Goal: Task Accomplishment & Management: Complete application form

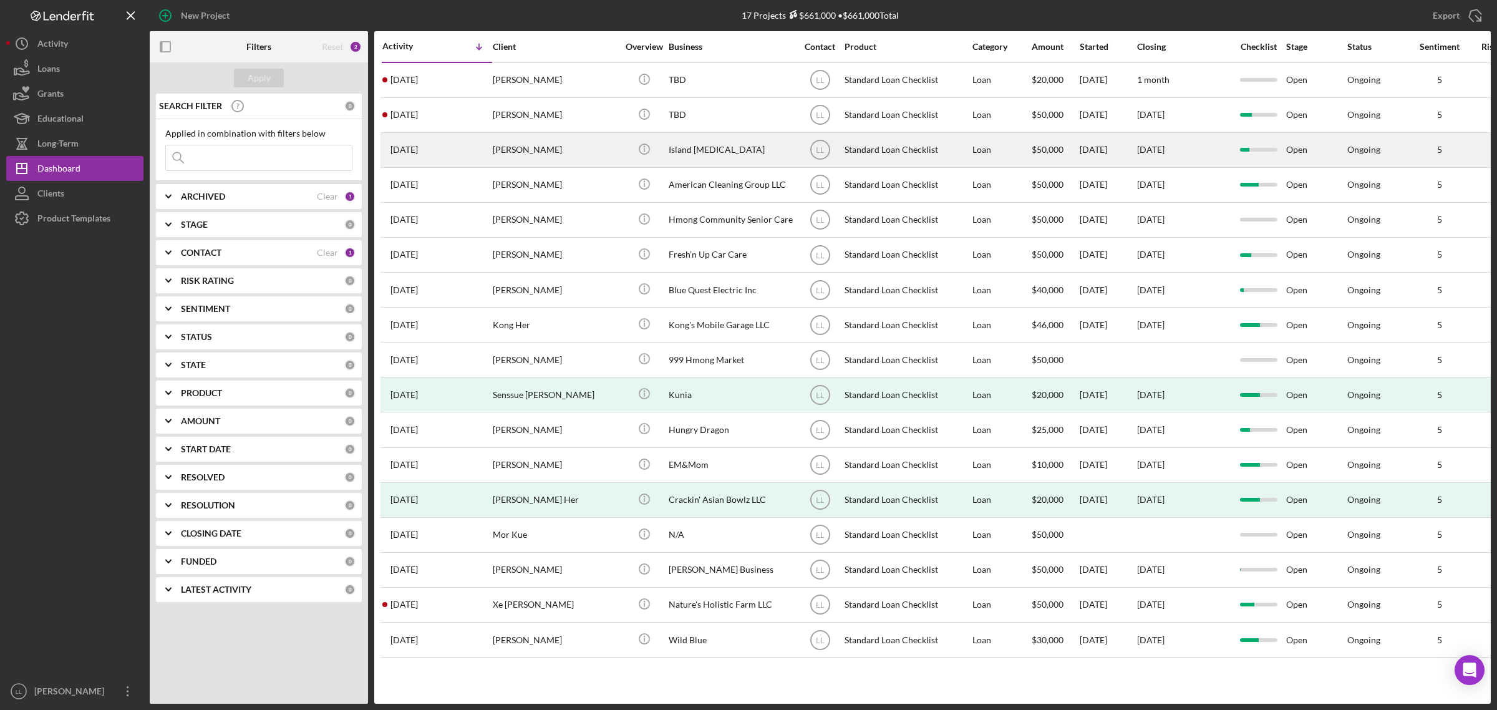
click at [474, 142] on div "[DATE] [PERSON_NAME]" at bounding box center [436, 150] width 109 height 33
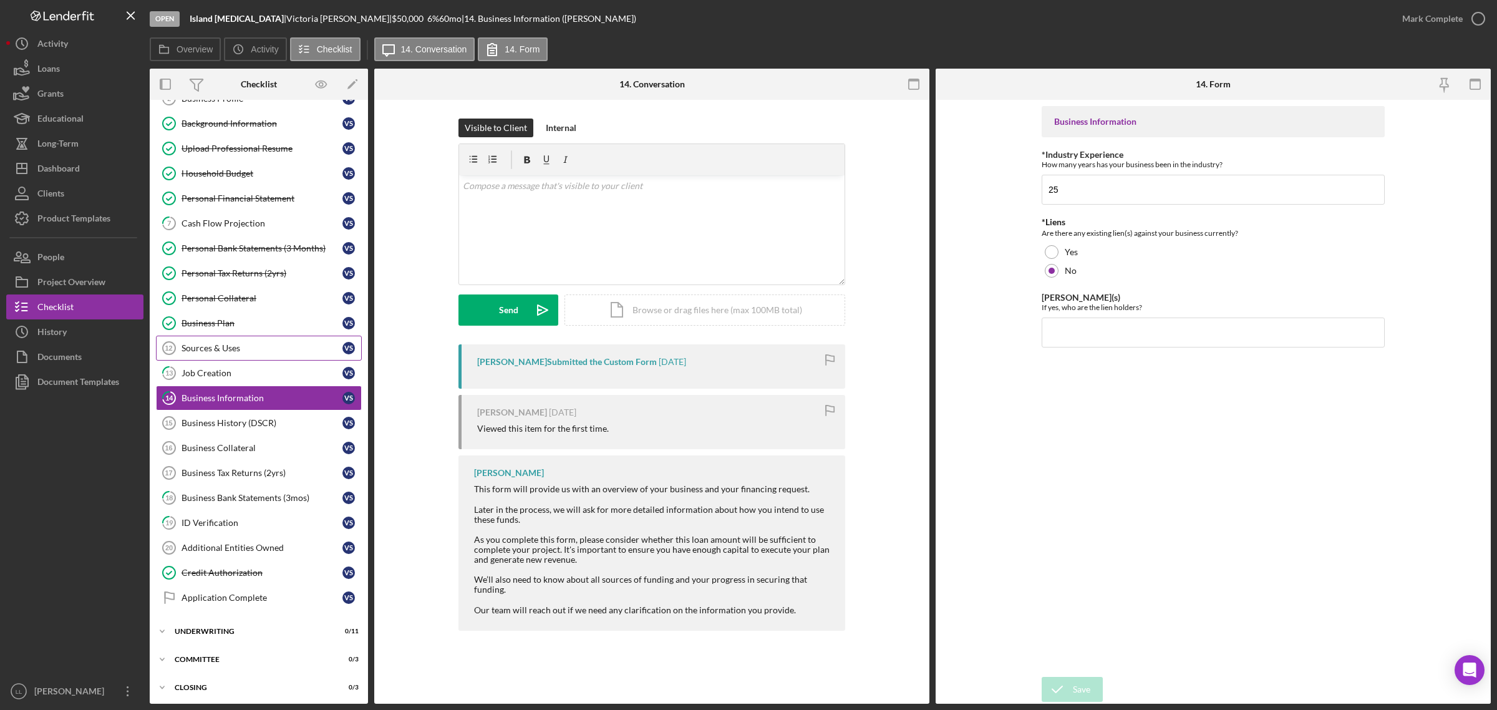
scroll to position [80, 0]
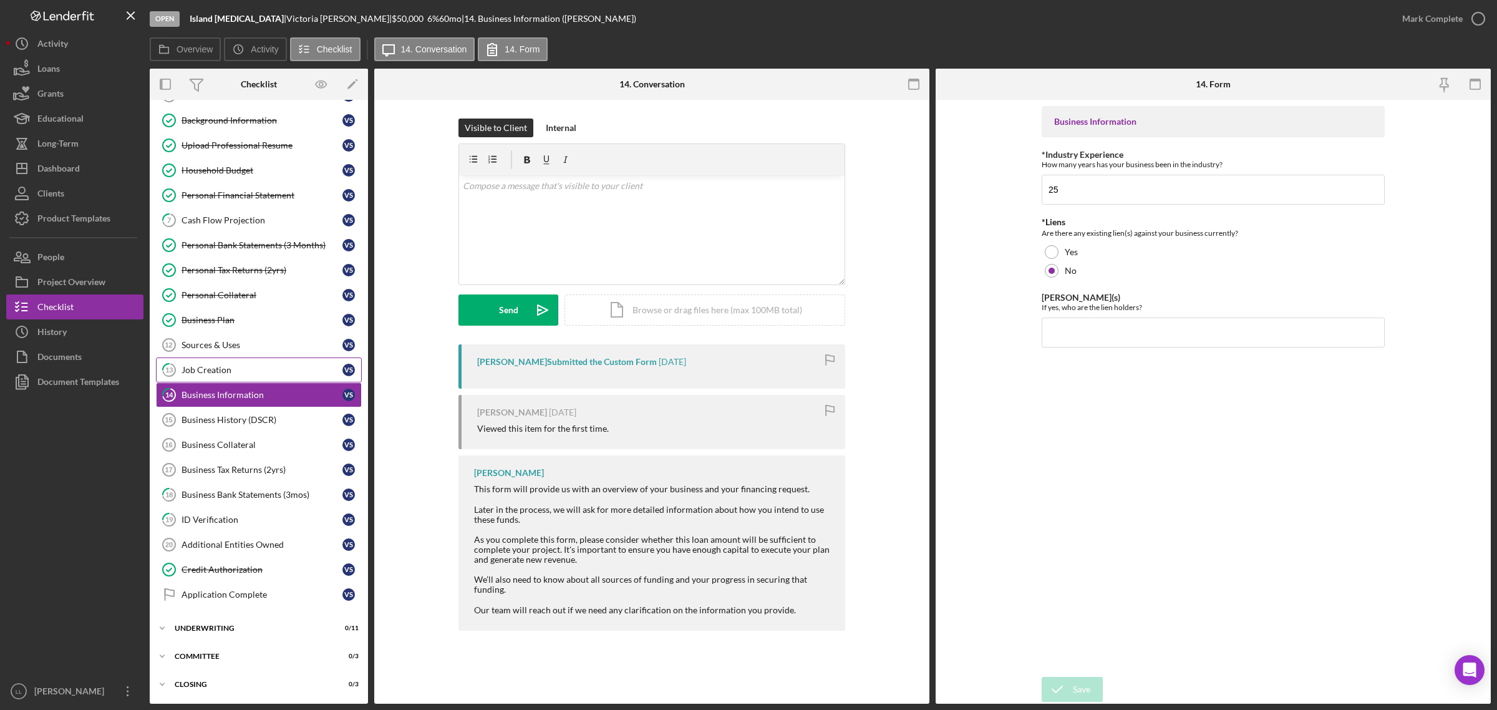
click at [247, 365] on div "Job Creation" at bounding box center [262, 370] width 161 height 10
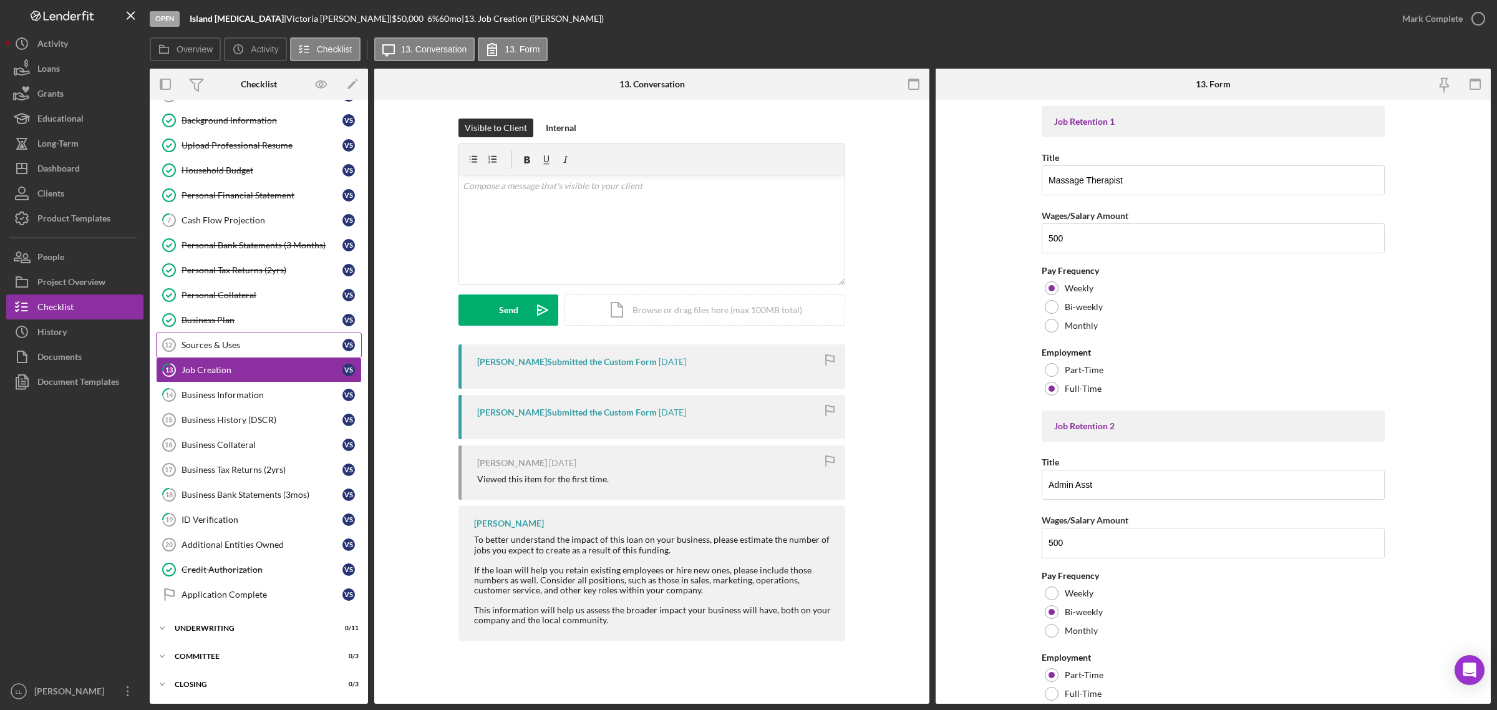
click at [258, 340] on div "Sources & Uses" at bounding box center [262, 345] width 161 height 10
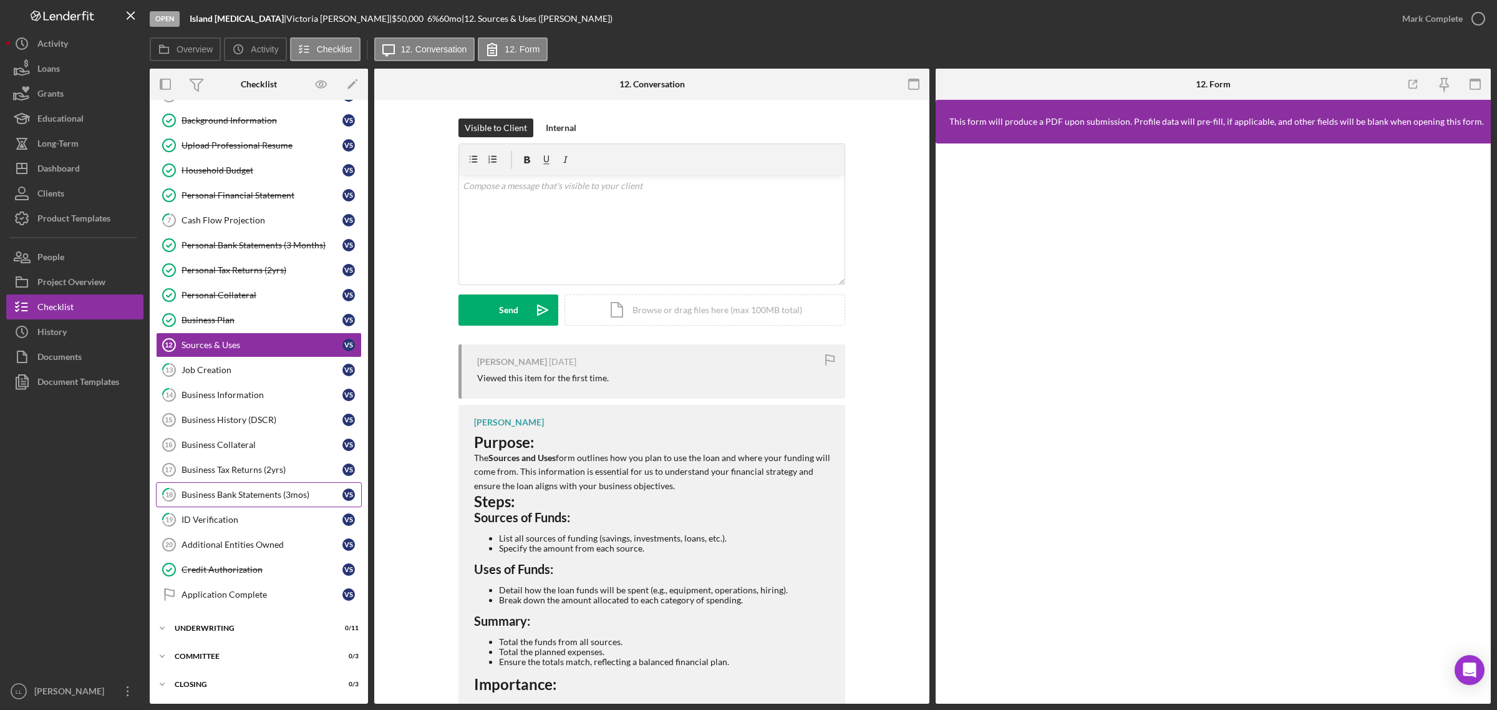
click at [238, 500] on link "18 Business Bank Statements (3mos) V S" at bounding box center [259, 494] width 206 height 25
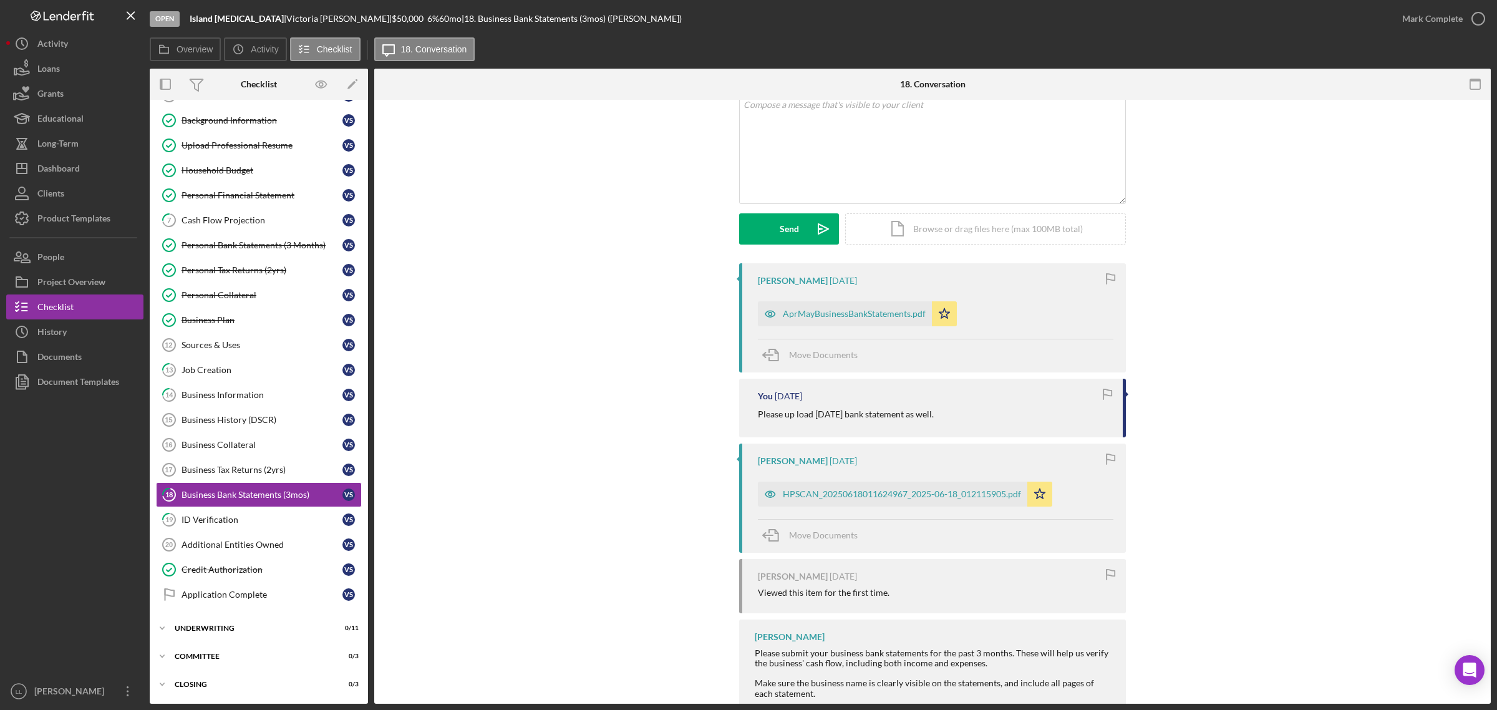
scroll to position [167, 0]
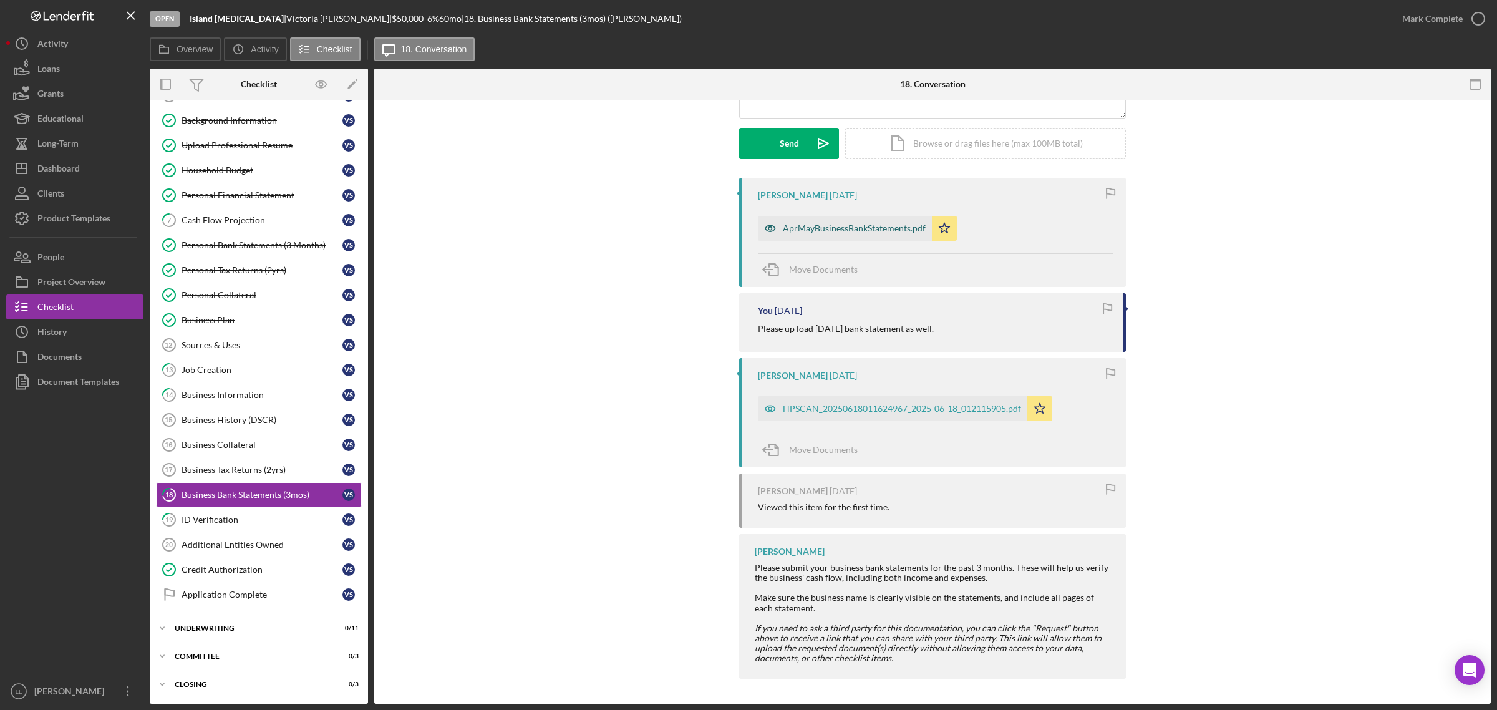
click at [831, 231] on div "AprMayBusinessBankStatements.pdf" at bounding box center [854, 228] width 143 height 10
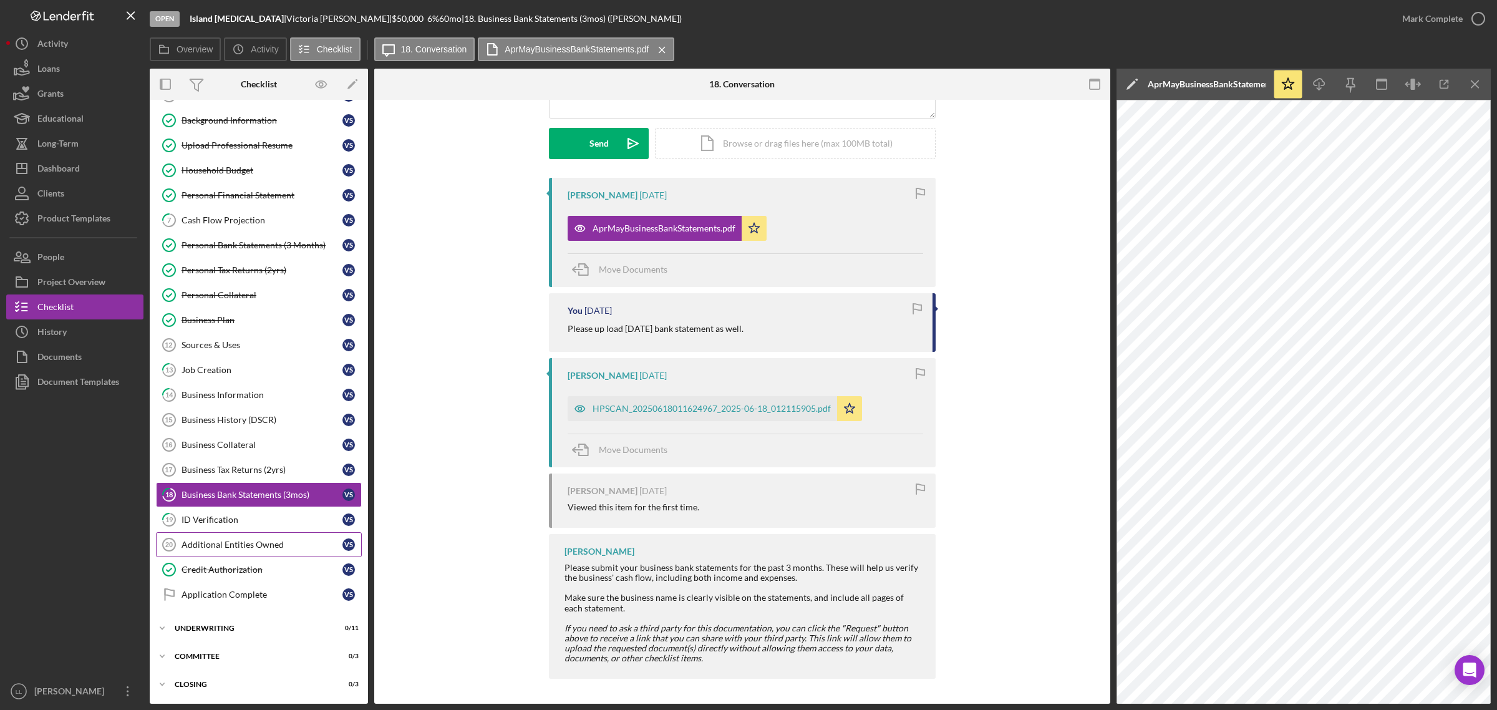
click at [214, 547] on div "Additional Entities Owned" at bounding box center [262, 545] width 161 height 10
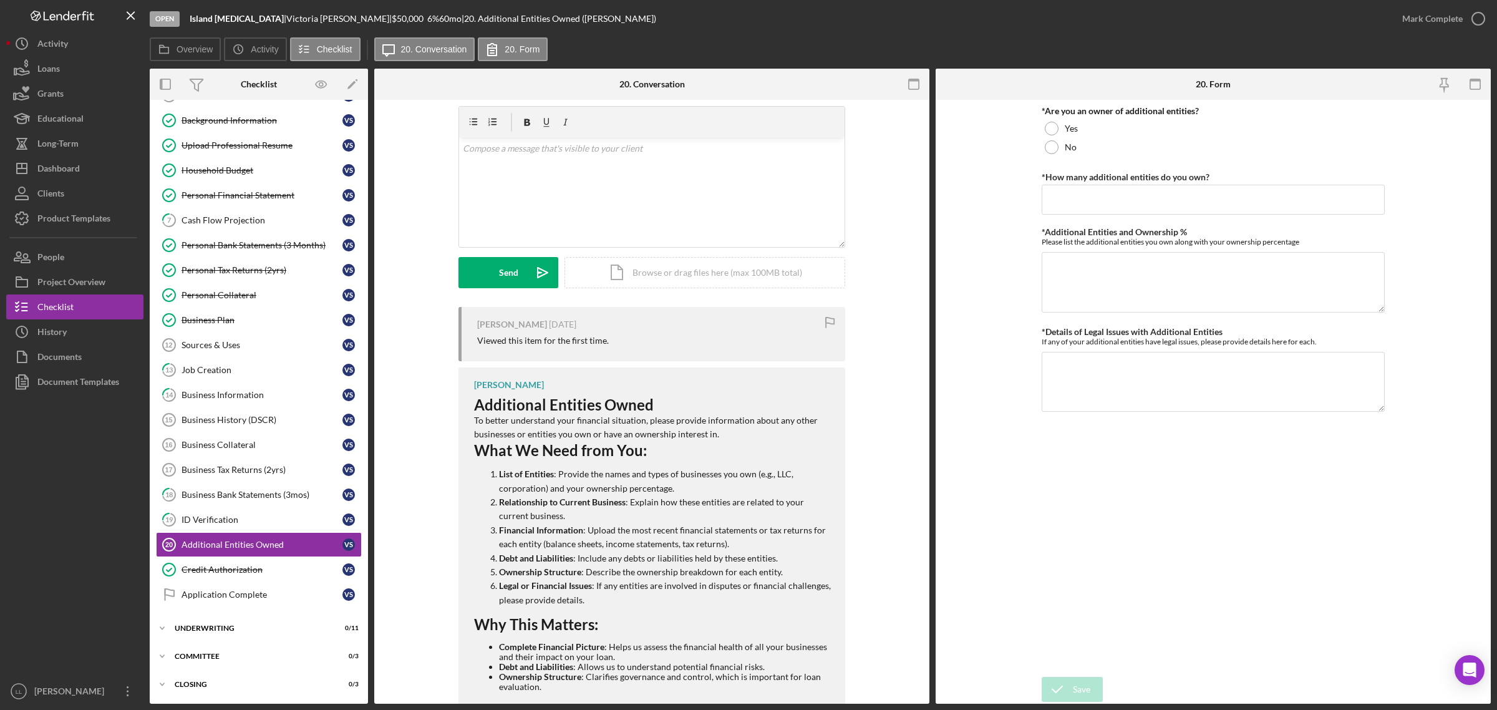
scroll to position [75, 0]
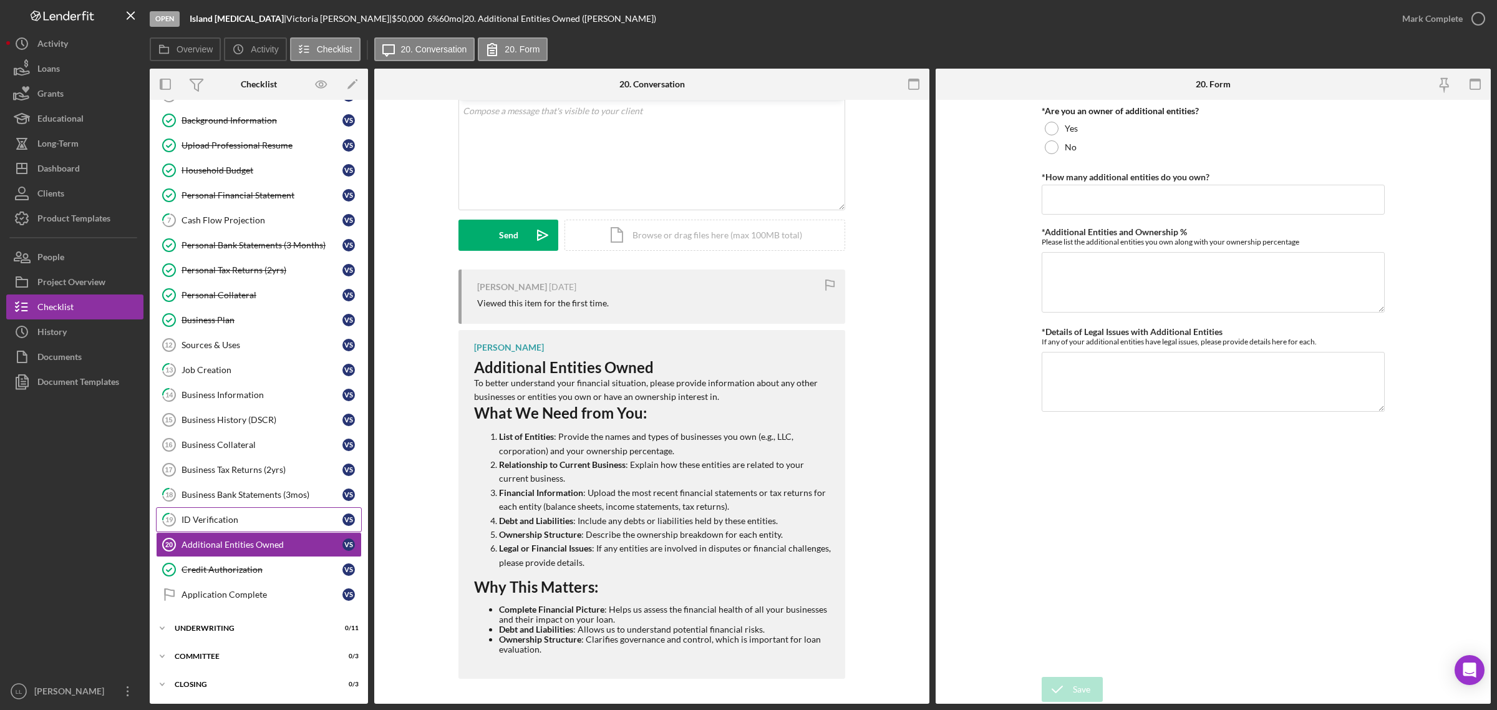
click at [226, 517] on div "ID Verification" at bounding box center [262, 520] width 161 height 10
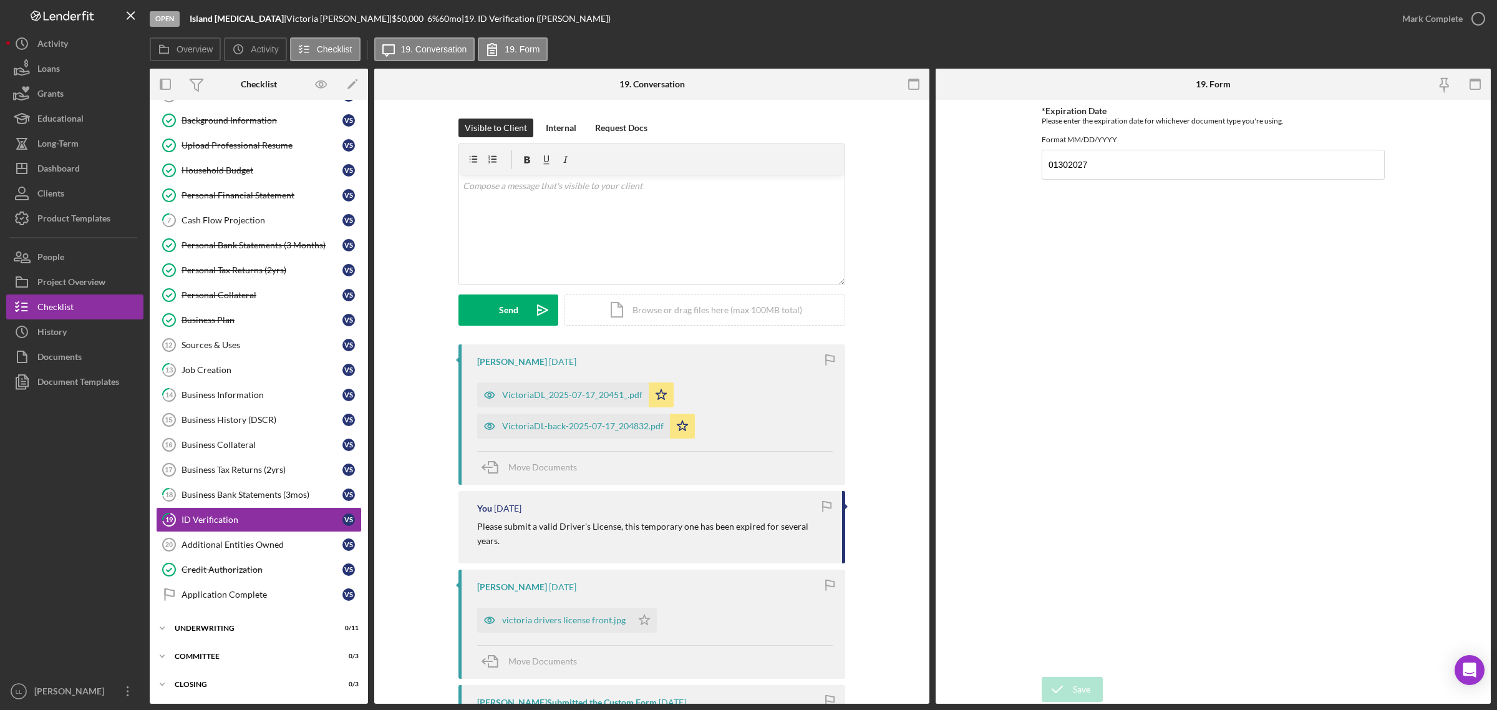
scroll to position [189, 0]
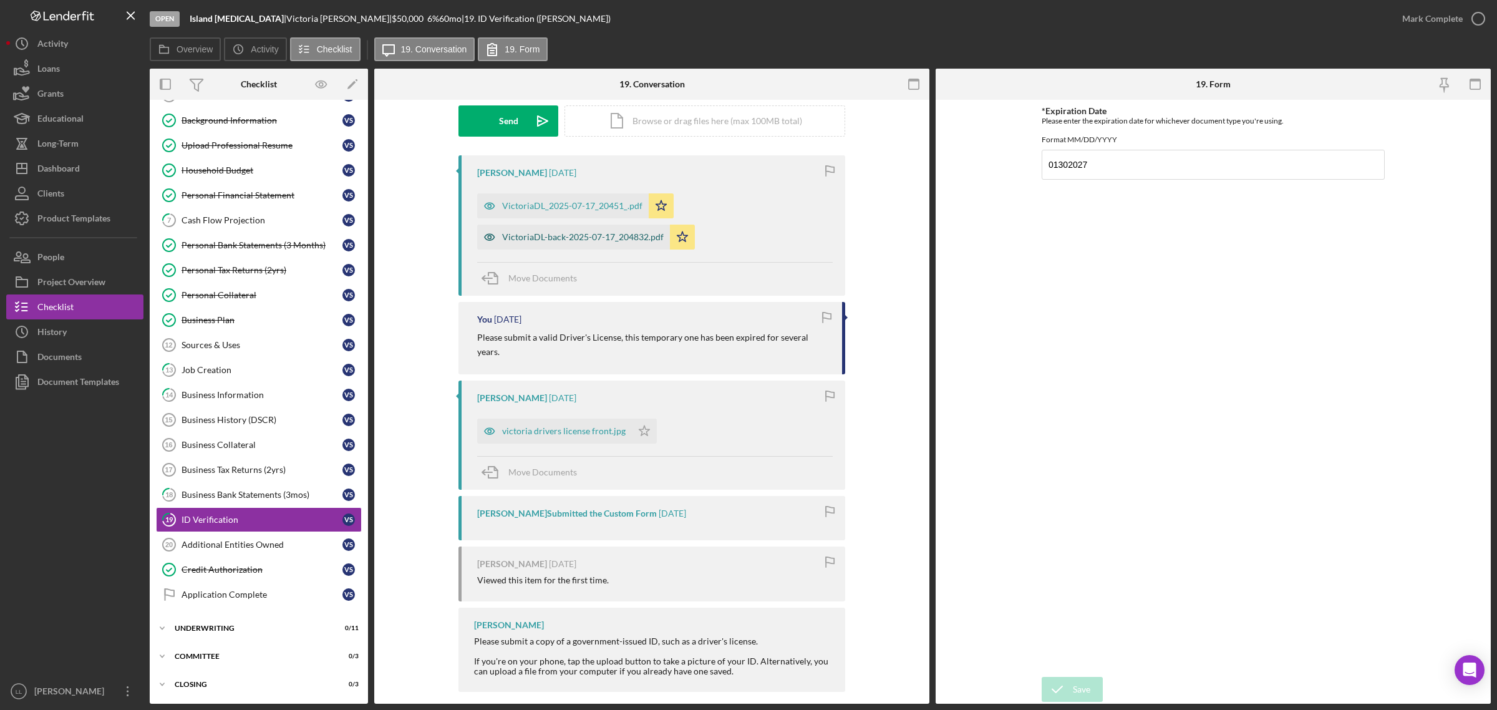
click at [582, 230] on div "VictoriaDL-back-2025-07-17_204832.pdf" at bounding box center [573, 237] width 193 height 25
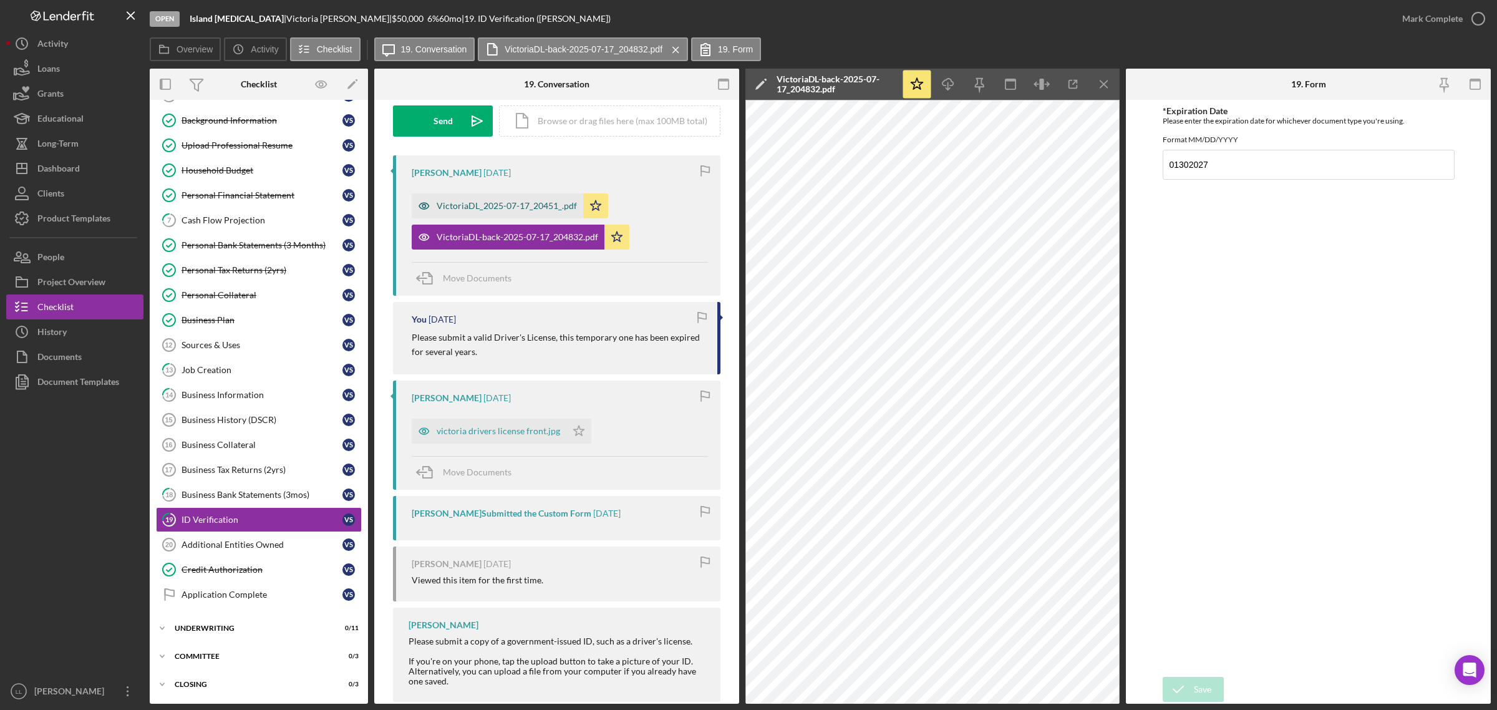
click at [528, 203] on div "VictoriaDL_2025-07-17_20451_.pdf" at bounding box center [507, 206] width 140 height 10
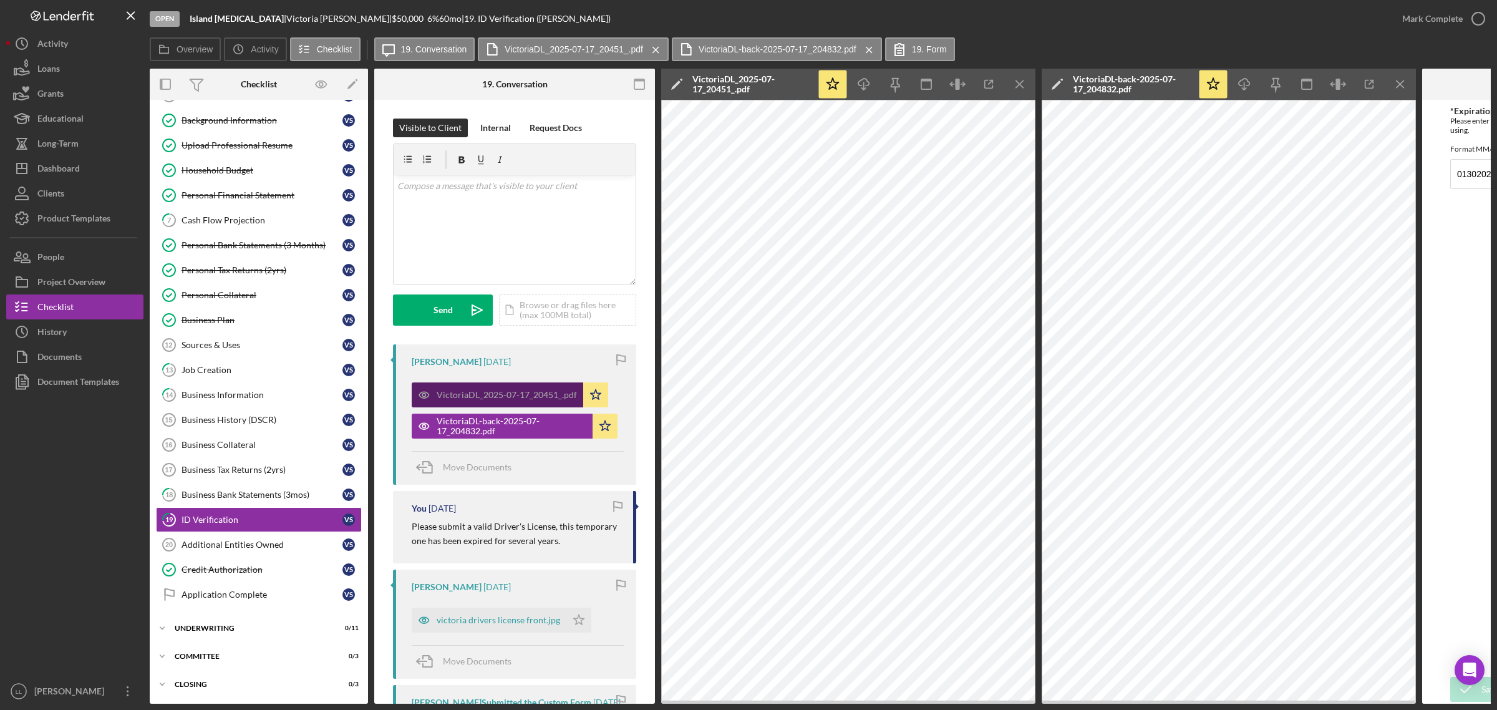
scroll to position [236, 0]
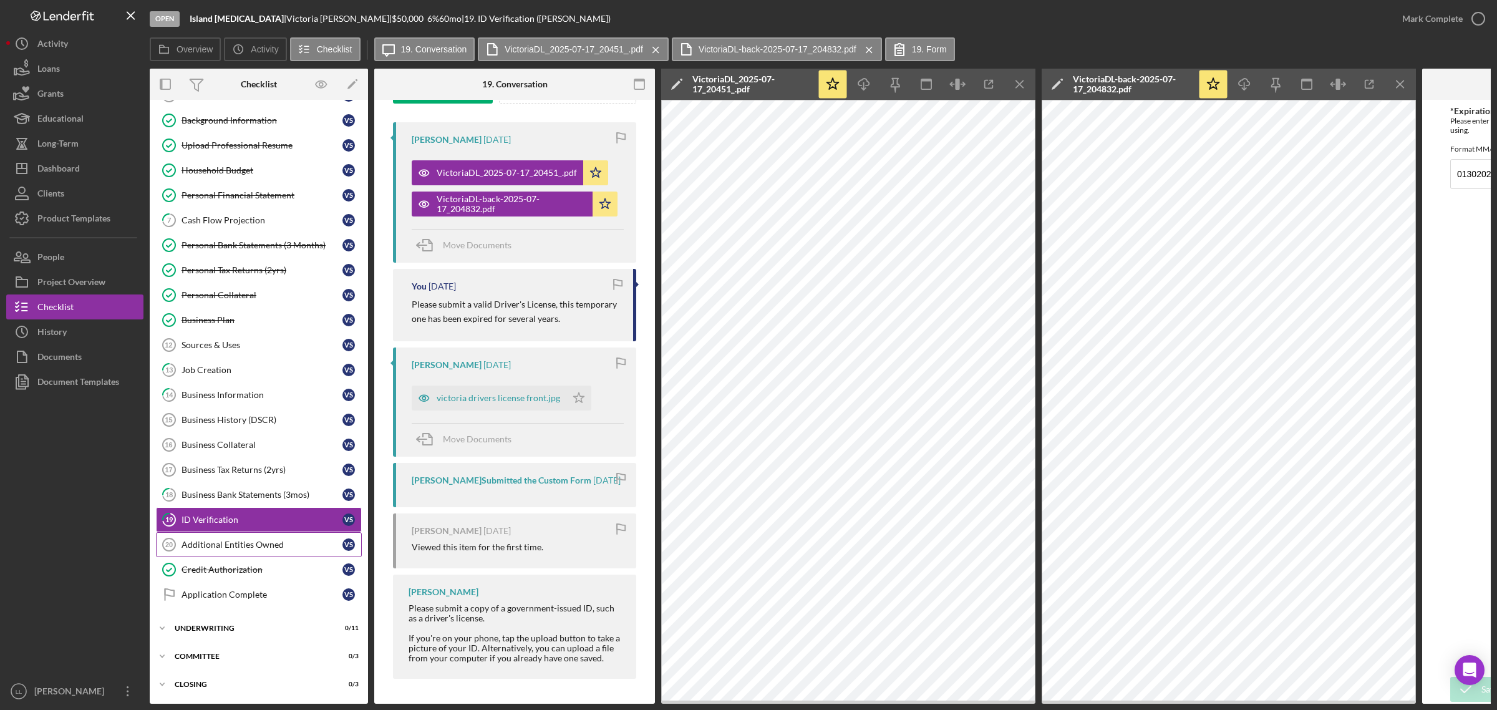
click at [242, 544] on div "Additional Entities Owned" at bounding box center [262, 545] width 161 height 10
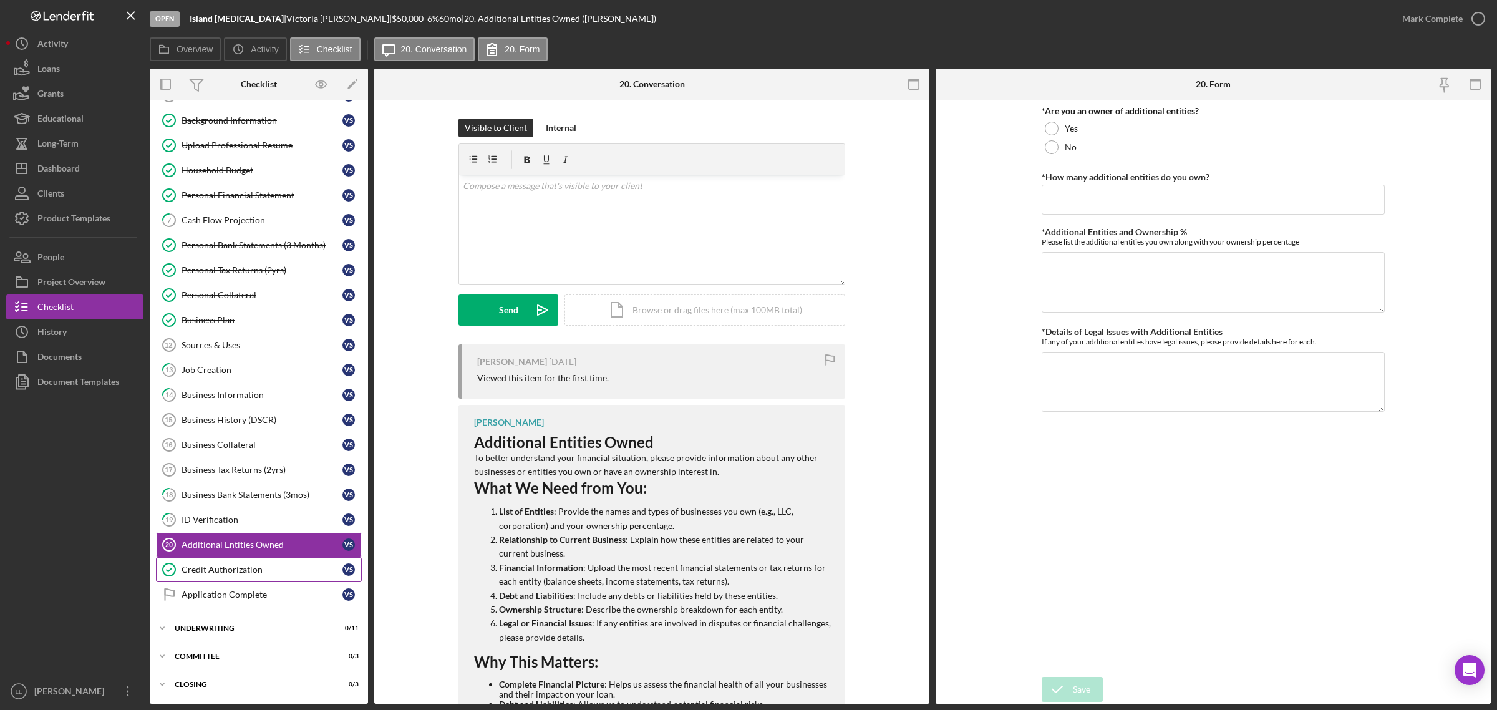
click at [238, 571] on div "Credit Authorization" at bounding box center [262, 570] width 161 height 10
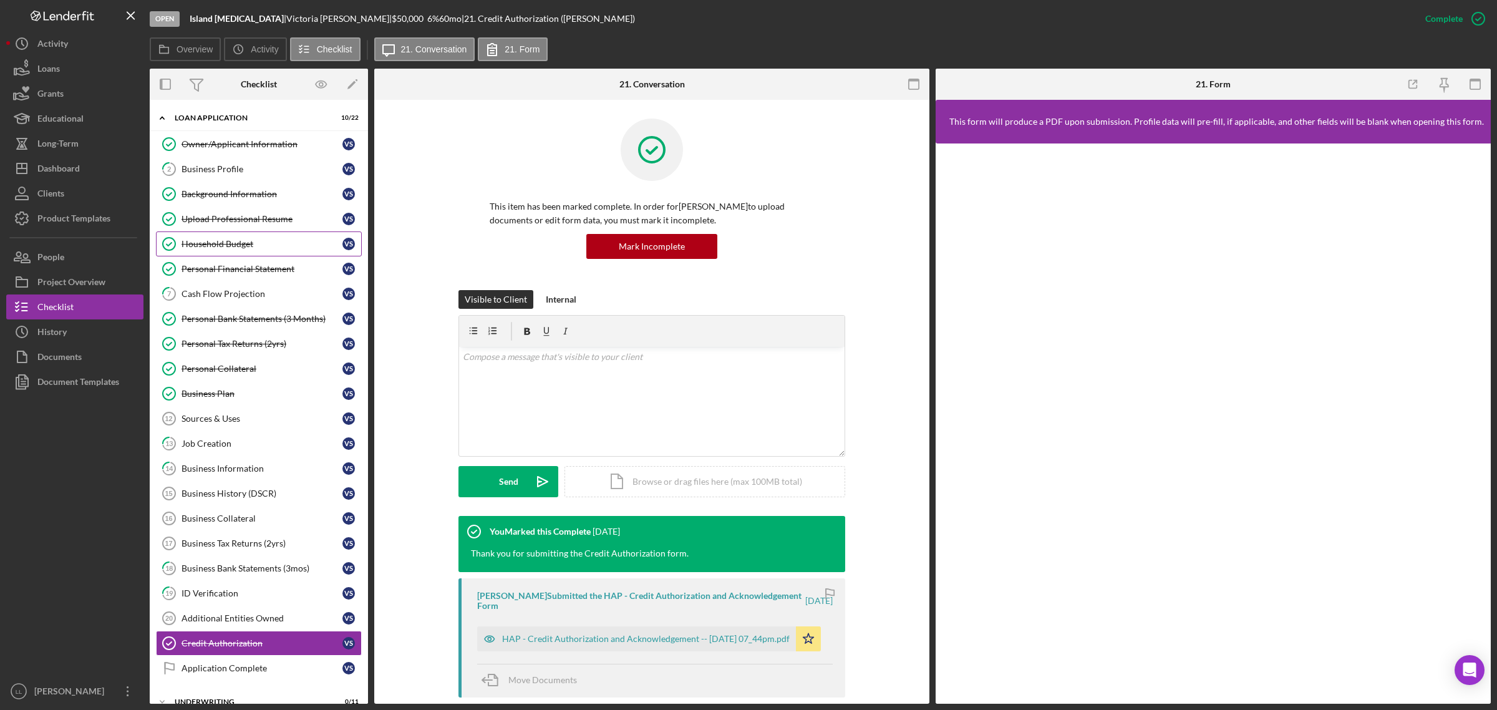
click at [242, 248] on link "Household Budget Household Budget V S" at bounding box center [259, 243] width 206 height 25
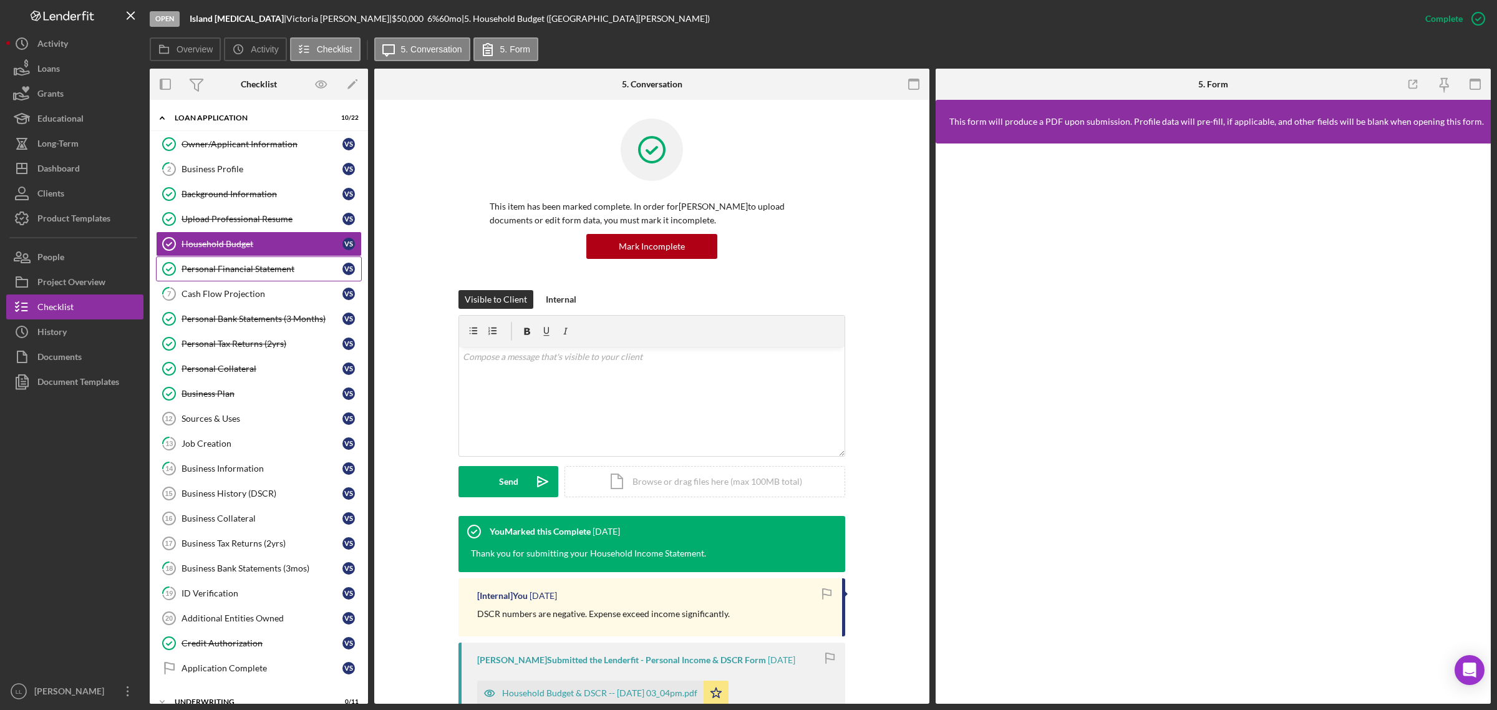
click at [253, 260] on link "Personal Financial Statement Personal Financial Statement V S" at bounding box center [259, 268] width 206 height 25
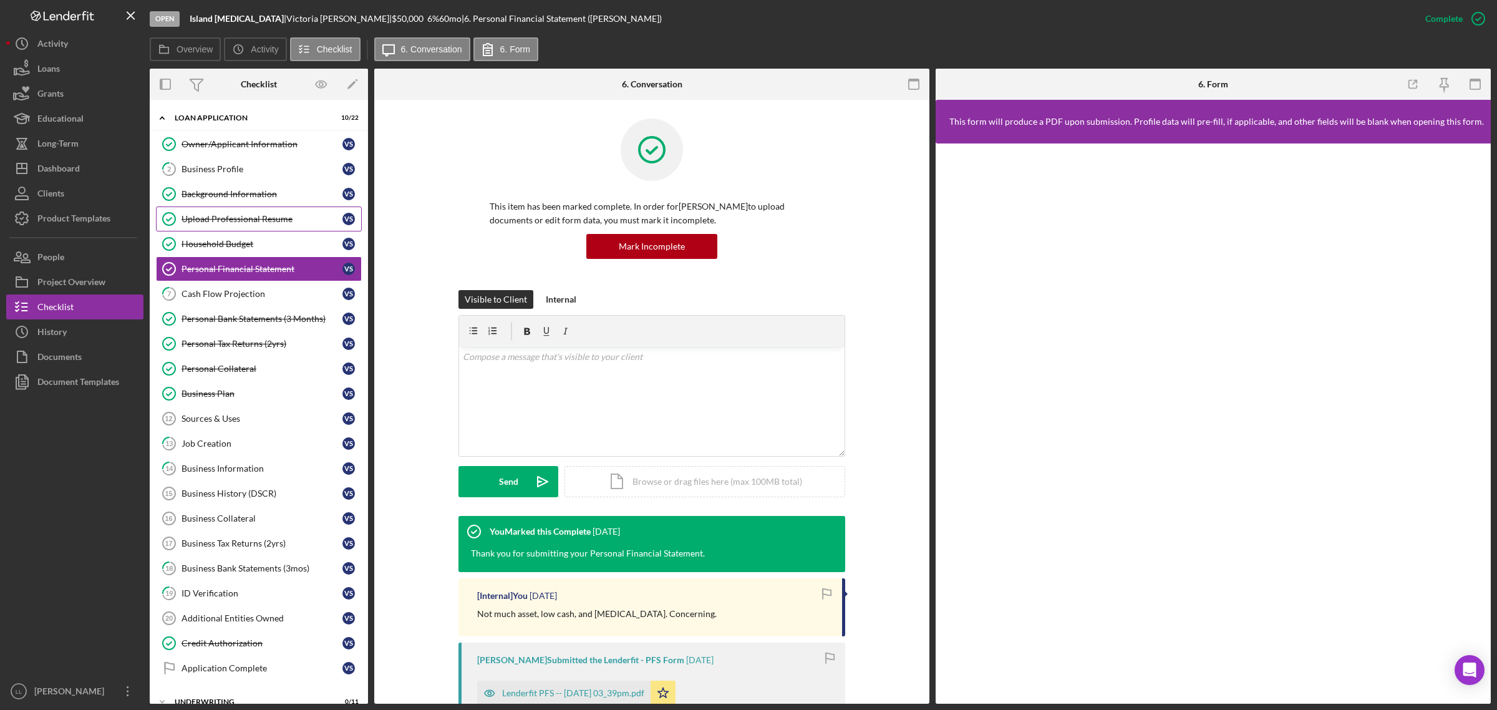
click at [268, 219] on div "Upload Professional Resume" at bounding box center [262, 219] width 161 height 10
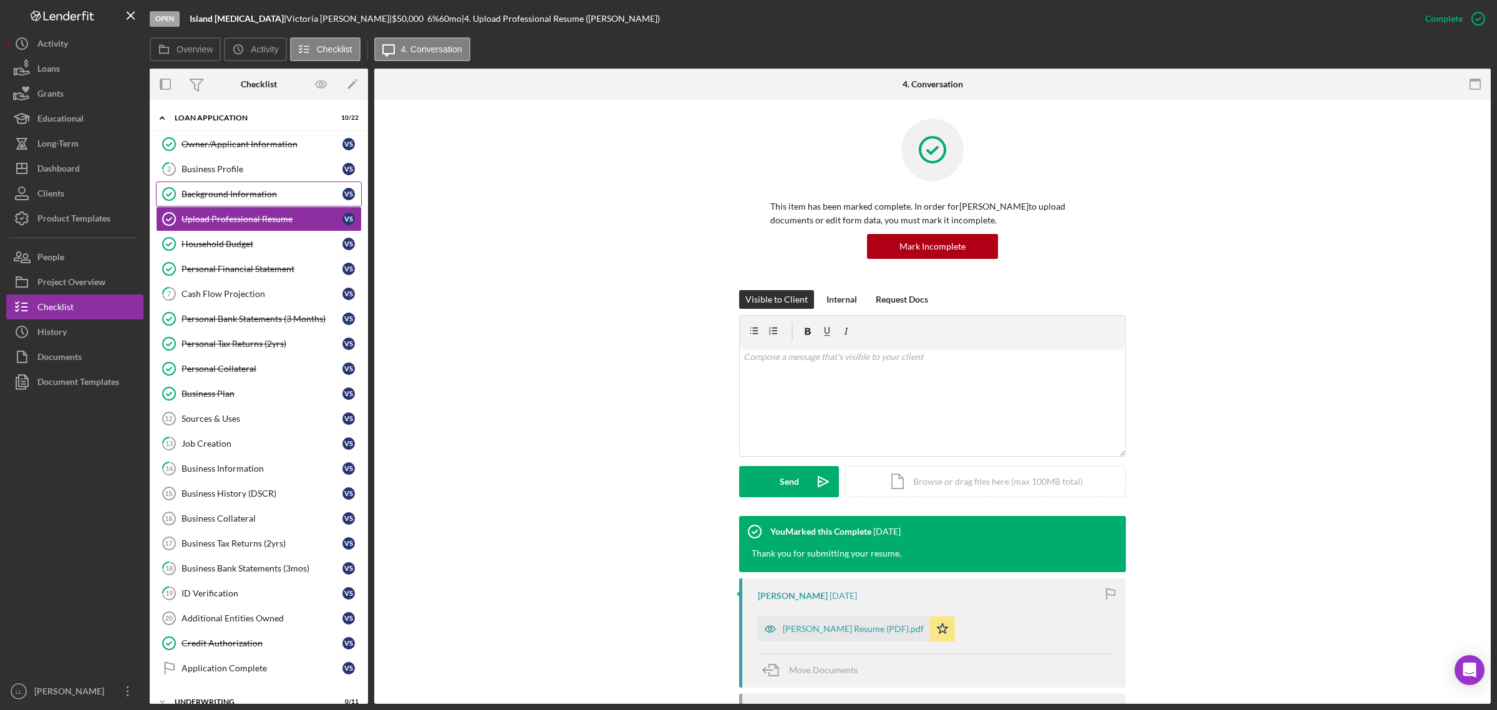
click at [270, 193] on div "Background Information" at bounding box center [262, 194] width 161 height 10
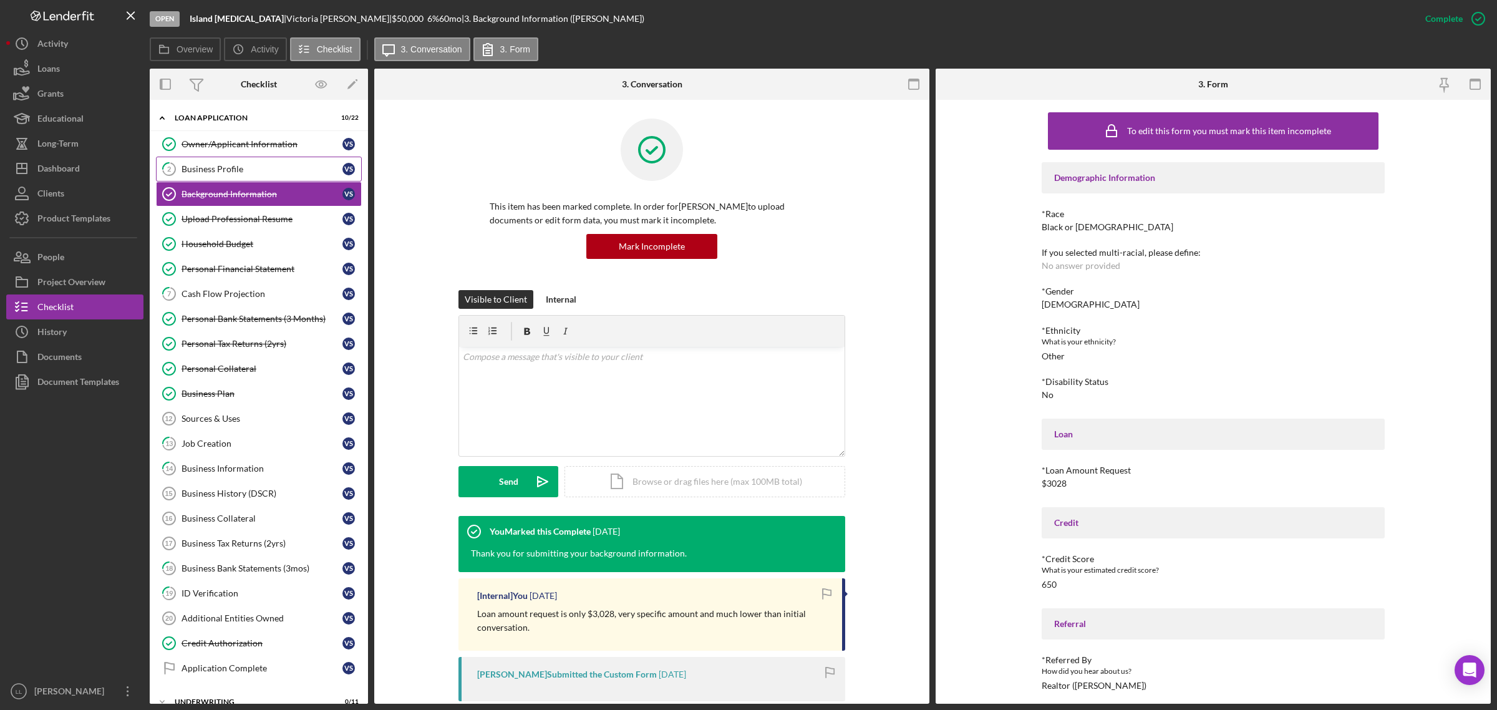
click at [266, 172] on div "Business Profile" at bounding box center [262, 169] width 161 height 10
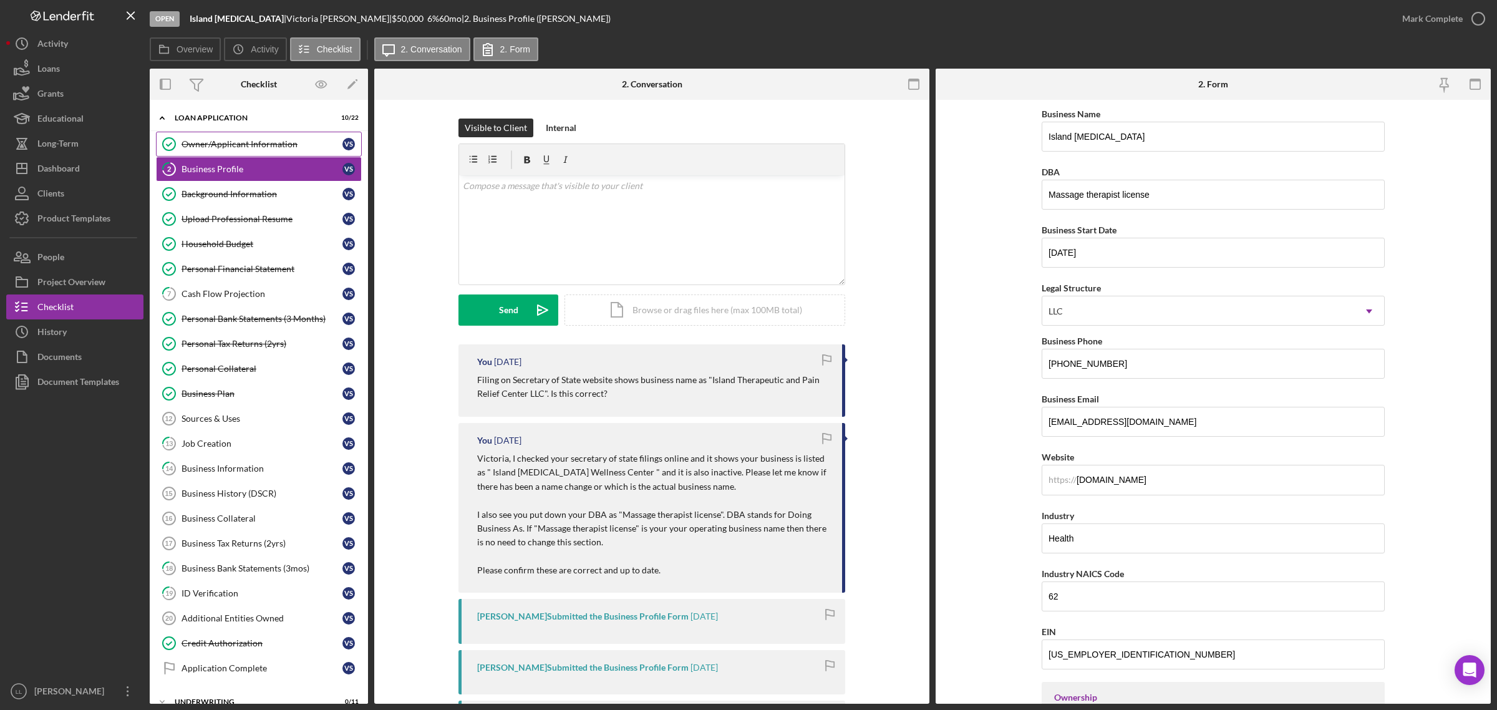
click at [275, 147] on div "Owner/Applicant Information" at bounding box center [262, 144] width 161 height 10
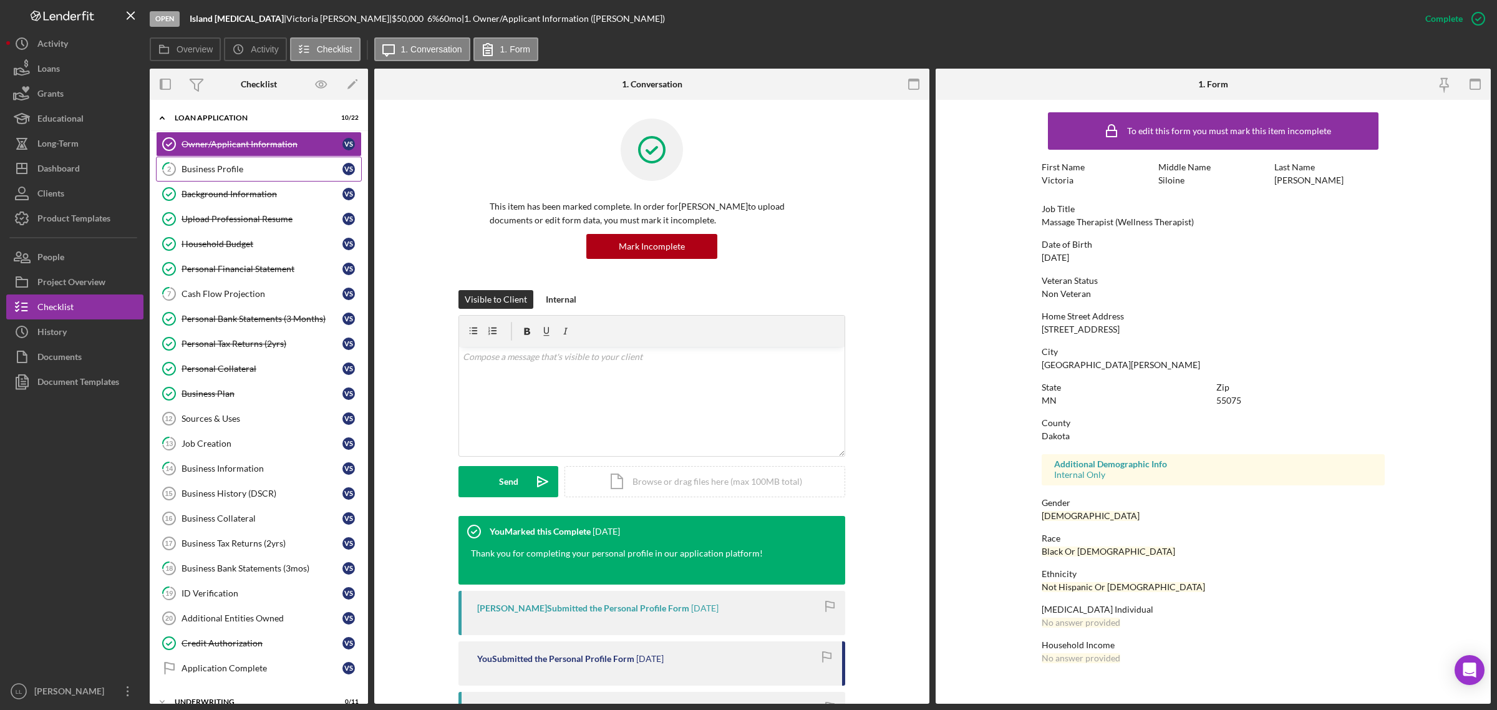
click at [262, 170] on div "Business Profile" at bounding box center [262, 169] width 161 height 10
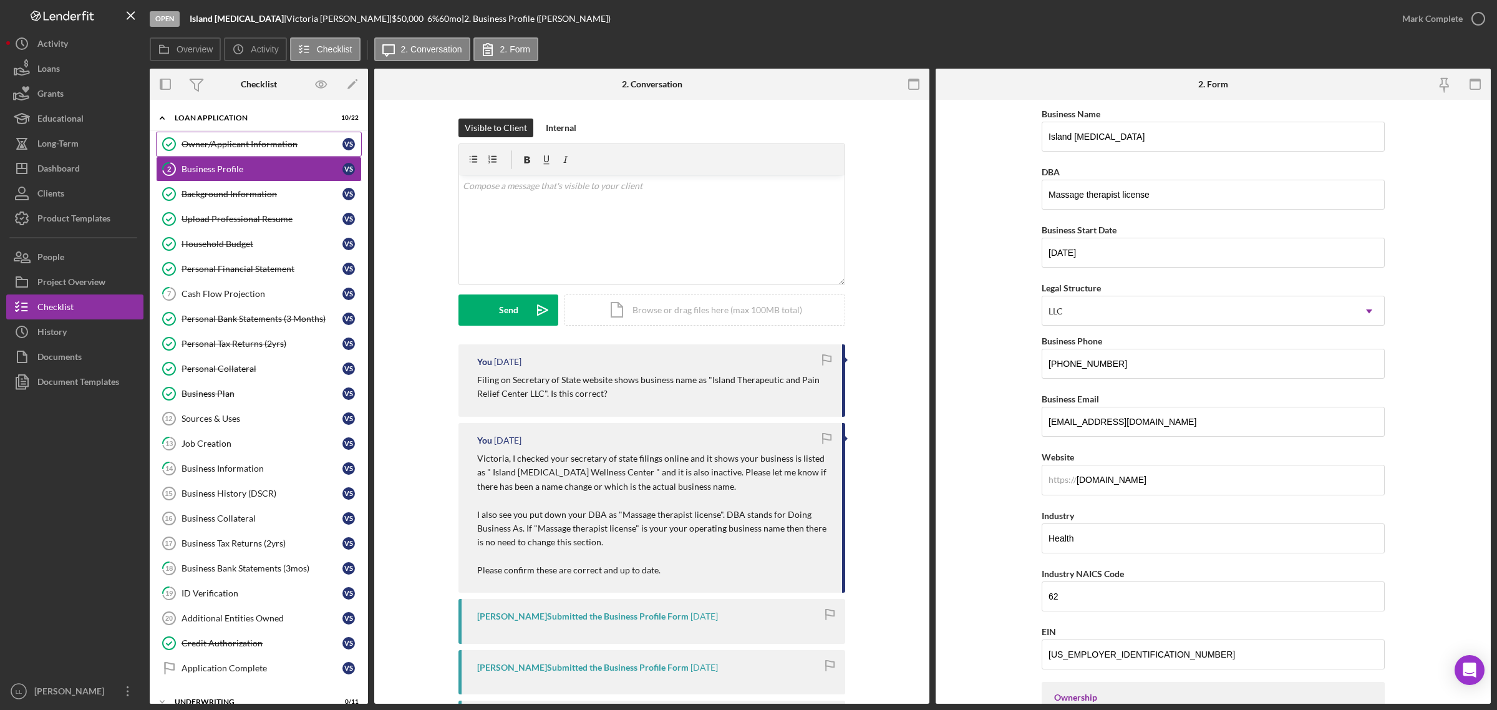
click at [263, 144] on div "Owner/Applicant Information" at bounding box center [262, 144] width 161 height 10
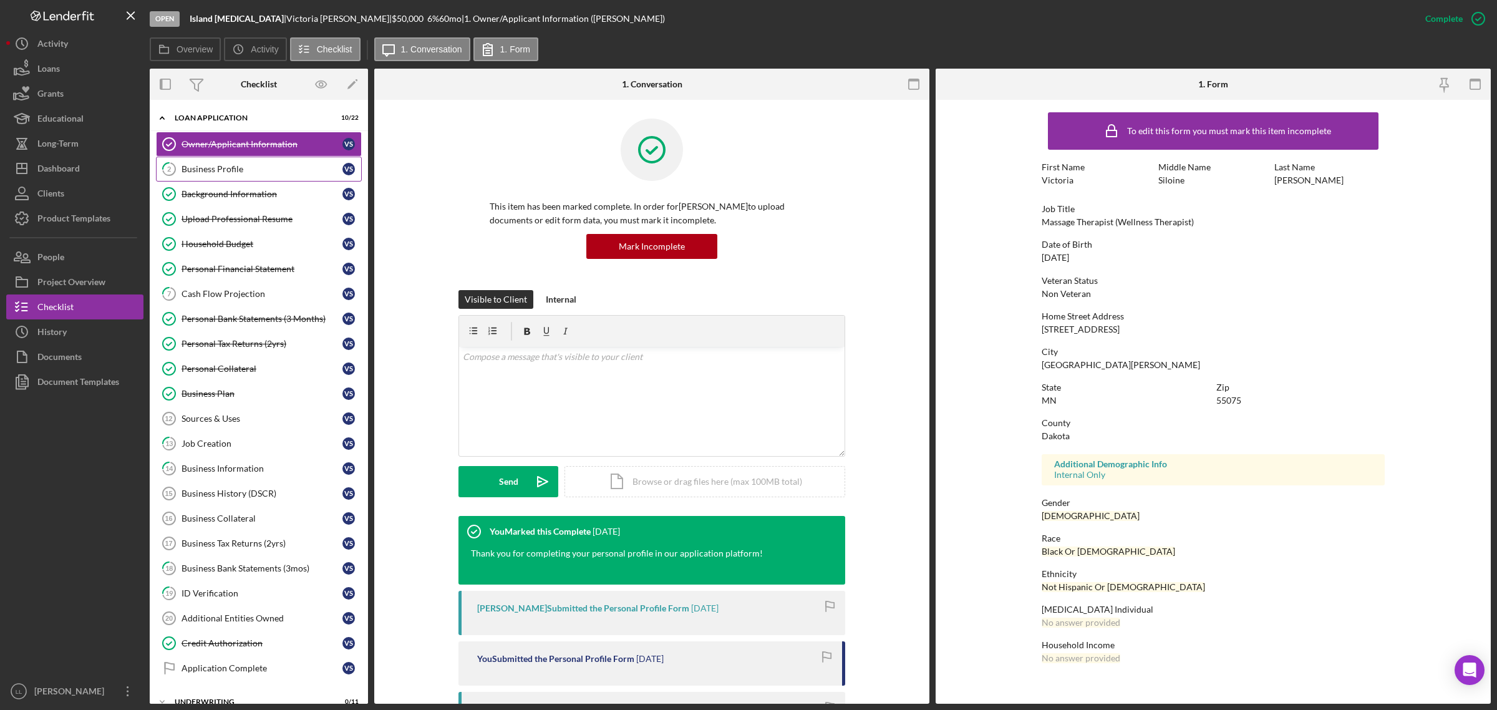
click at [235, 169] on div "Business Profile" at bounding box center [262, 169] width 161 height 10
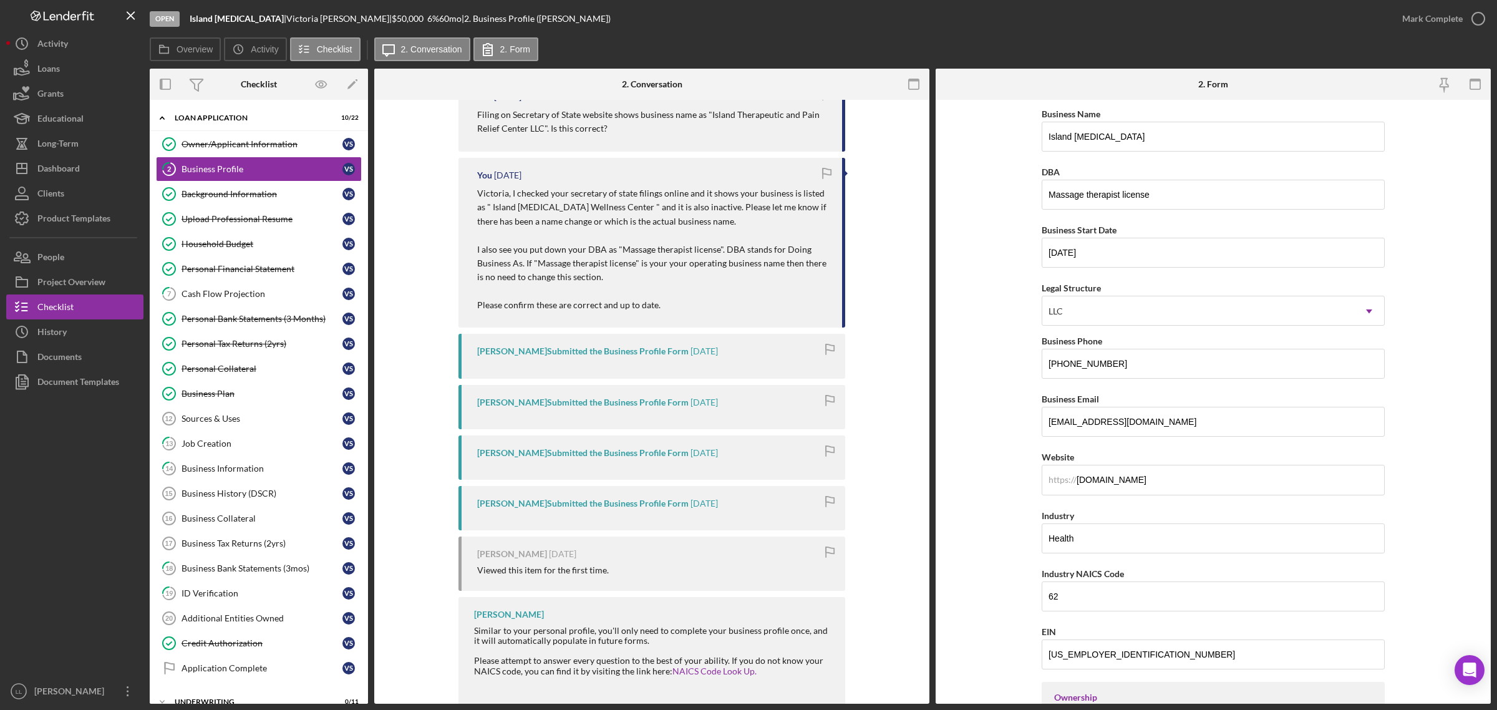
scroll to position [298, 0]
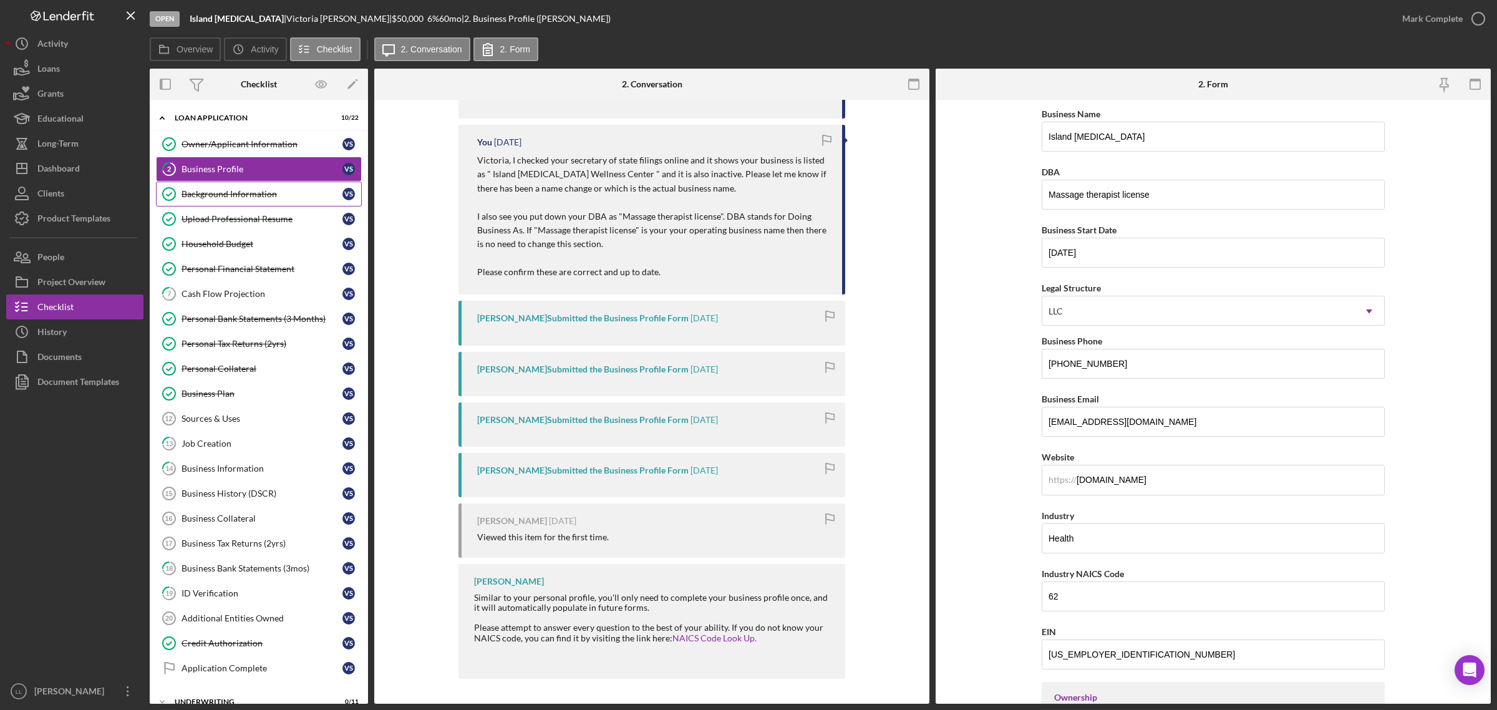
click at [256, 200] on link "Background Information Background Information V S" at bounding box center [259, 194] width 206 height 25
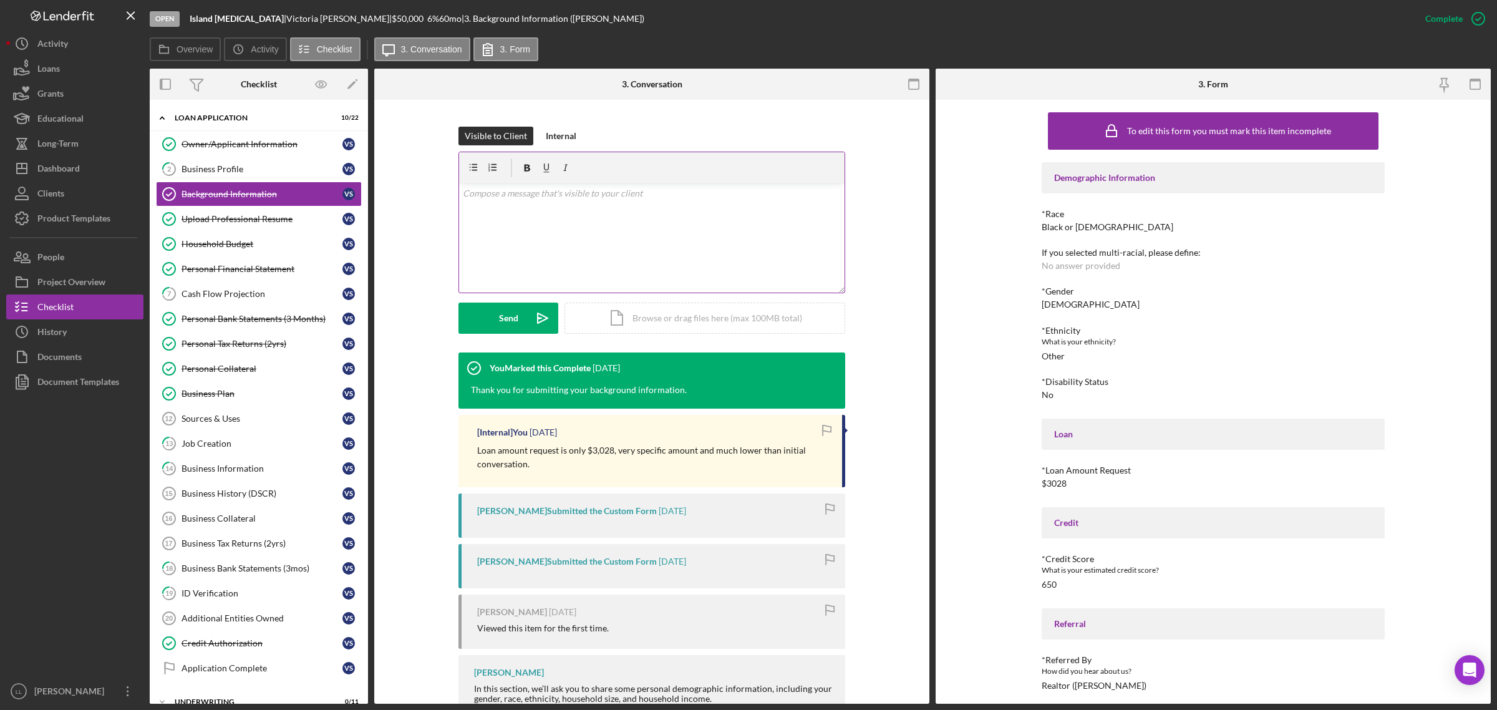
scroll to position [264, 0]
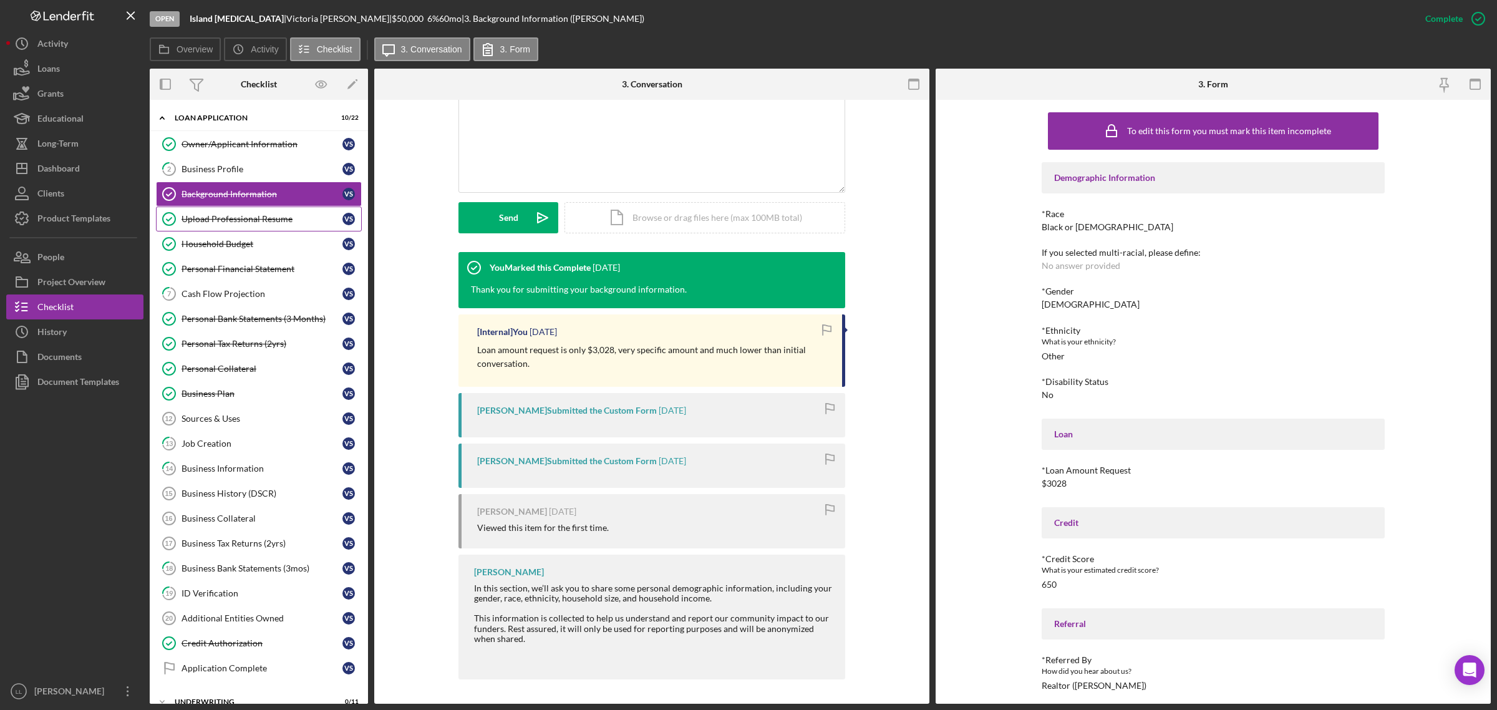
click at [243, 223] on div "Upload Professional Resume" at bounding box center [262, 219] width 161 height 10
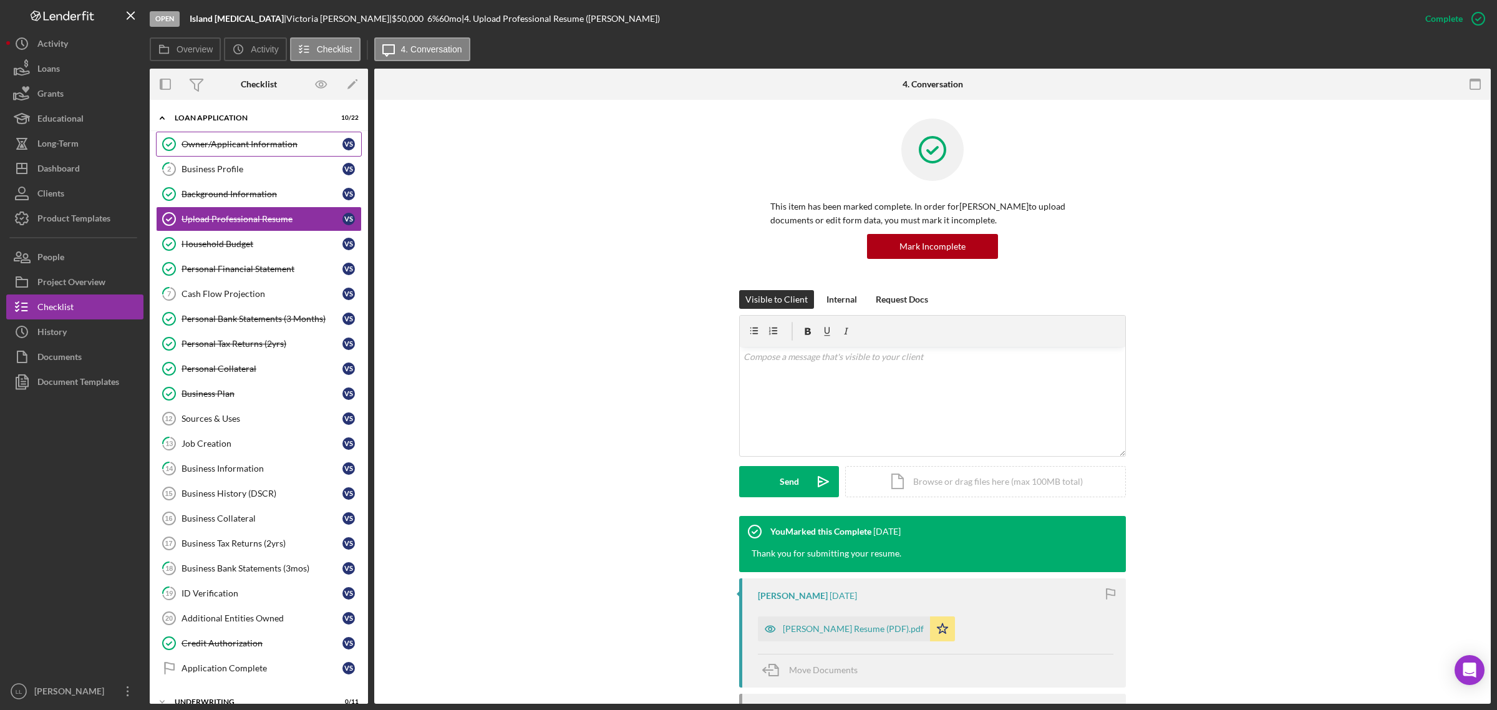
click at [201, 152] on link "Owner/Applicant Information Owner/Applicant Information V S" at bounding box center [259, 144] width 206 height 25
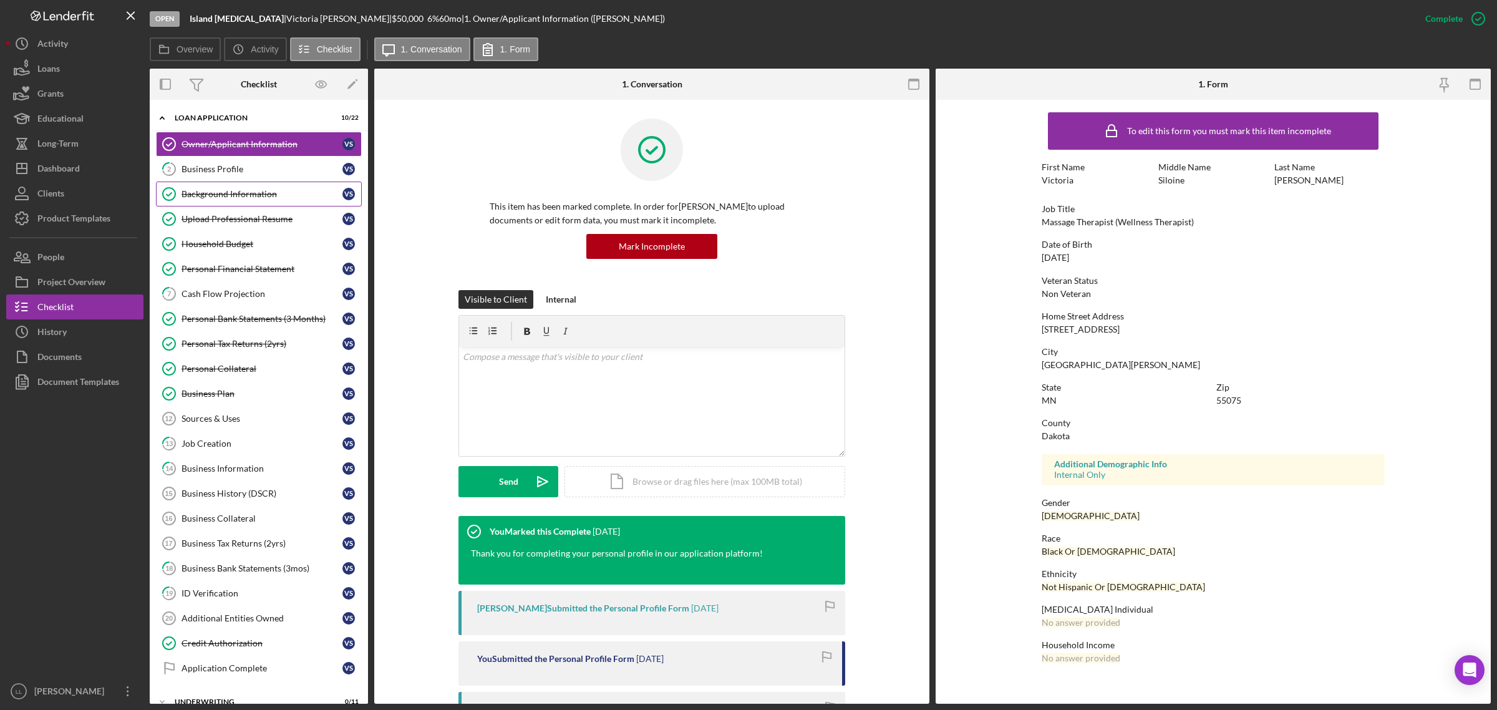
click at [235, 195] on div "Background Information" at bounding box center [262, 194] width 161 height 10
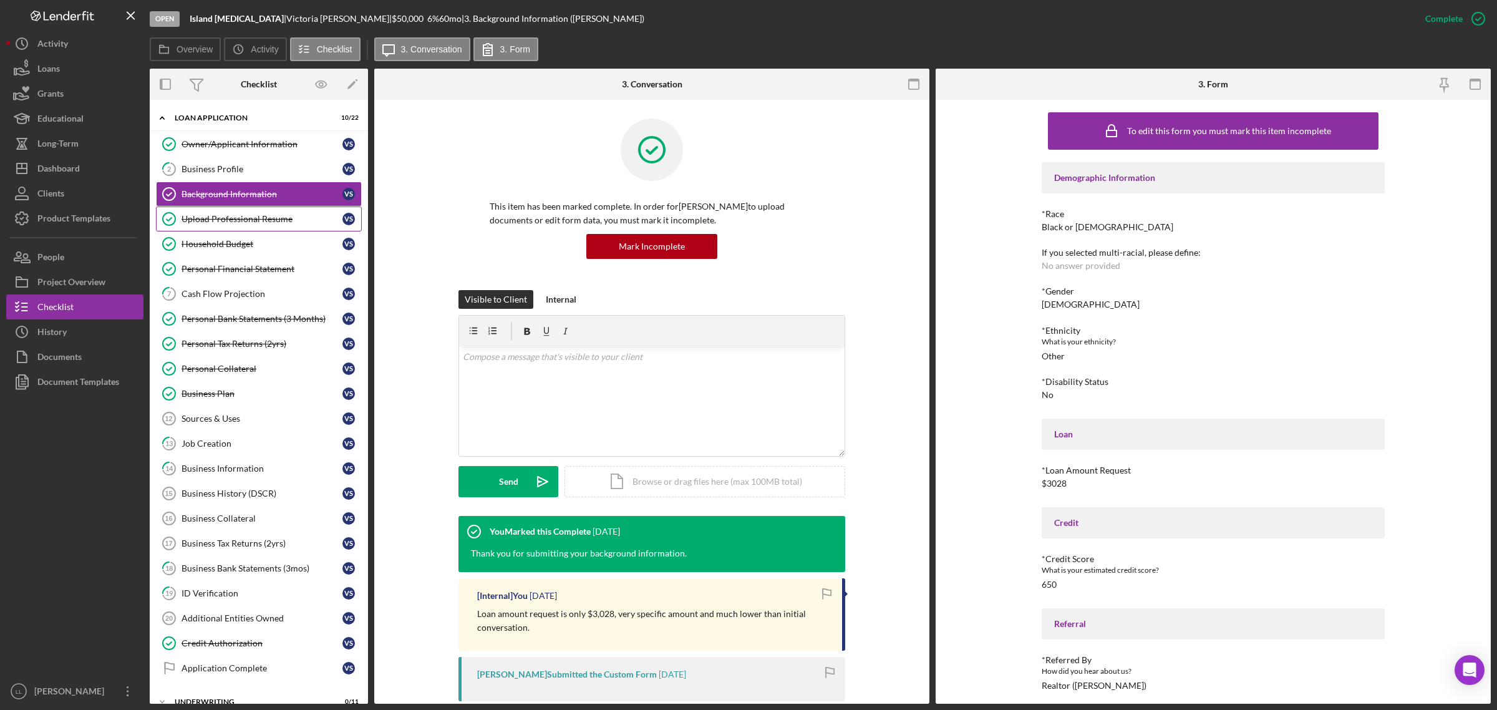
click at [228, 216] on div "Upload Professional Resume" at bounding box center [262, 219] width 161 height 10
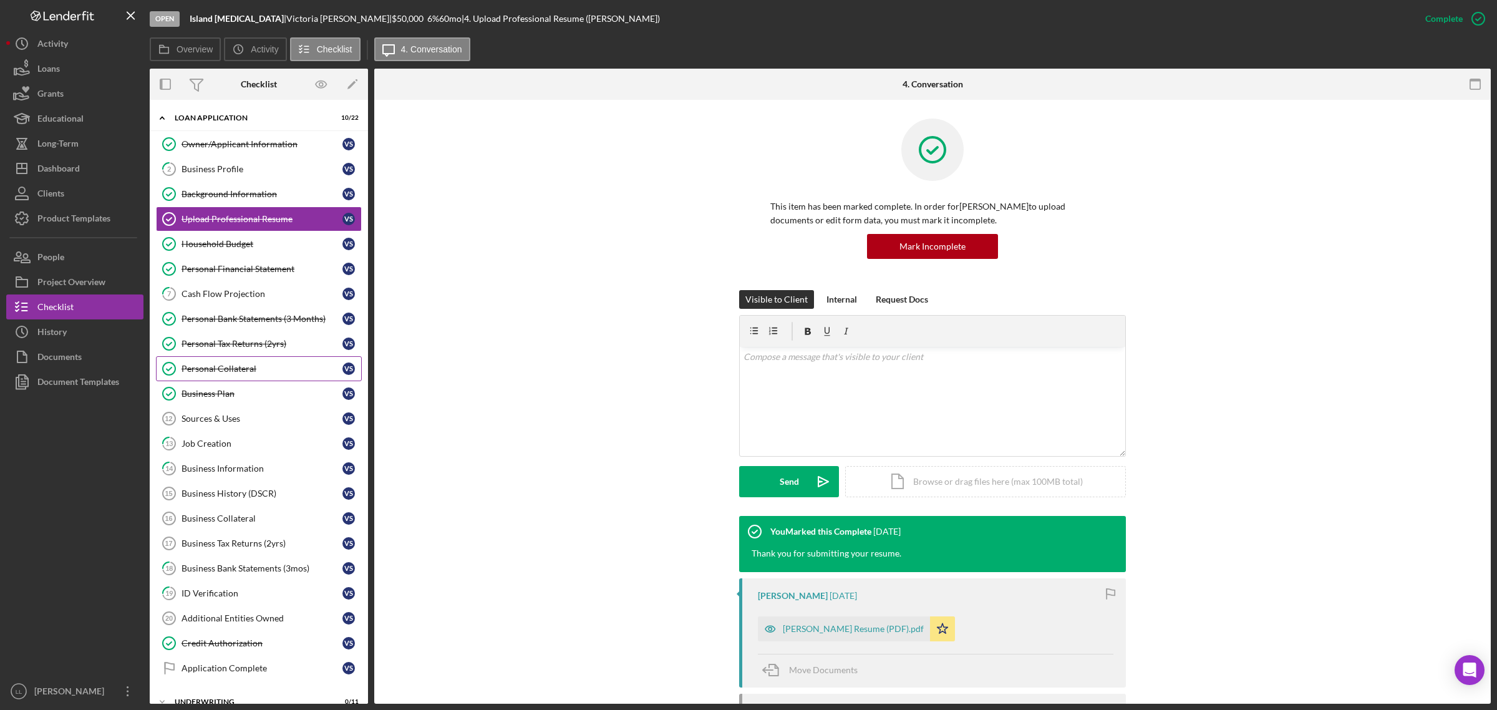
click at [225, 368] on div "Personal Collateral" at bounding box center [262, 369] width 161 height 10
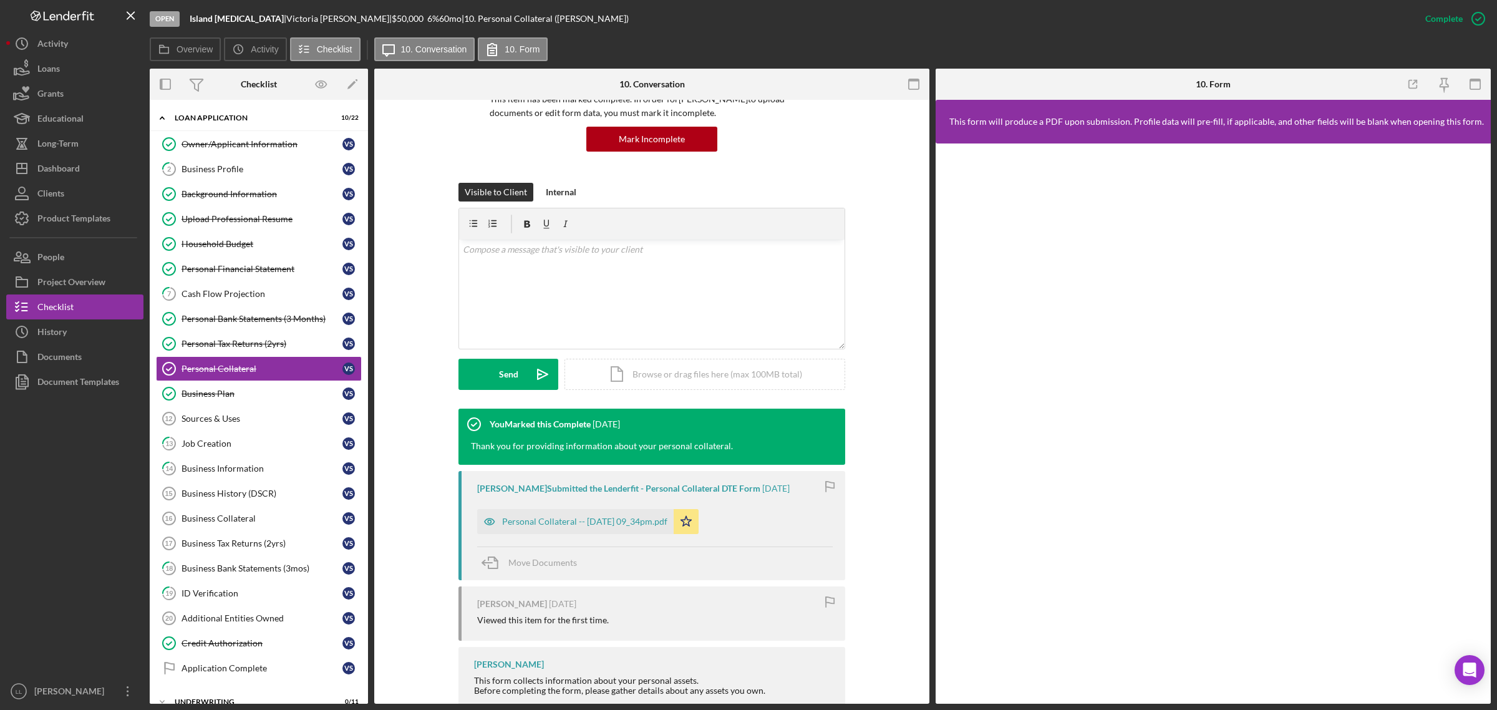
scroll to position [210, 0]
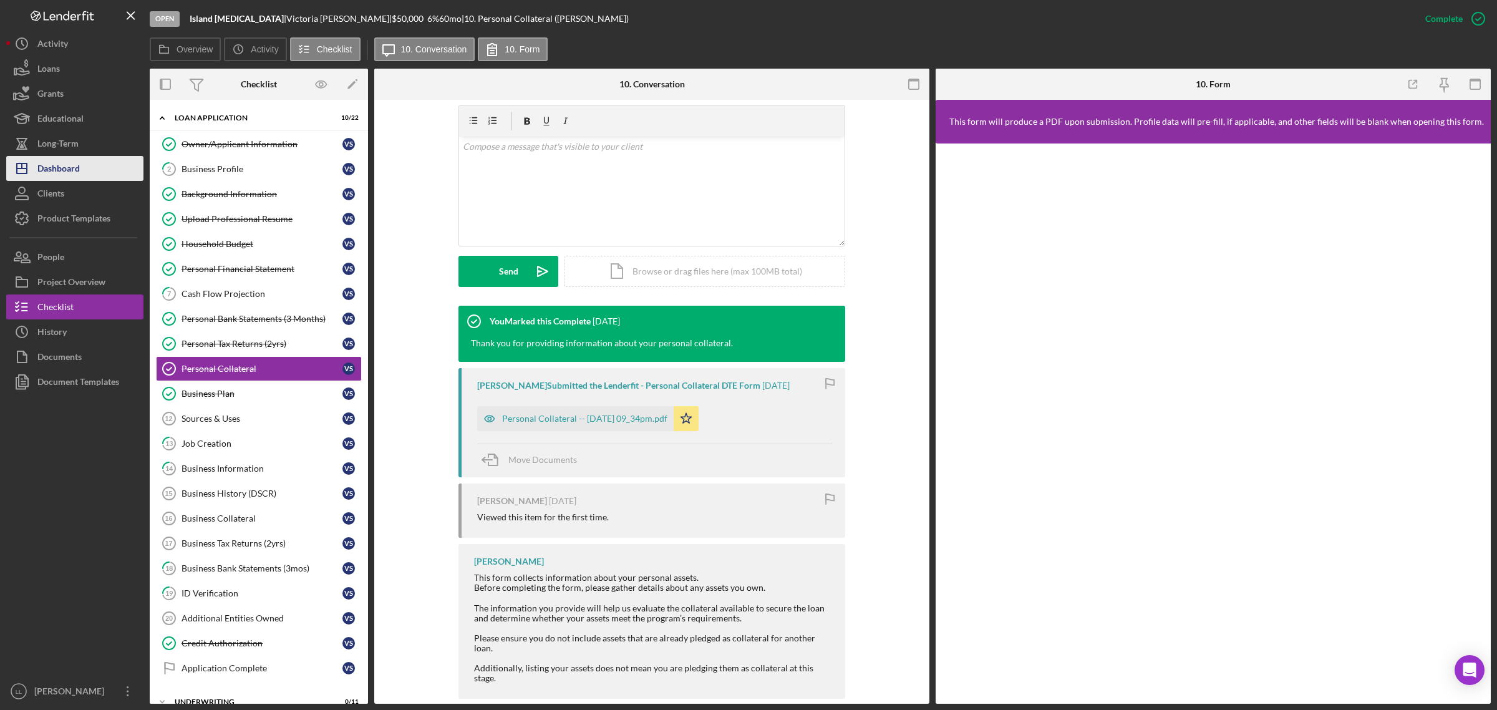
click at [66, 172] on div "Dashboard" at bounding box center [58, 170] width 42 height 28
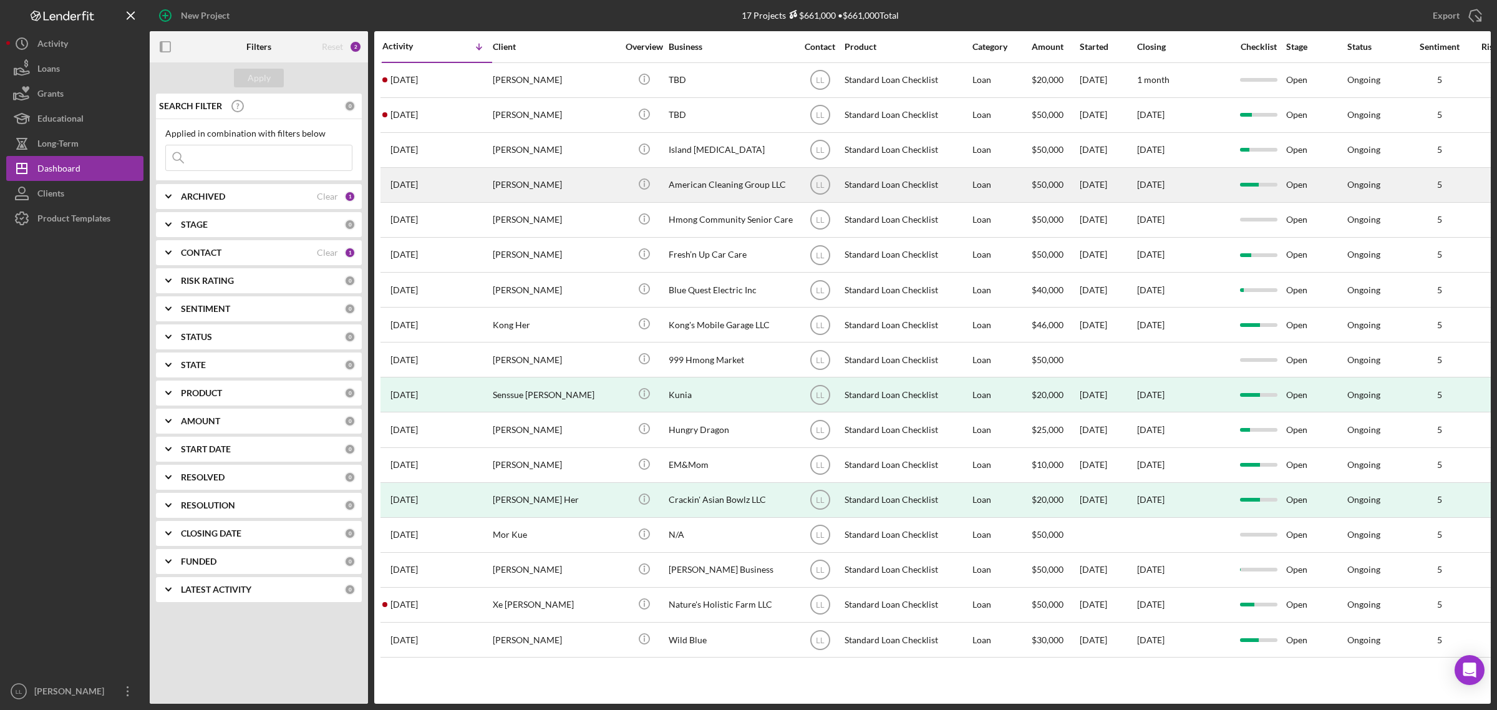
click at [497, 182] on div "[PERSON_NAME]" at bounding box center [555, 184] width 125 height 33
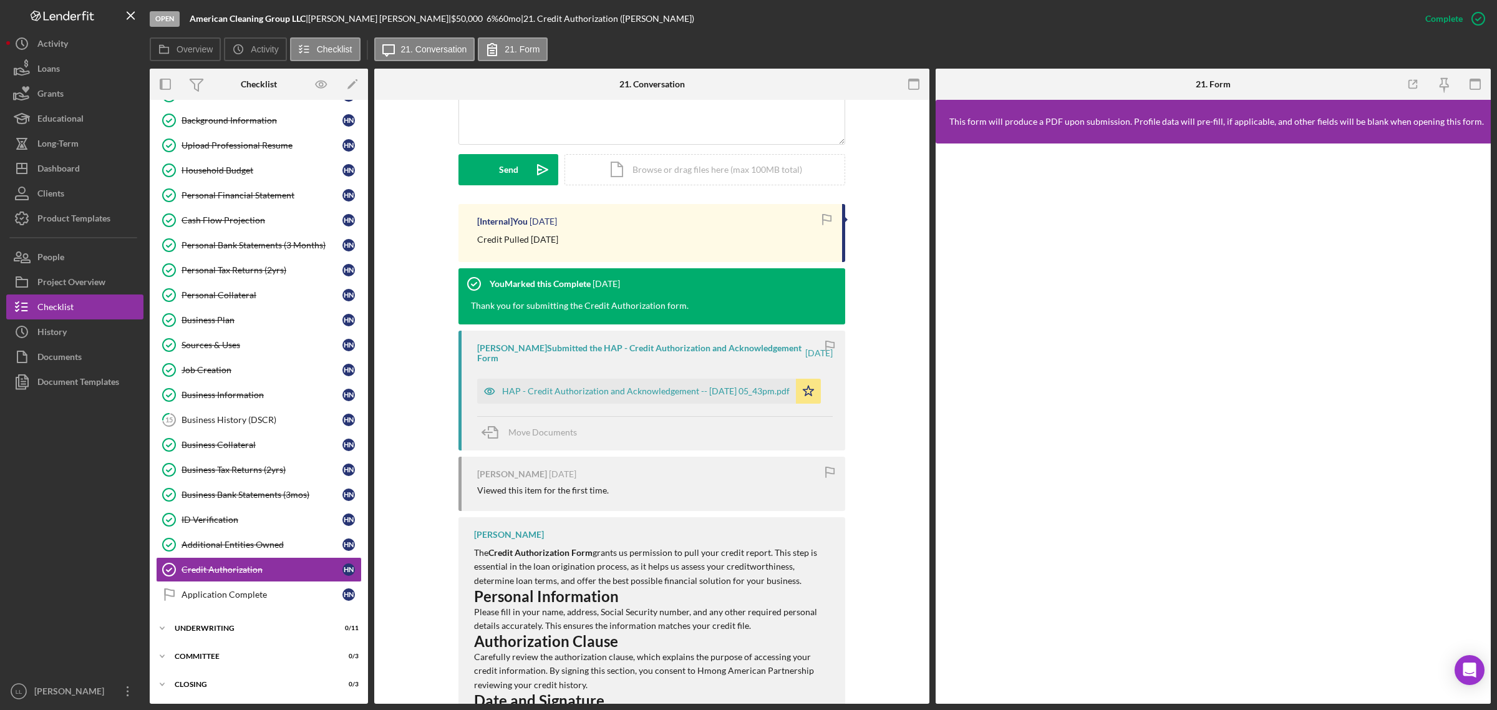
scroll to position [515, 0]
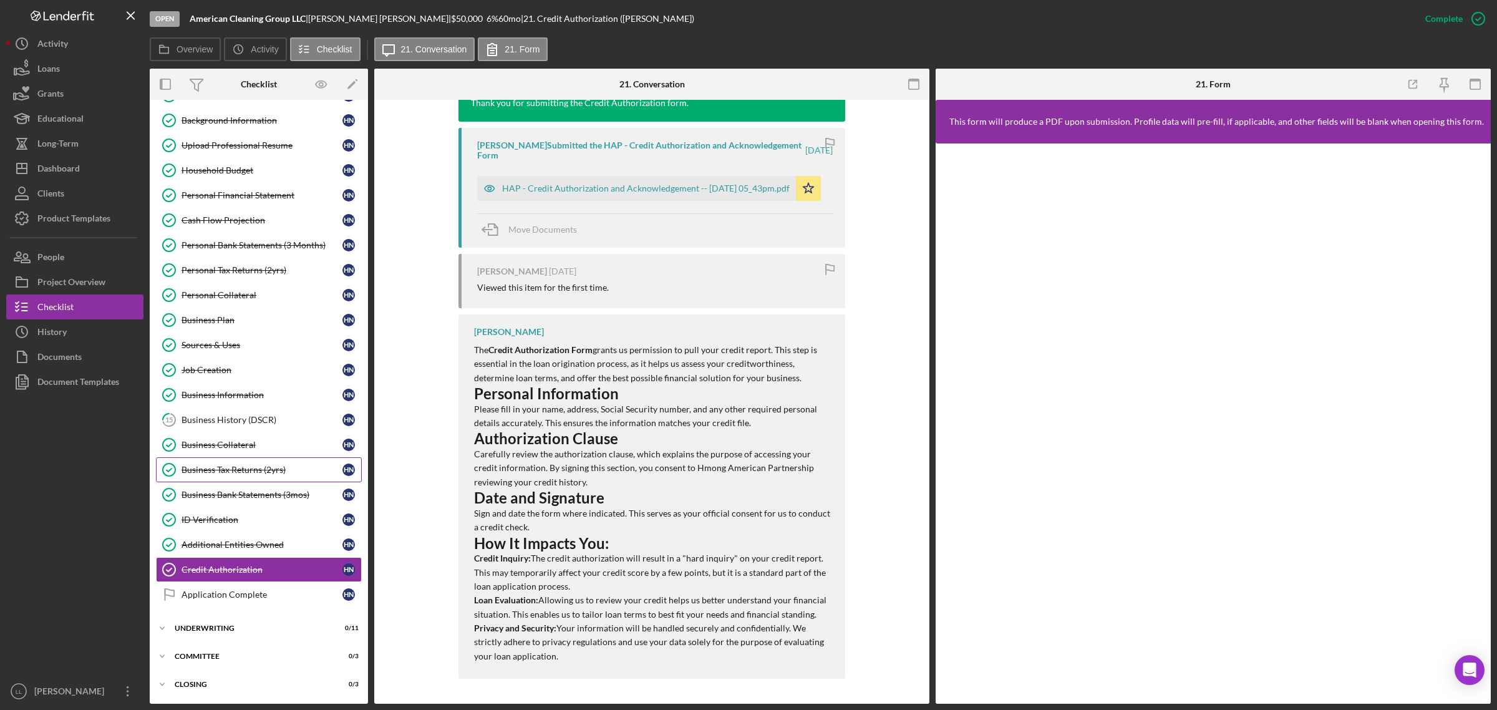
click at [256, 476] on link "Business Tax Returns (2yrs) Business Tax Returns (2yrs) H N" at bounding box center [259, 469] width 206 height 25
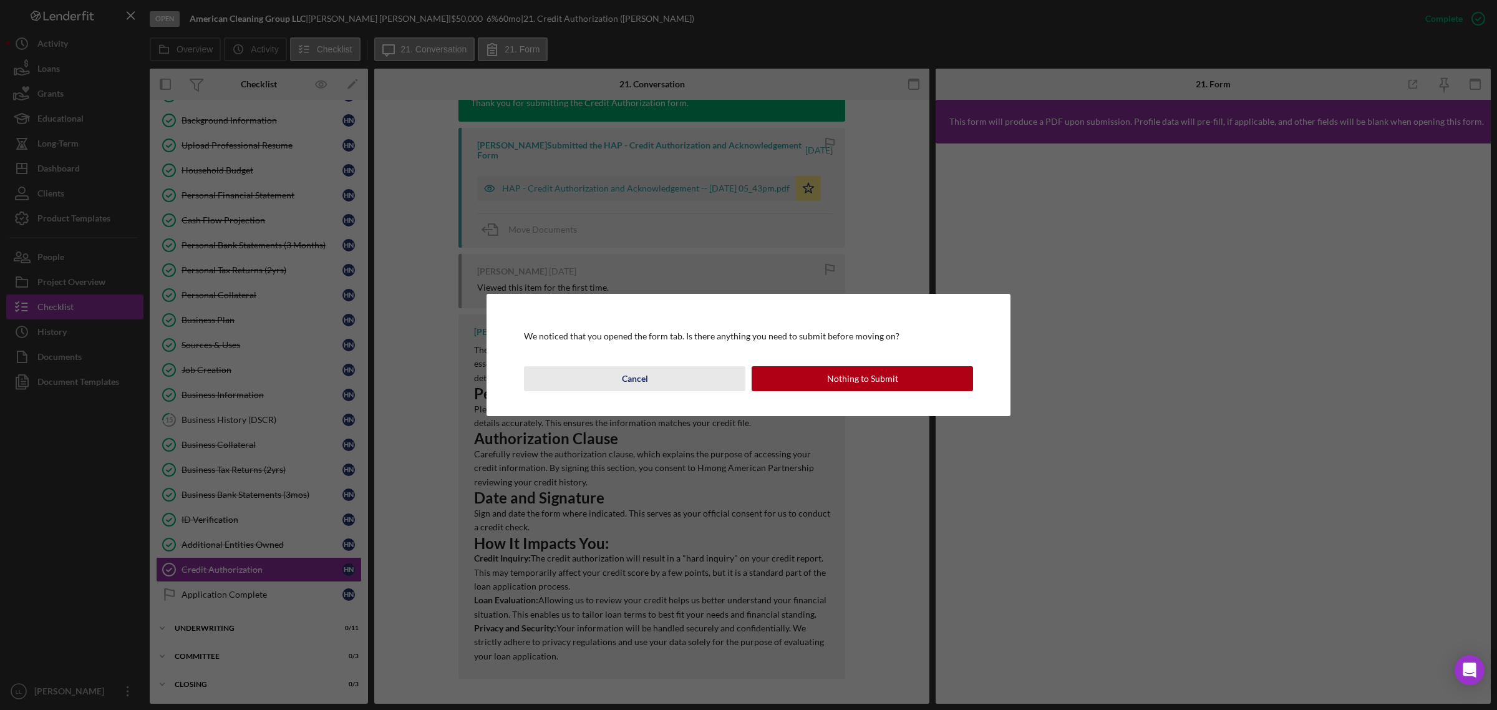
click at [648, 384] on button "Cancel" at bounding box center [635, 378] width 222 height 25
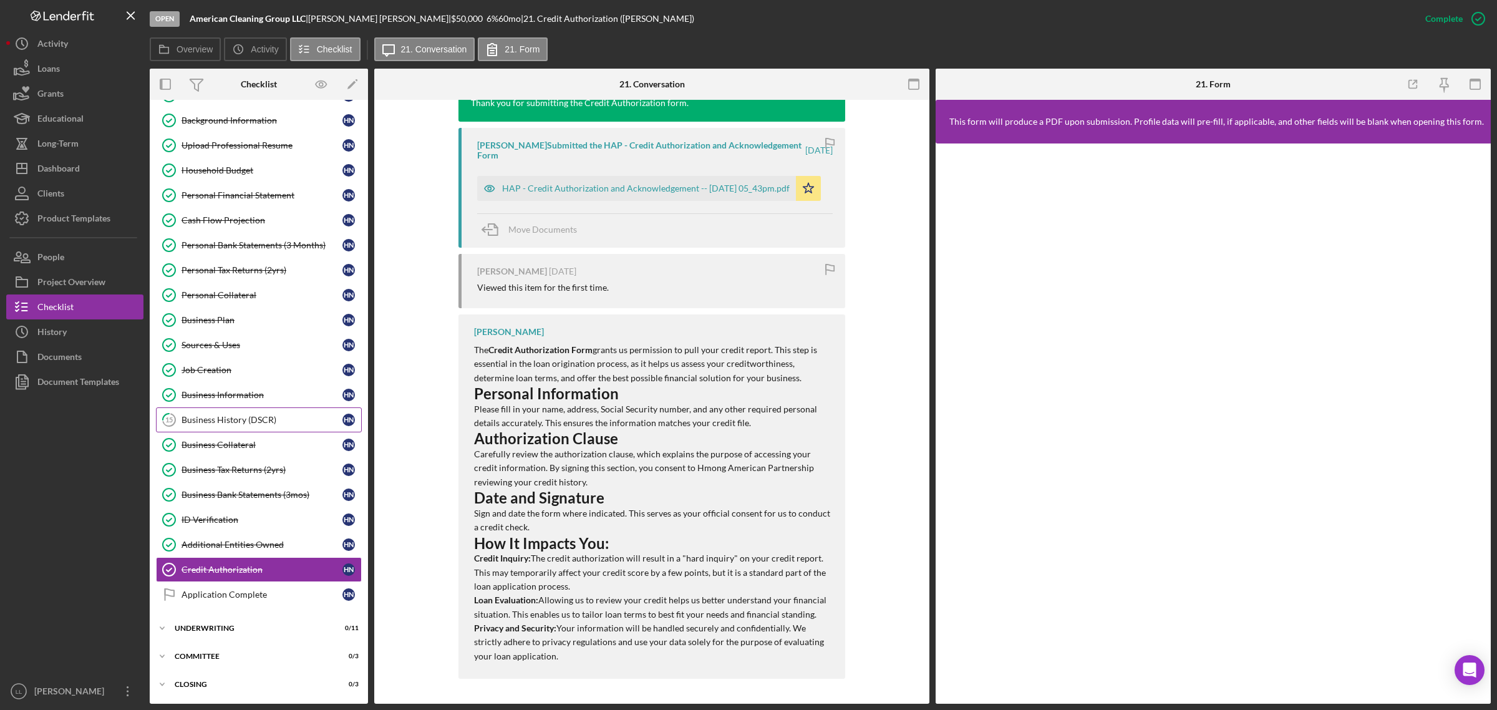
click at [239, 422] on div "Business History (DSCR)" at bounding box center [262, 420] width 161 height 10
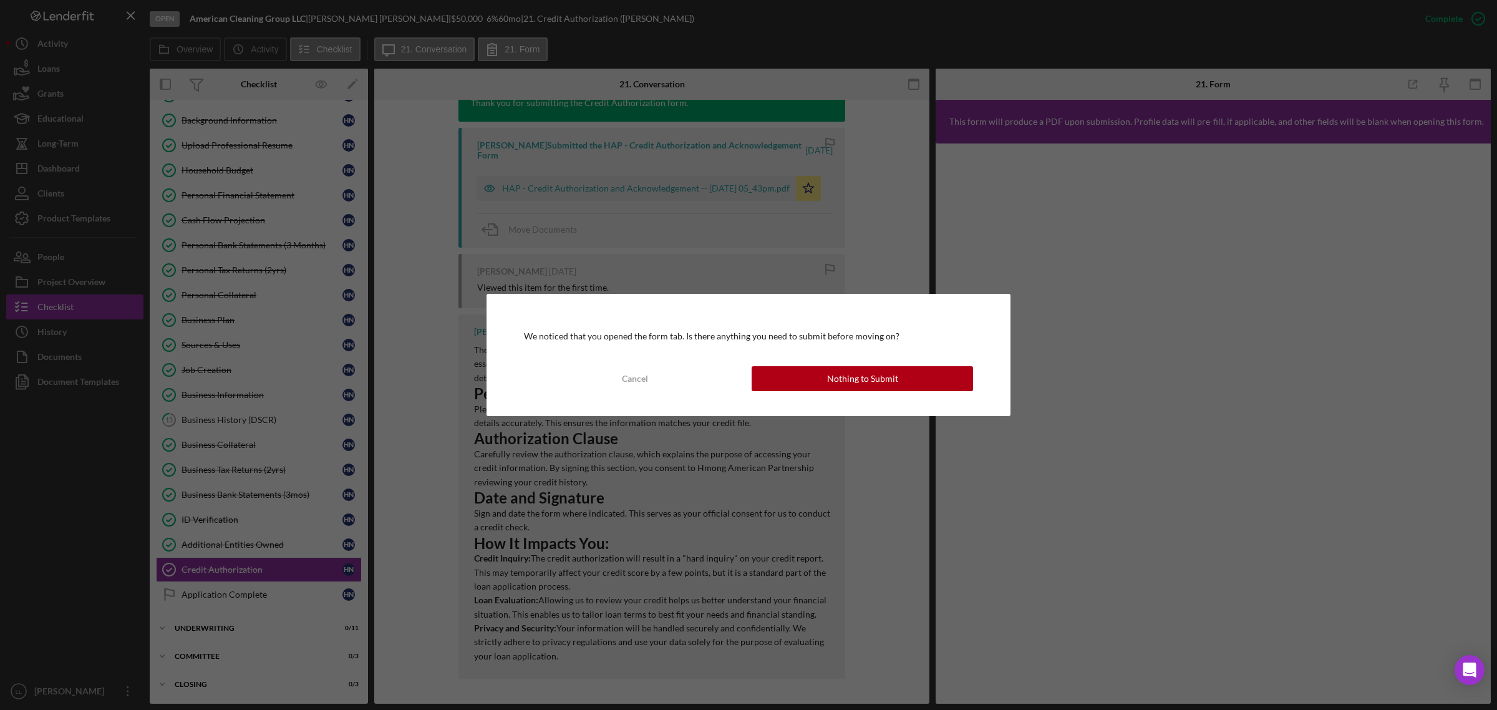
click at [437, 363] on div "We noticed that you opened the form tab. Is there anything you need to submit b…" at bounding box center [748, 355] width 1497 height 710
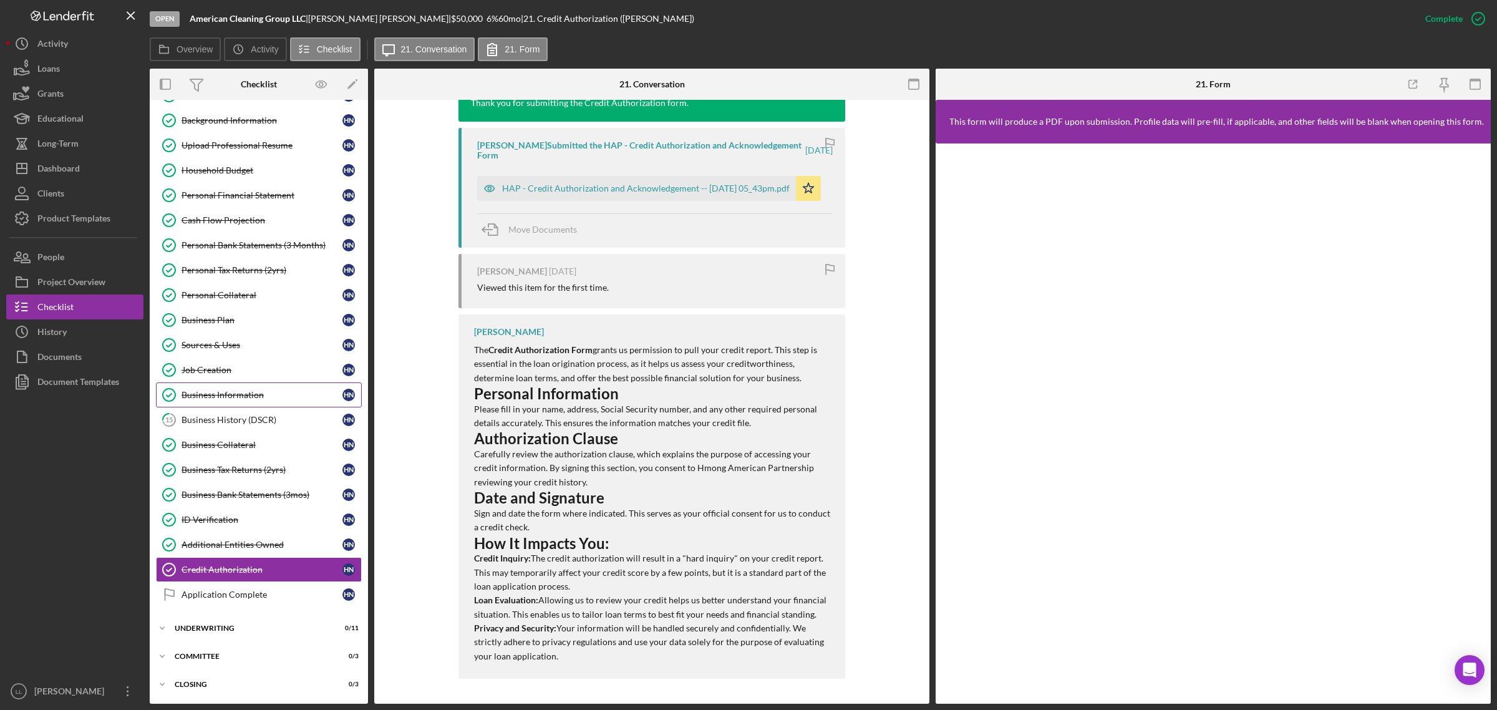
drag, startPoint x: 213, startPoint y: 381, endPoint x: 223, endPoint y: 379, distance: 10.2
click at [223, 382] on link "Business Information Business Information H N" at bounding box center [259, 394] width 206 height 25
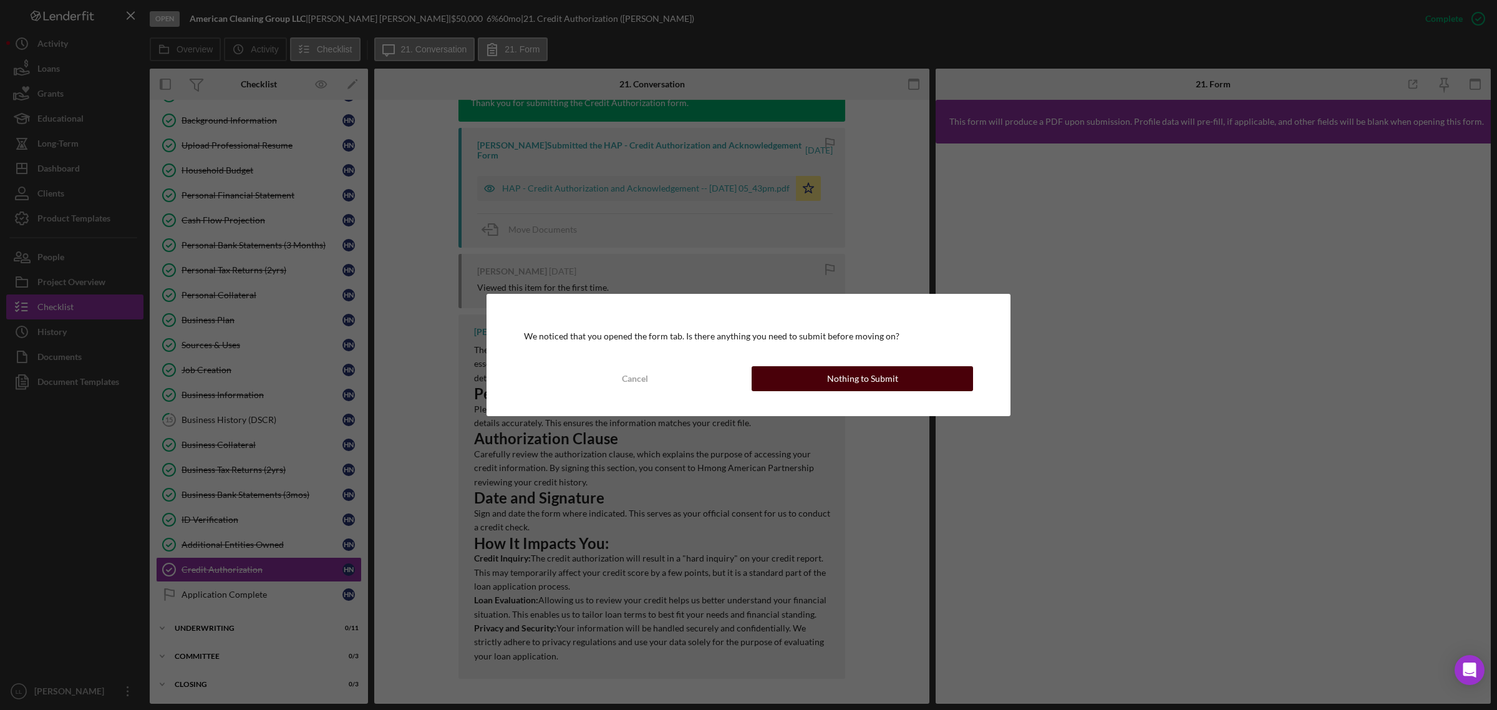
click at [784, 379] on button "Nothing to Submit" at bounding box center [863, 378] width 222 height 25
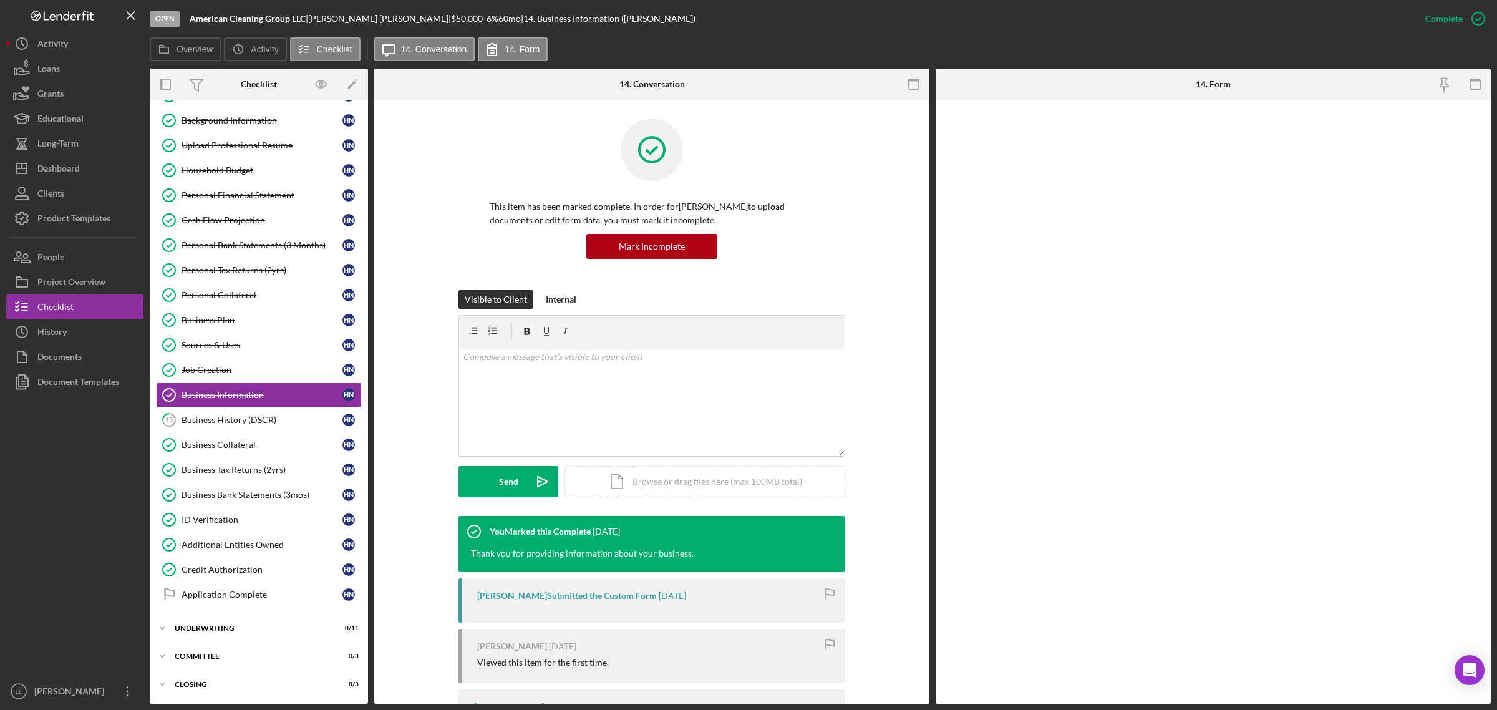
scroll to position [80, 0]
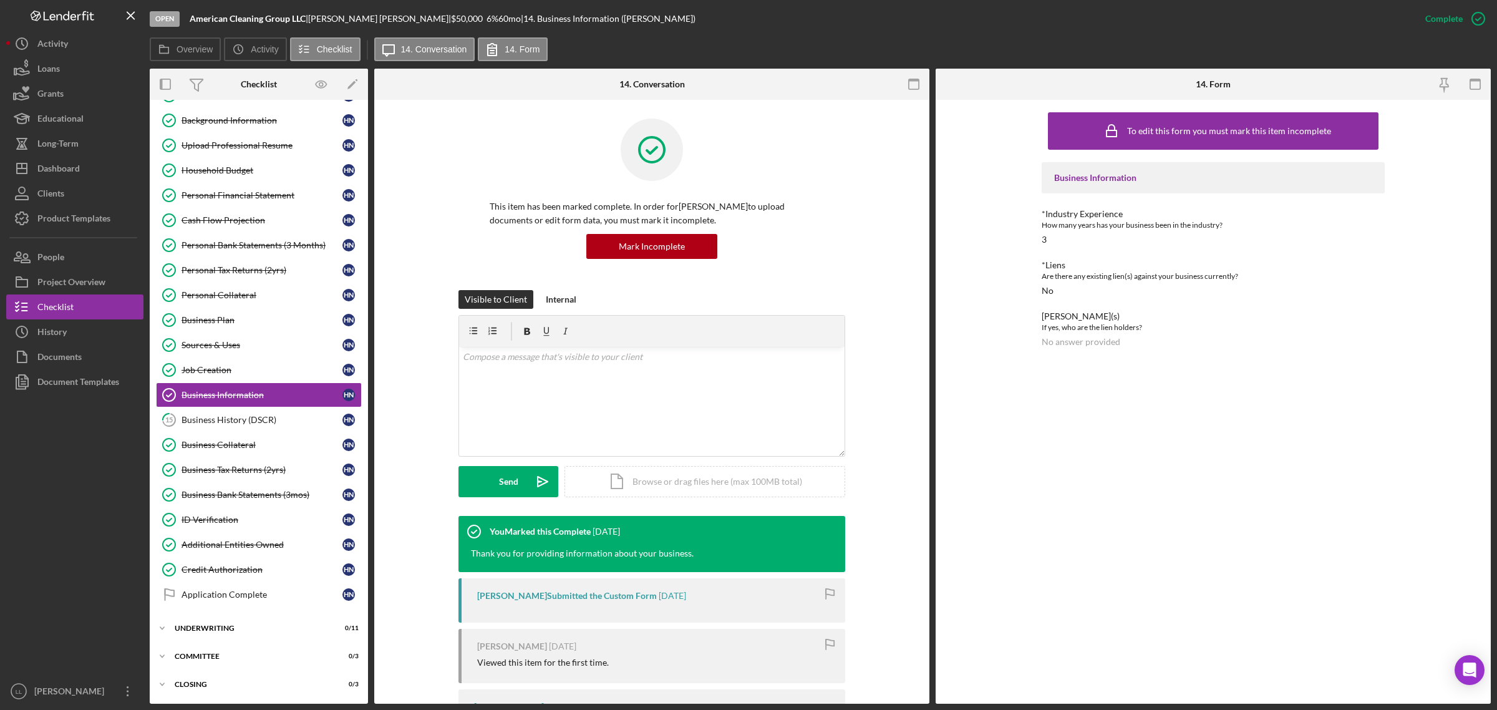
click at [753, 34] on div "Open American Cleaning Group LLC | [PERSON_NAME] | $50,000 $50,000 6 % 60 mo | …" at bounding box center [782, 18] width 1264 height 37
click at [35, 178] on icon "Icon/Dashboard" at bounding box center [21, 168] width 31 height 31
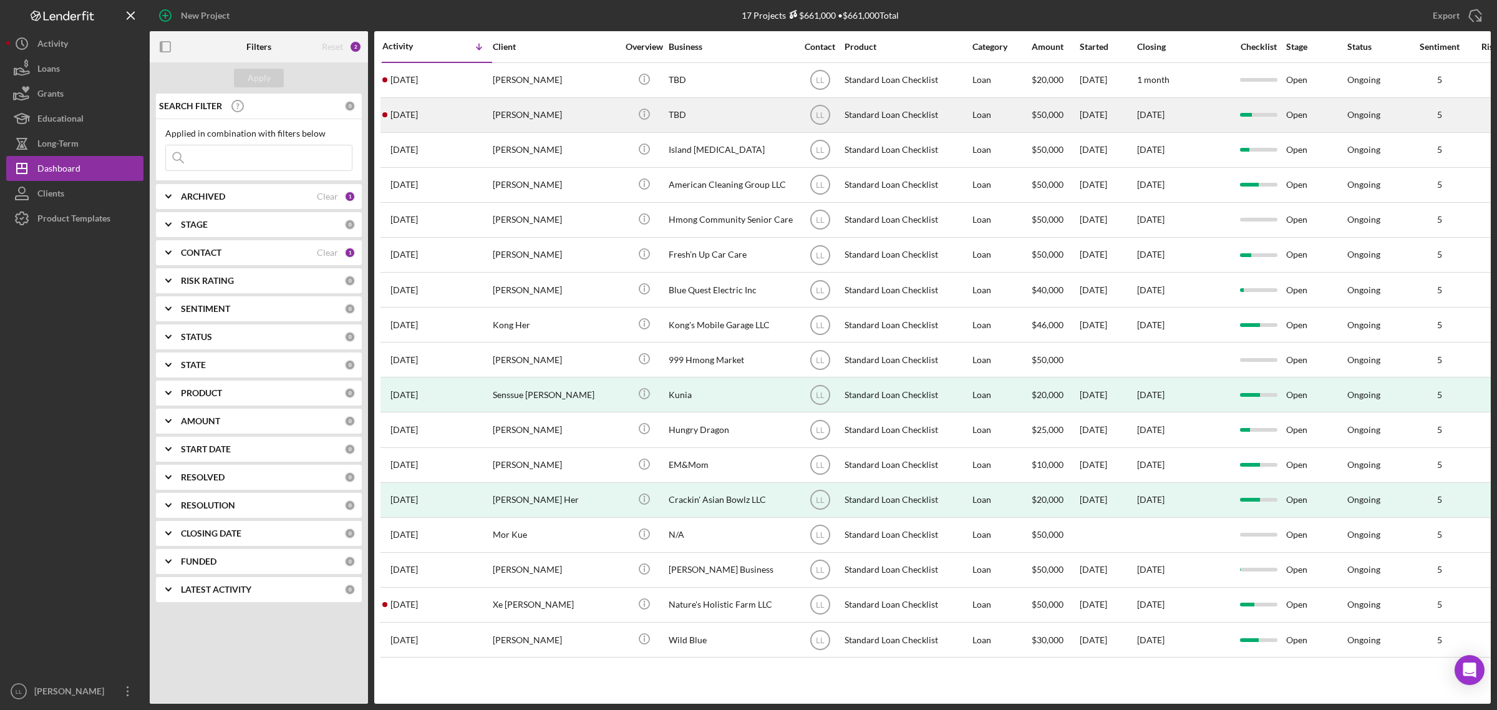
click at [584, 110] on div "[PERSON_NAME]" at bounding box center [555, 115] width 125 height 33
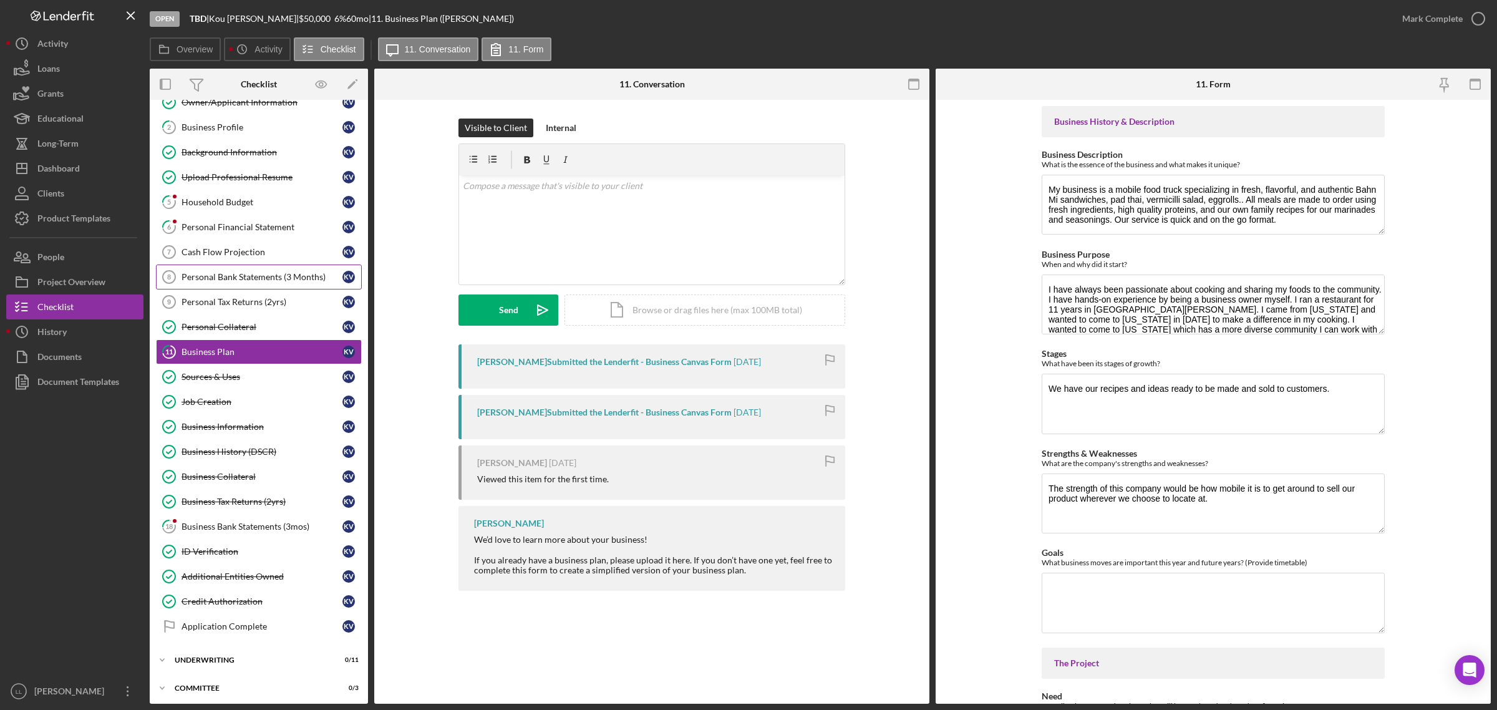
scroll to position [80, 0]
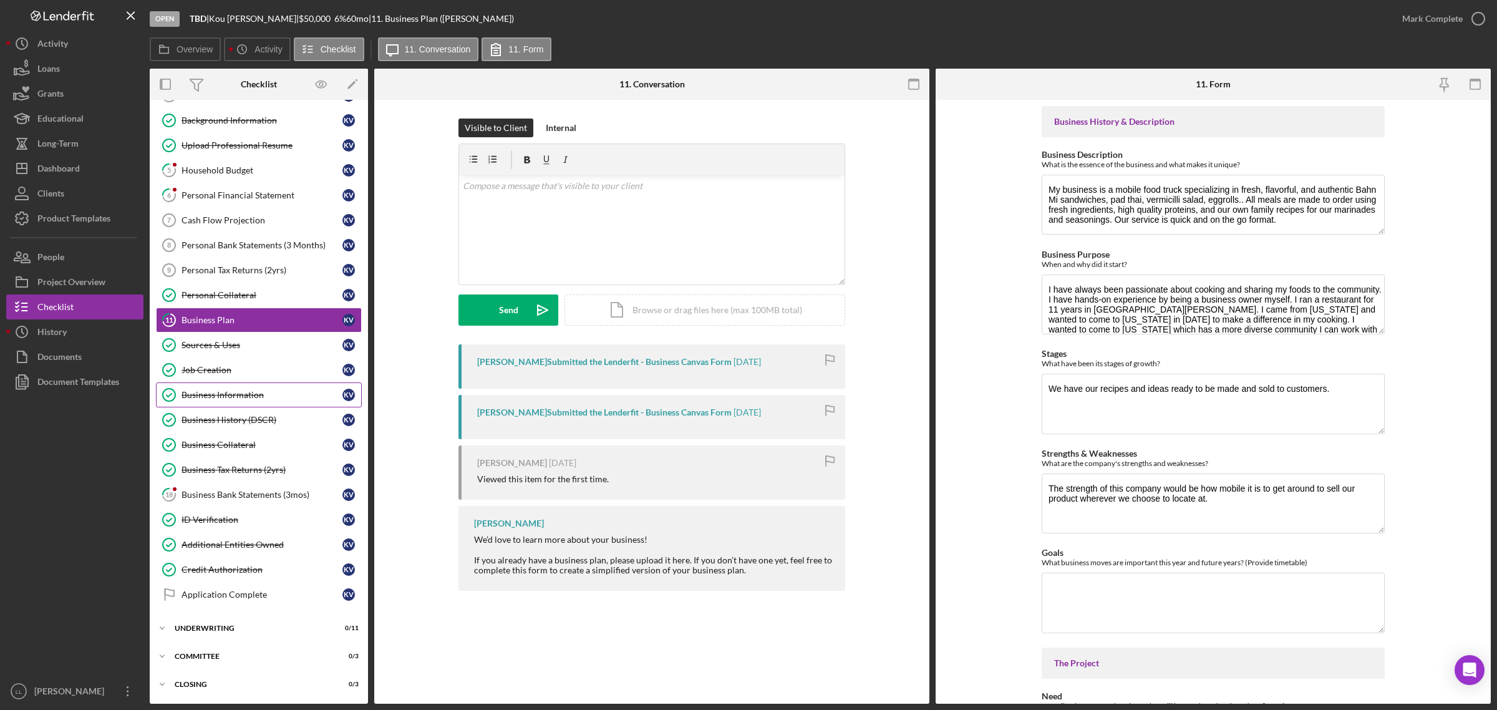
click at [291, 397] on div "Business Information" at bounding box center [262, 395] width 161 height 10
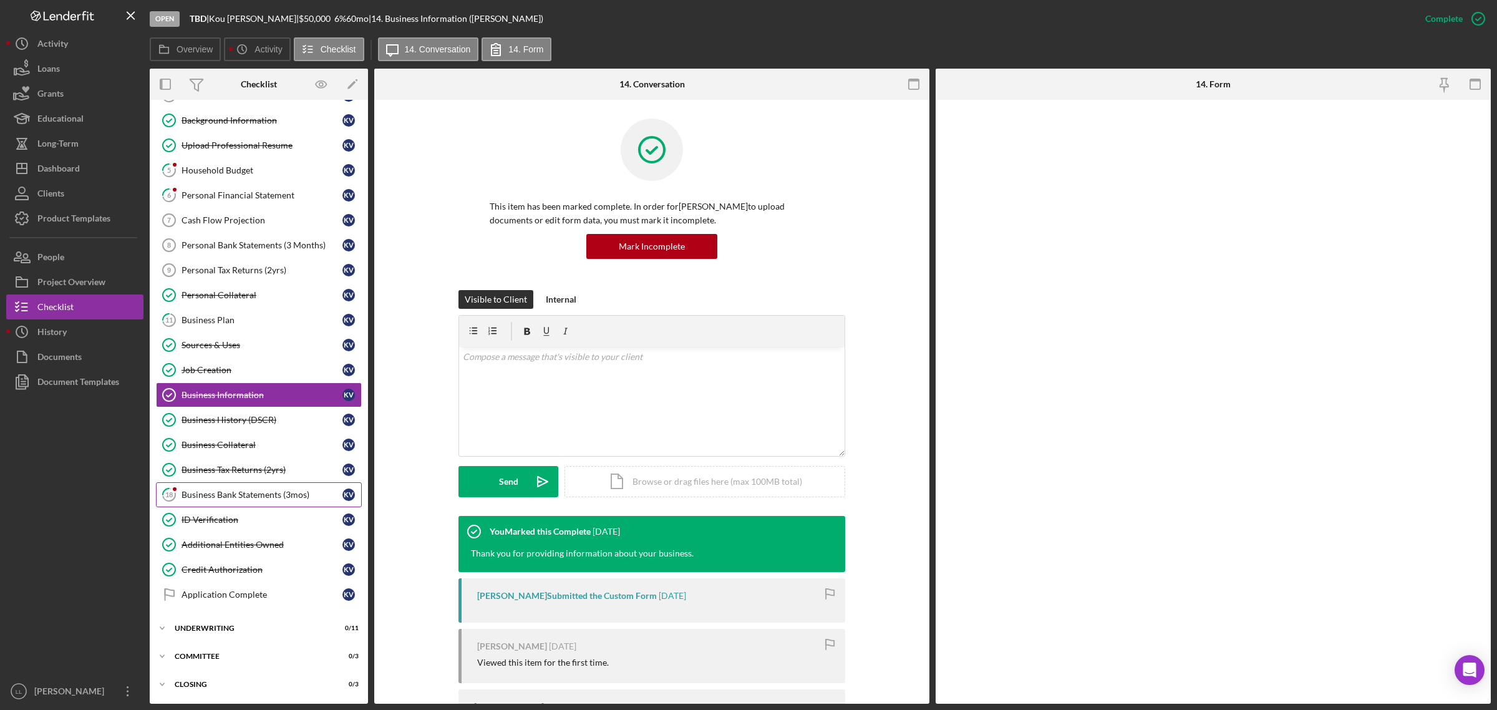
scroll to position [80, 0]
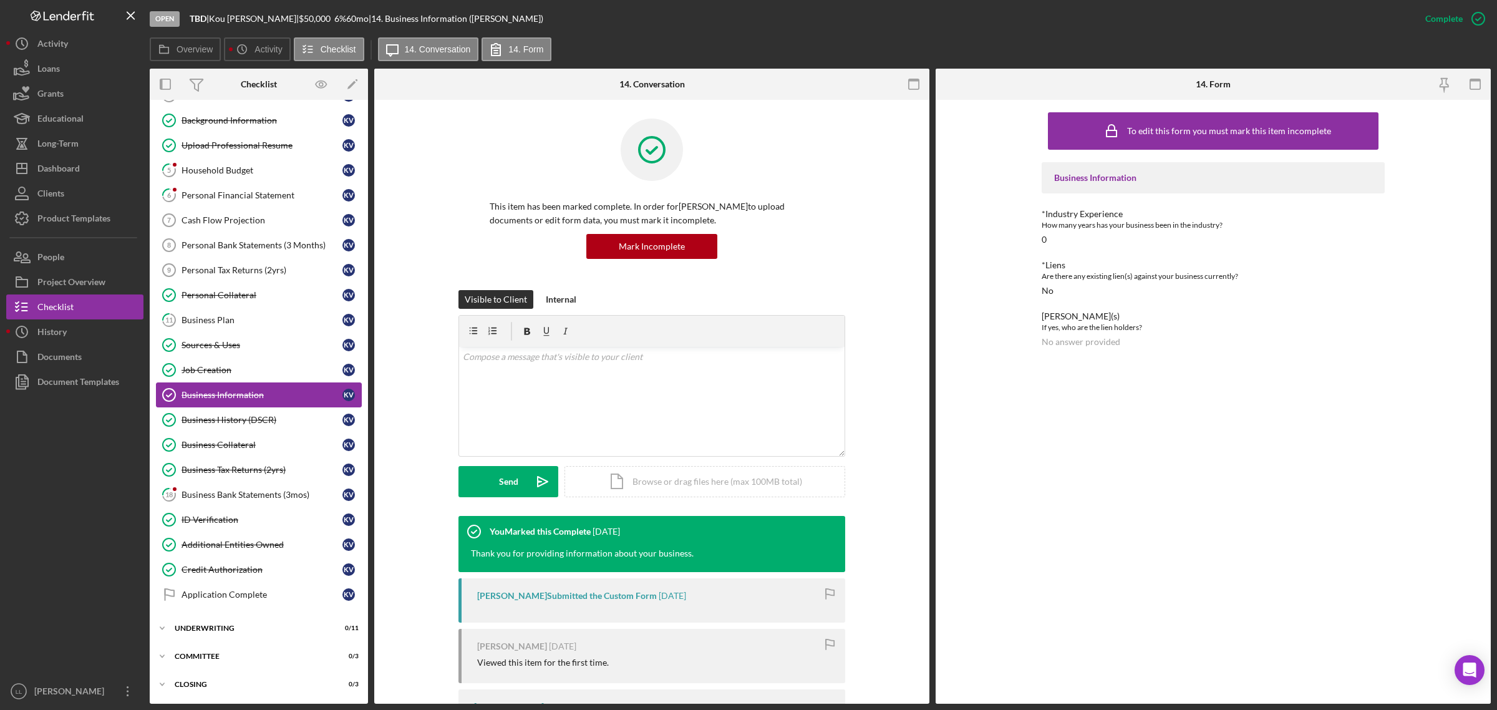
click at [291, 401] on link "Business Information Business Information K V" at bounding box center [259, 394] width 206 height 25
click at [293, 416] on div "Business History (DSCR)" at bounding box center [262, 420] width 161 height 10
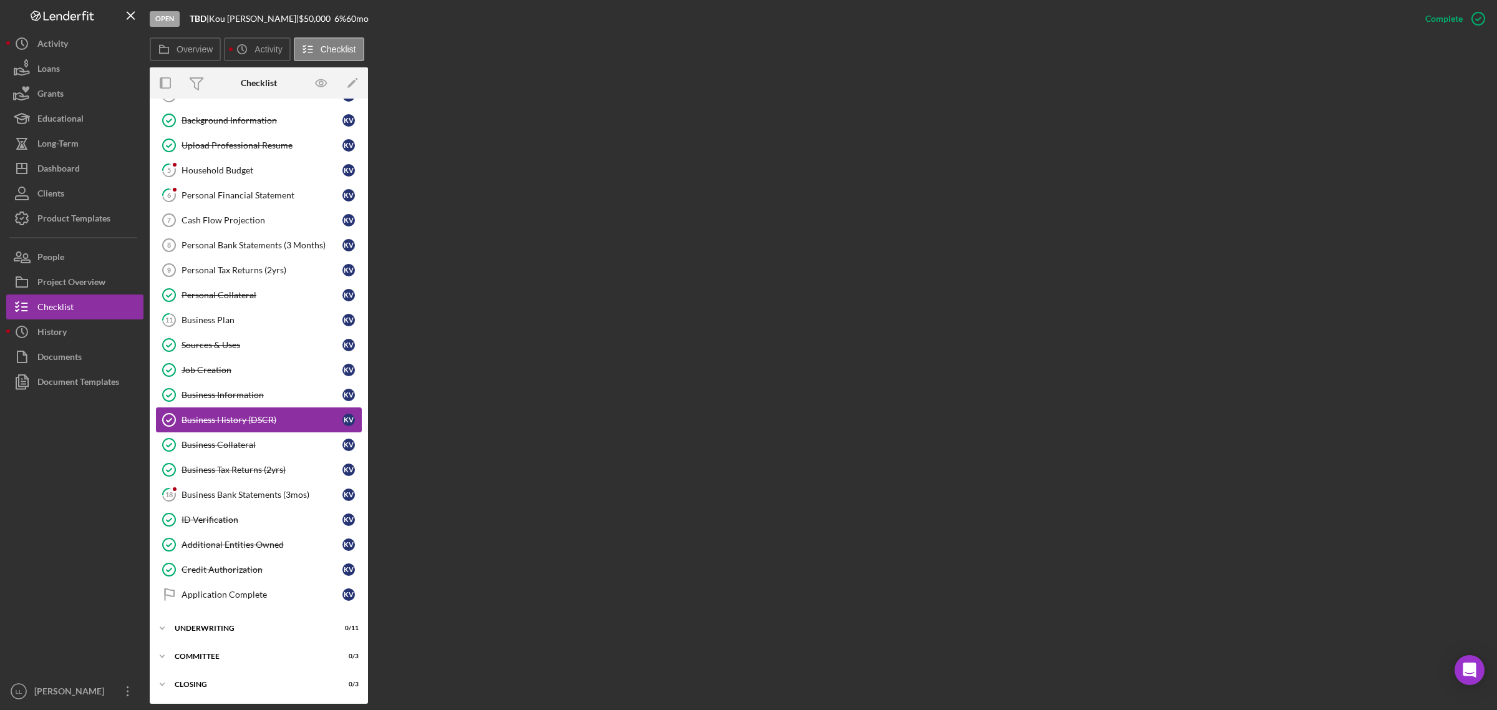
scroll to position [80, 0]
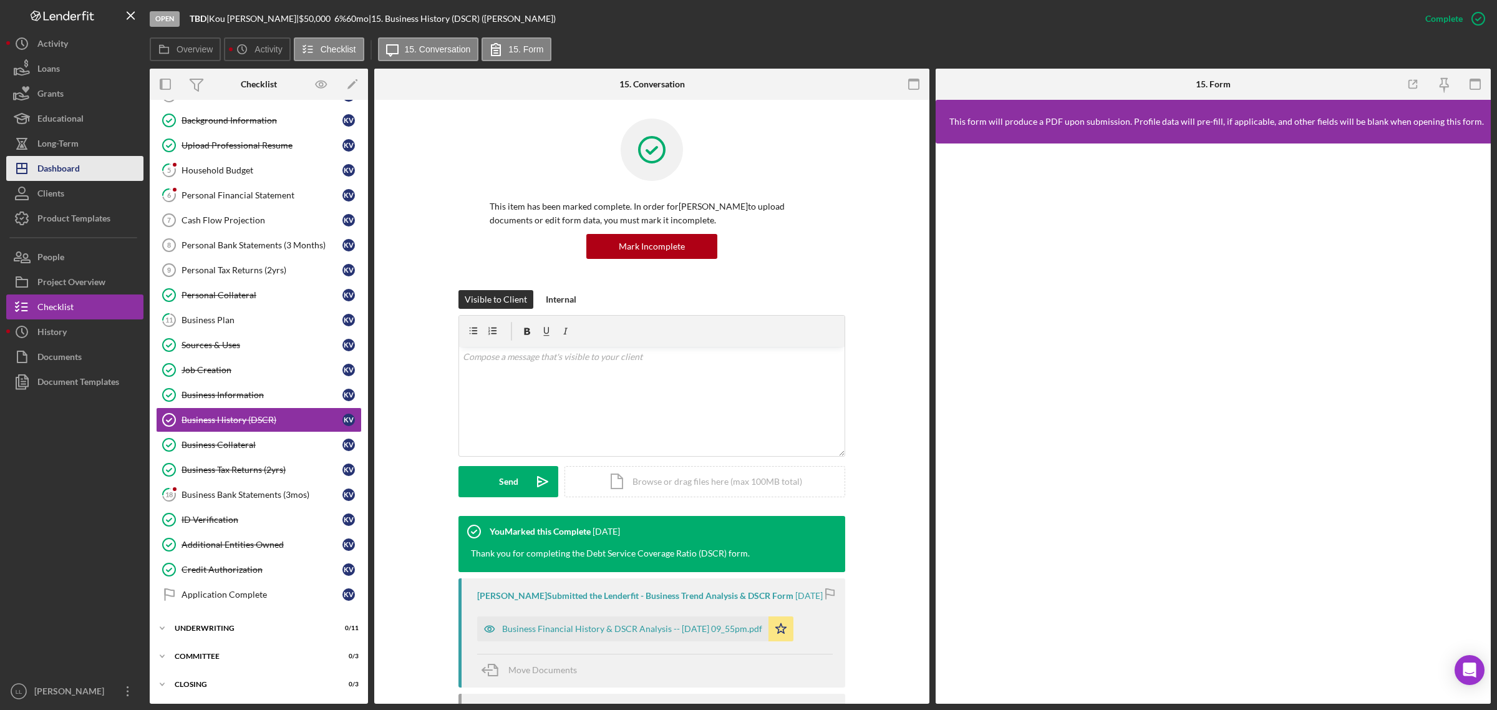
click at [86, 167] on button "Icon/Dashboard Dashboard" at bounding box center [74, 168] width 137 height 25
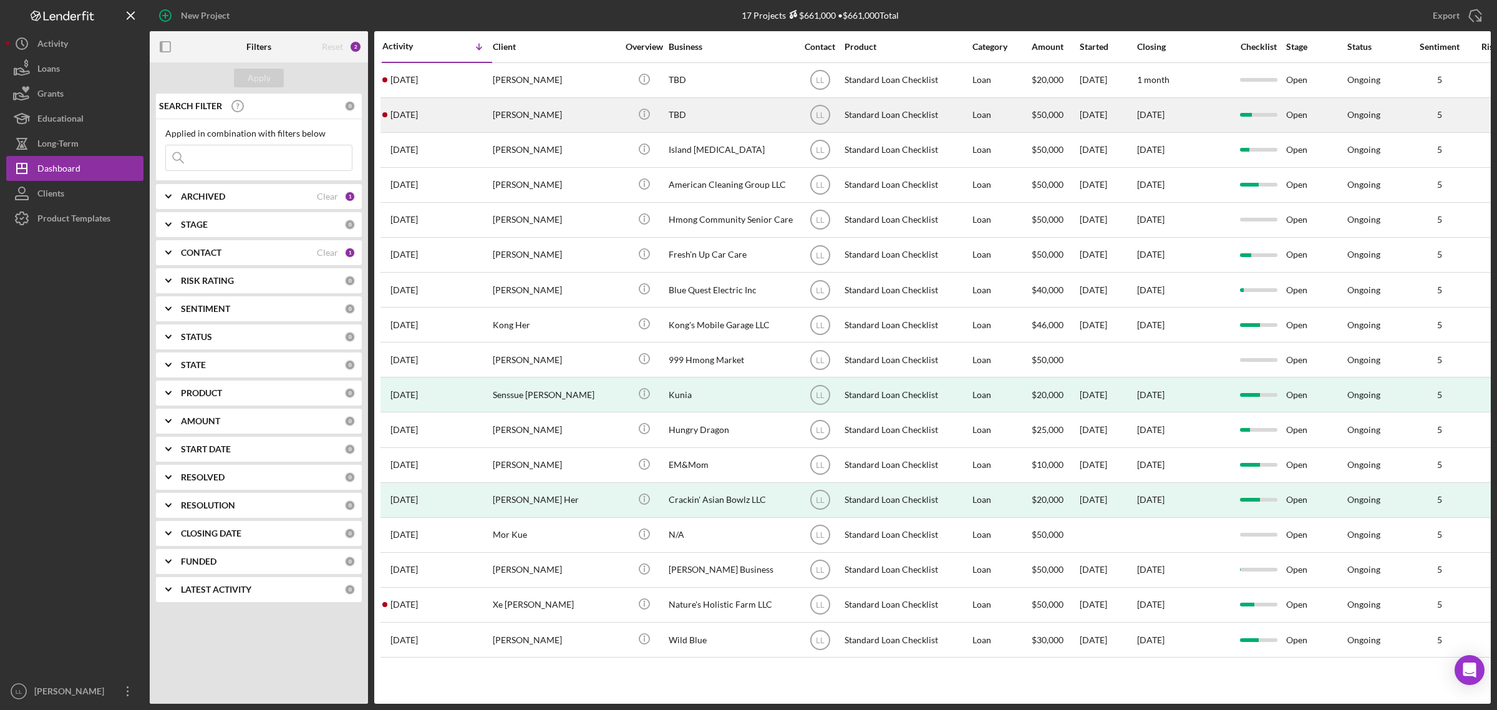
click at [472, 117] on div "[DATE] [PERSON_NAME]" at bounding box center [436, 115] width 109 height 33
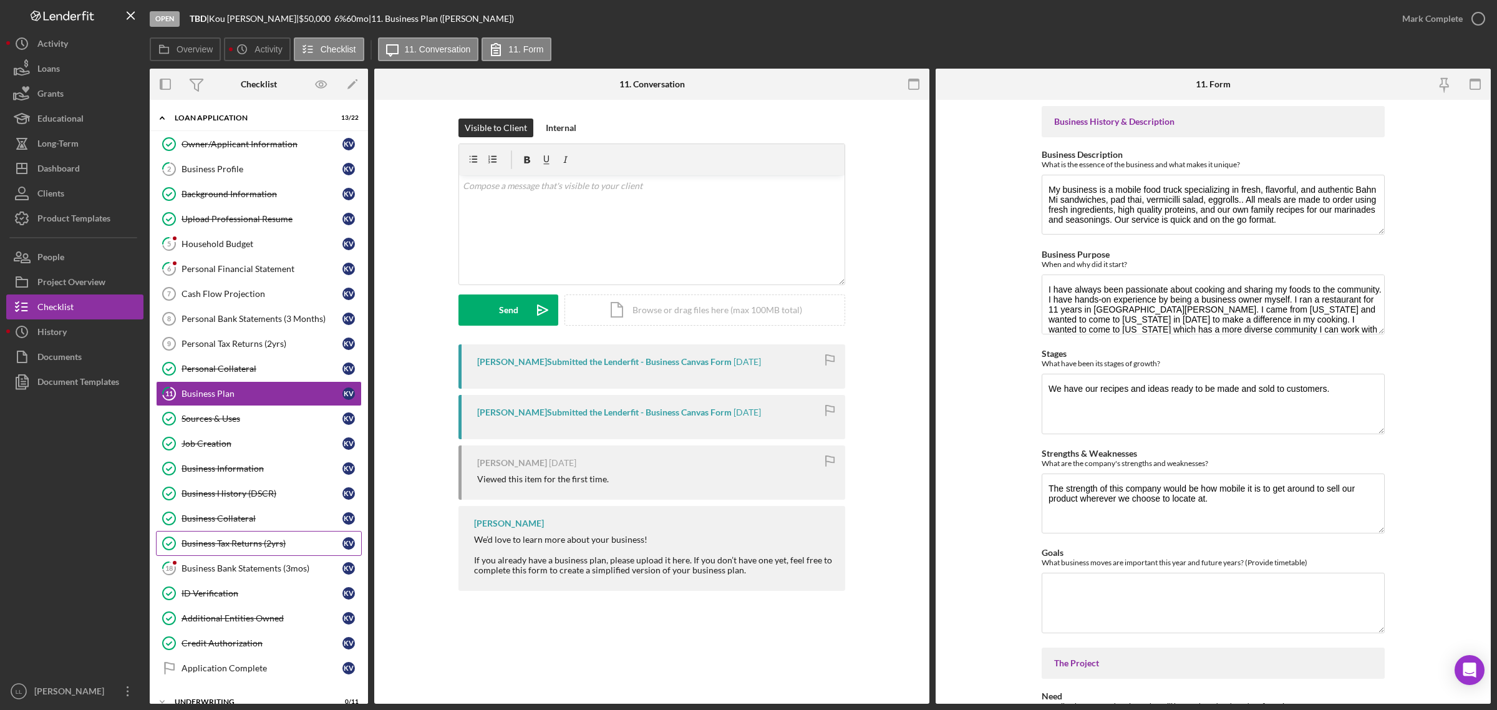
click at [222, 543] on div "Business Tax Returns (2yrs)" at bounding box center [262, 543] width 161 height 10
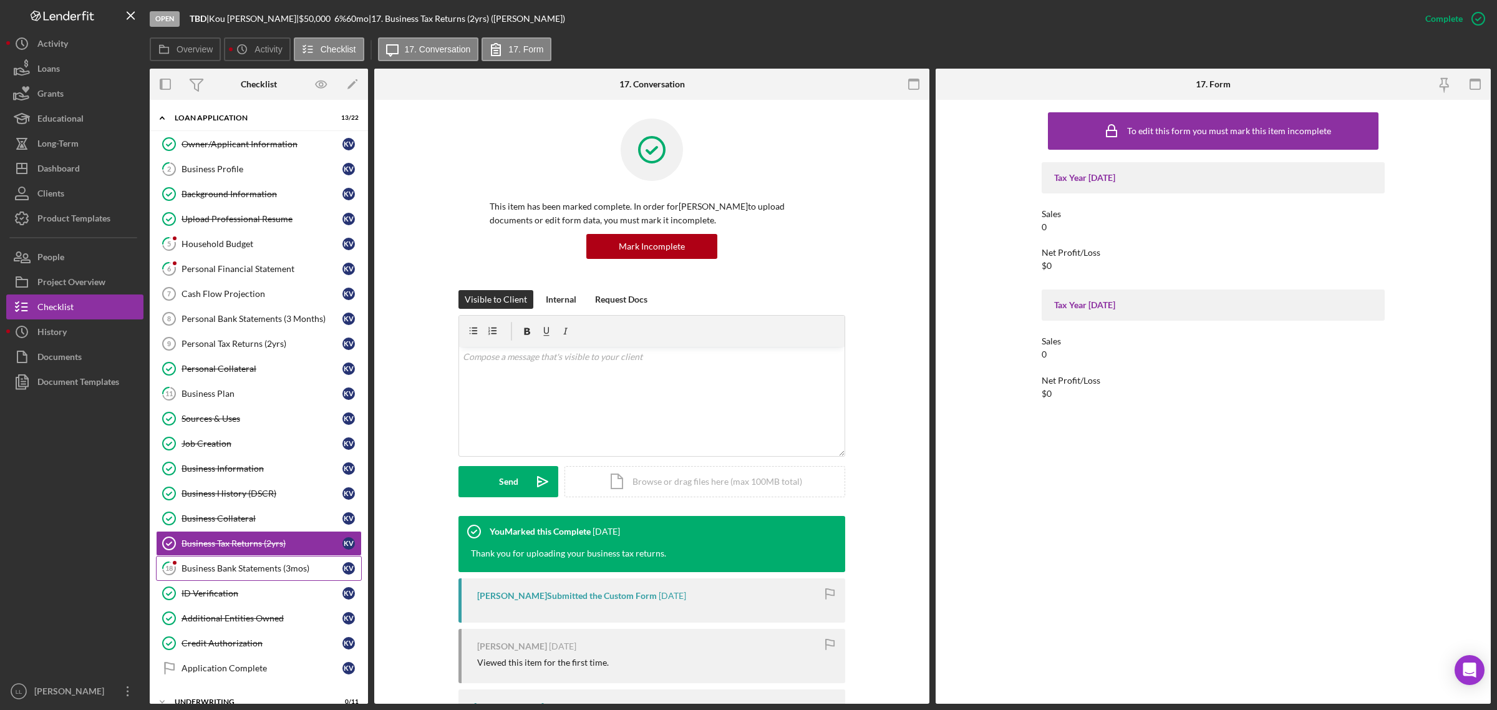
click at [222, 566] on link "18 Business Bank Statements (3mos) K V" at bounding box center [259, 568] width 206 height 25
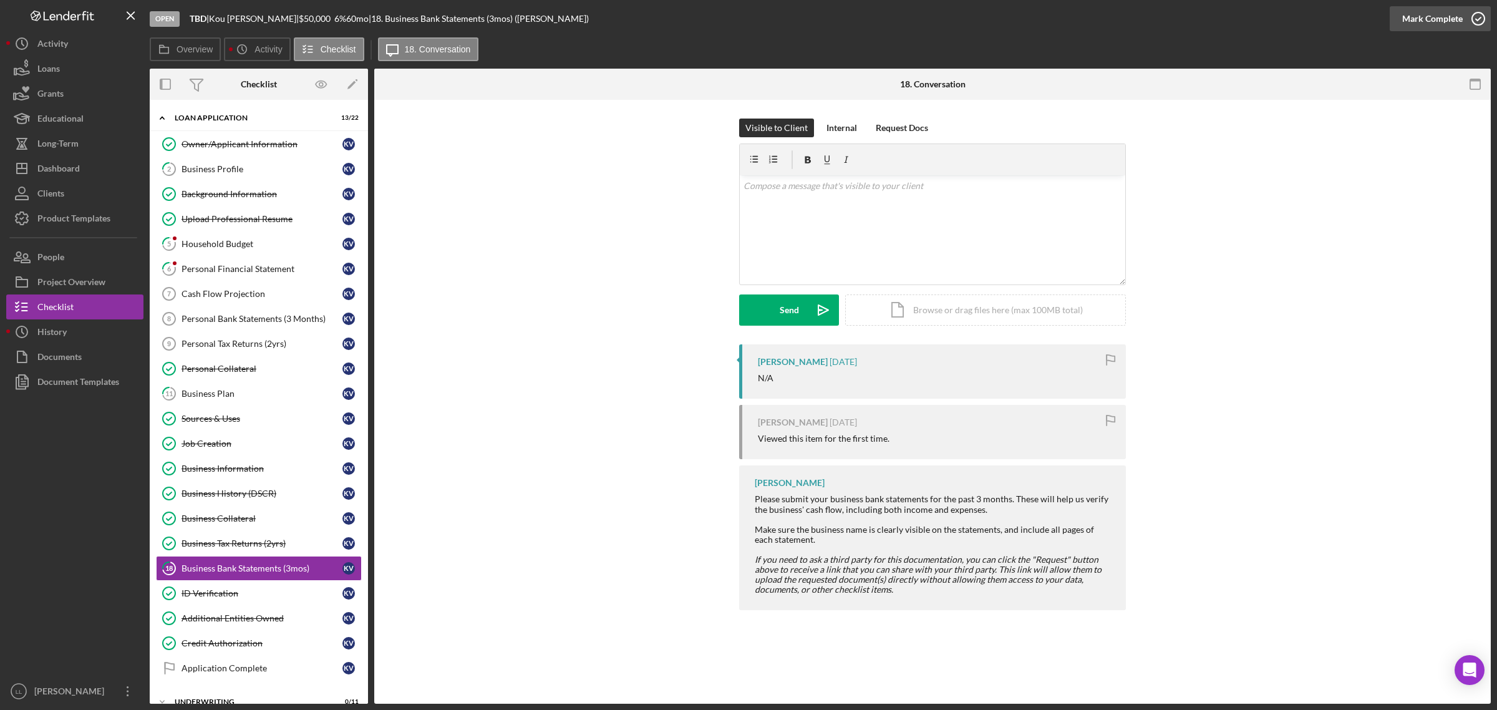
click at [1479, 16] on icon "button" at bounding box center [1478, 18] width 31 height 31
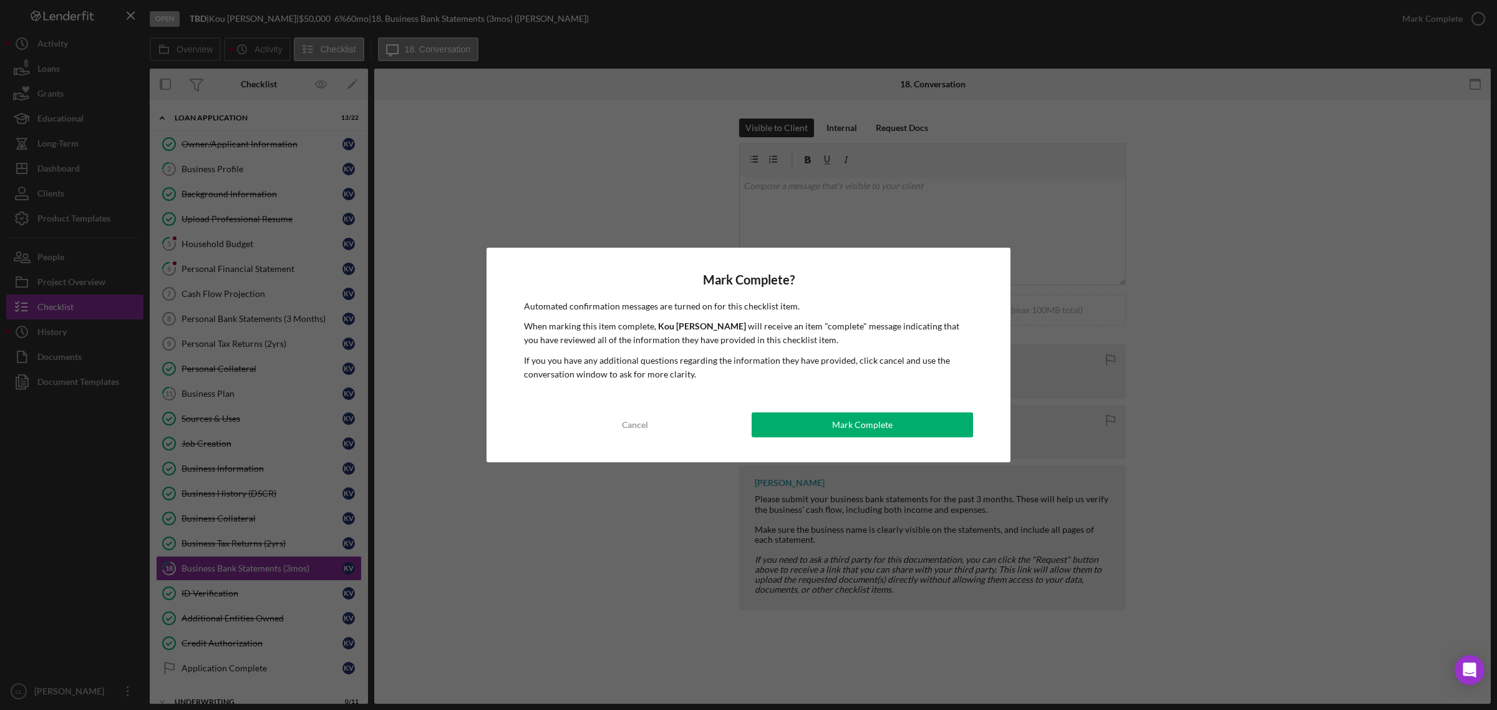
drag, startPoint x: 939, startPoint y: 422, endPoint x: 668, endPoint y: 409, distance: 271.1
click at [938, 422] on button "Mark Complete" at bounding box center [863, 424] width 222 height 25
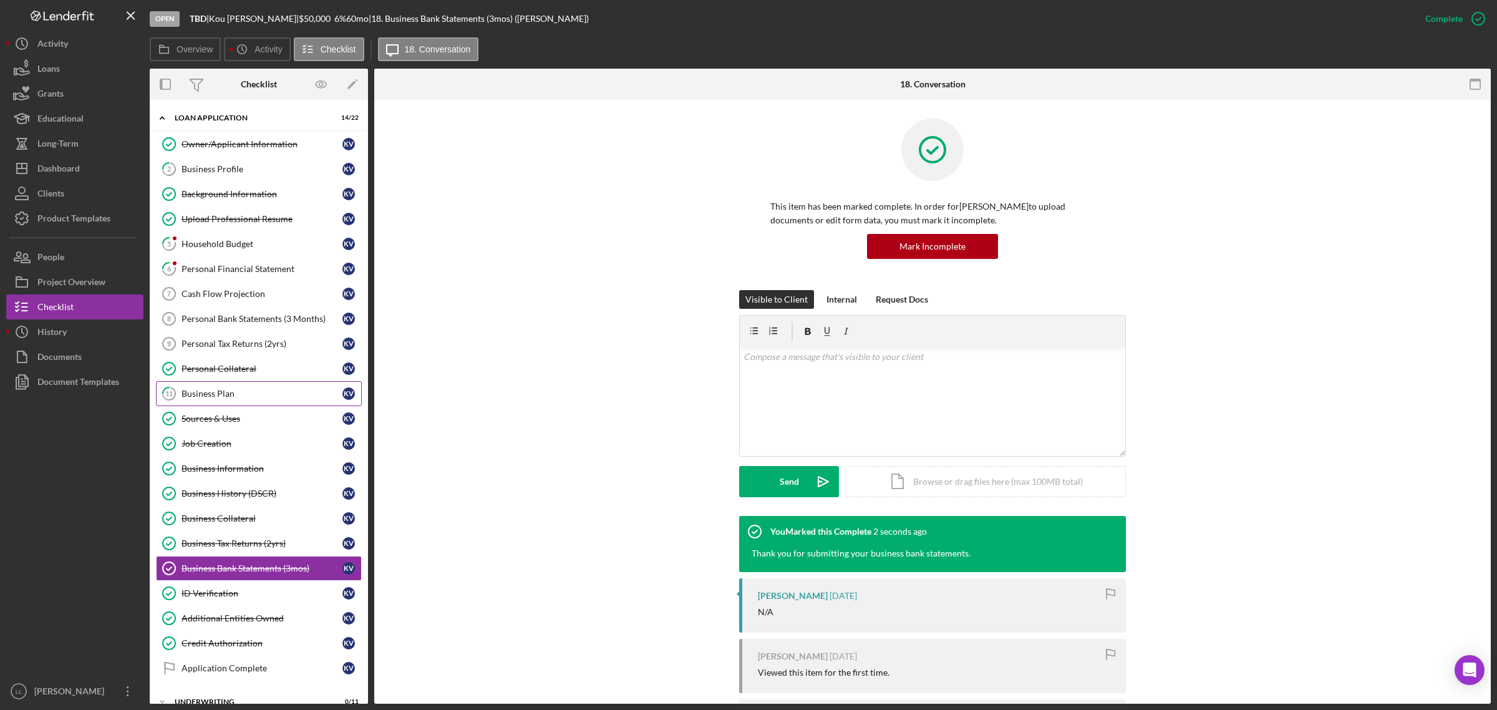
click at [260, 399] on div "Business Plan" at bounding box center [262, 394] width 161 height 10
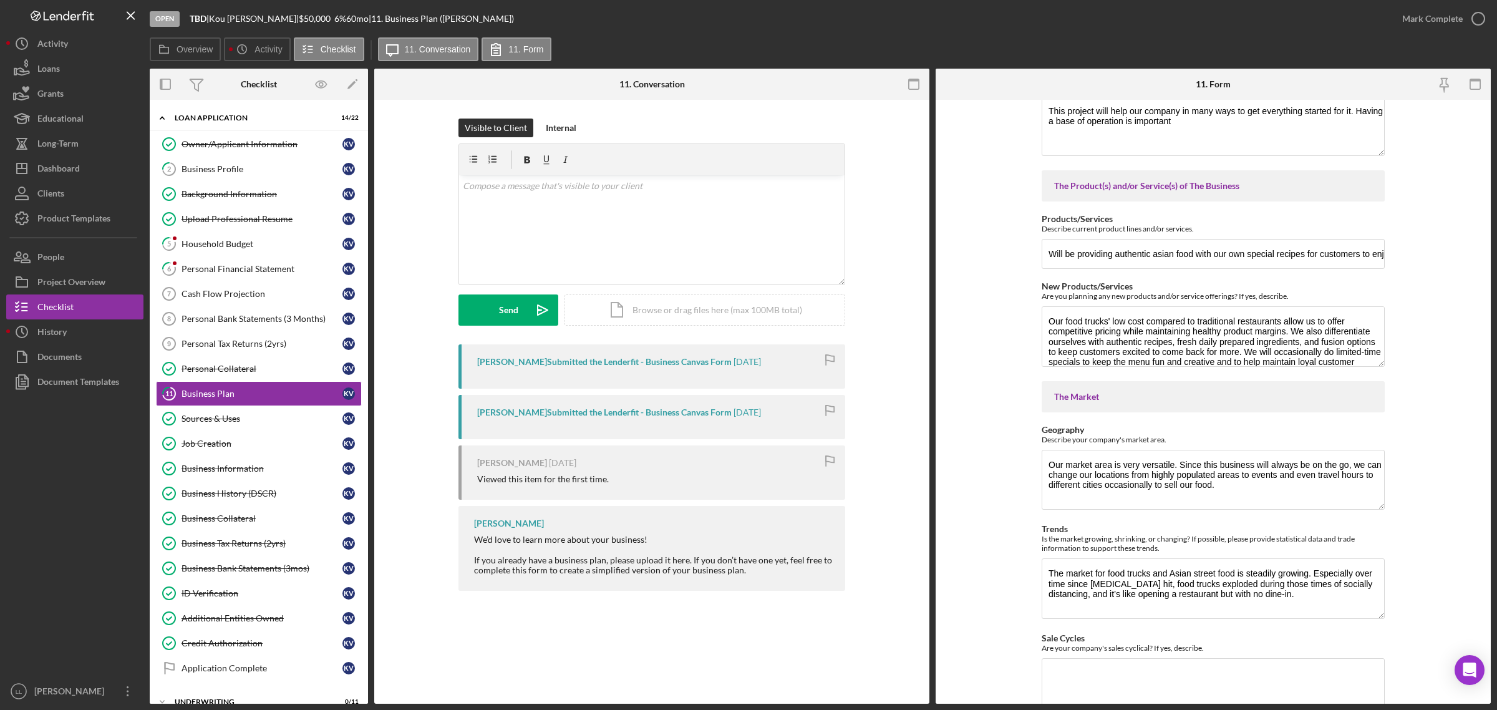
scroll to position [780, 0]
click at [1383, 253] on input "Will be providing authentic asian food with our own special recipes for custome…" at bounding box center [1213, 252] width 343 height 30
click at [1379, 254] on input "Will be providing authentic asian food with our own special recipes for custome…" at bounding box center [1213, 252] width 343 height 30
drag, startPoint x: 1363, startPoint y: 251, endPoint x: 1419, endPoint y: 251, distance: 56.2
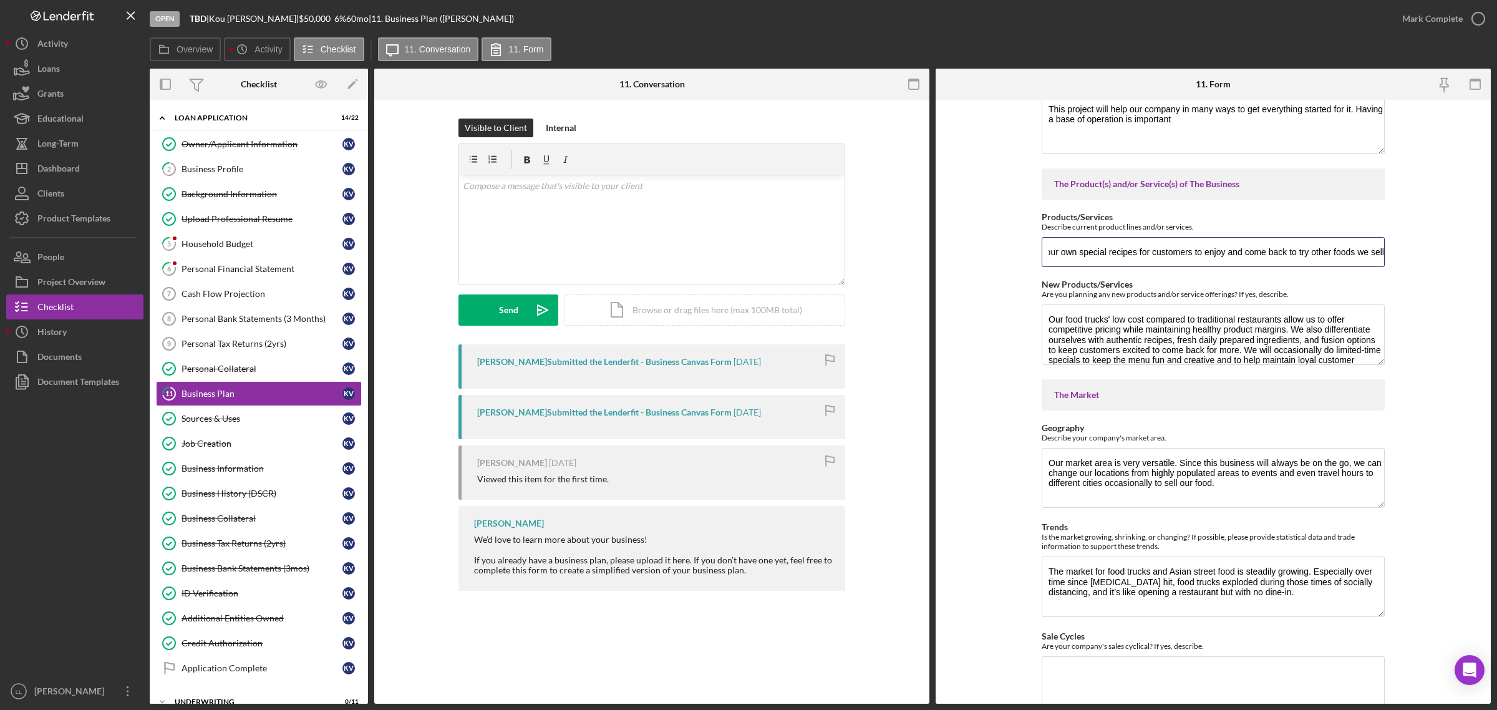
click at [1419, 251] on form "Business History & Description Business Description What is the essence of the …" at bounding box center [1213, 402] width 555 height 604
drag, startPoint x: 1167, startPoint y: 253, endPoint x: 933, endPoint y: 276, distance: 234.4
click at [933, 276] on div "Overview Internal Workflow Stage Open Icon/Dropdown Arrow Archive (can unarchiv…" at bounding box center [820, 386] width 1341 height 635
click at [1136, 260] on input "Will be providing authentic asian food with our own special recipes for custome…" at bounding box center [1213, 252] width 343 height 30
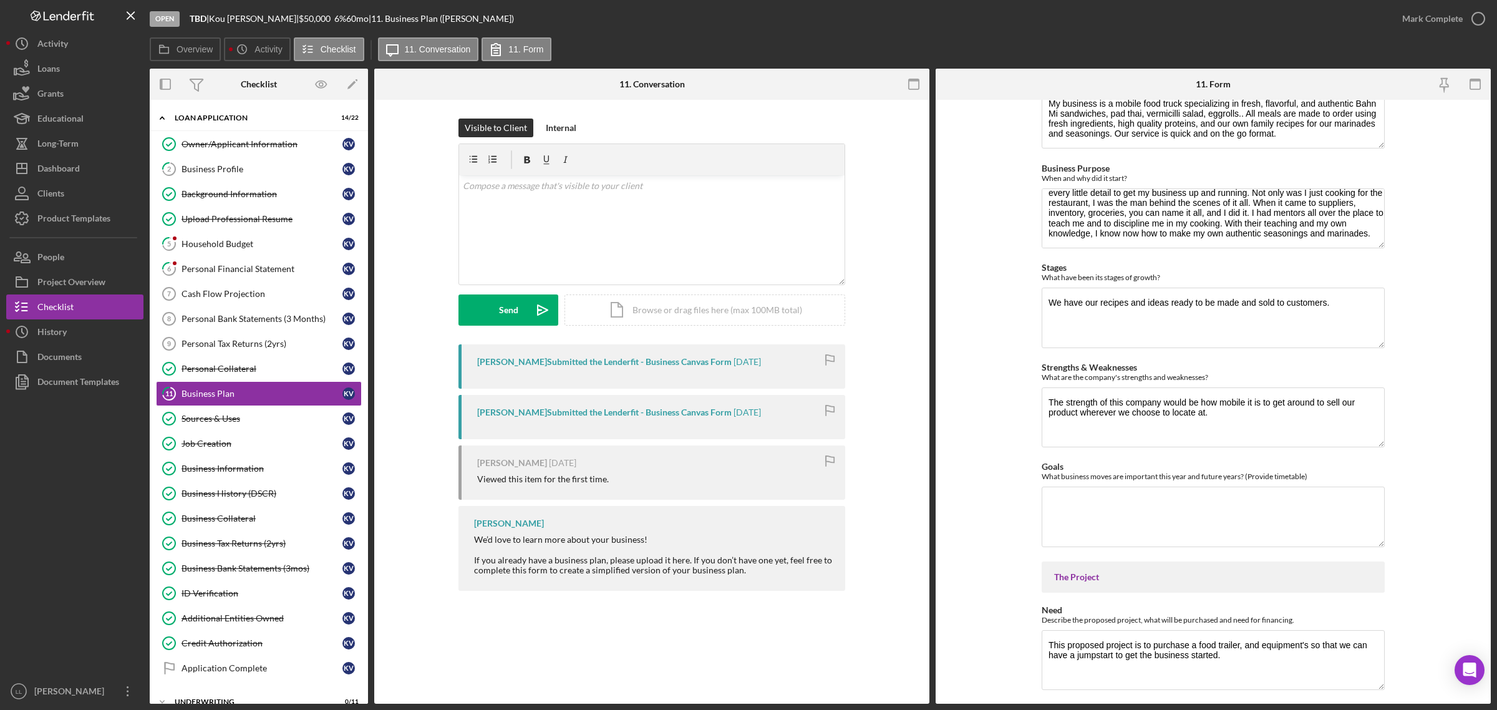
scroll to position [234, 0]
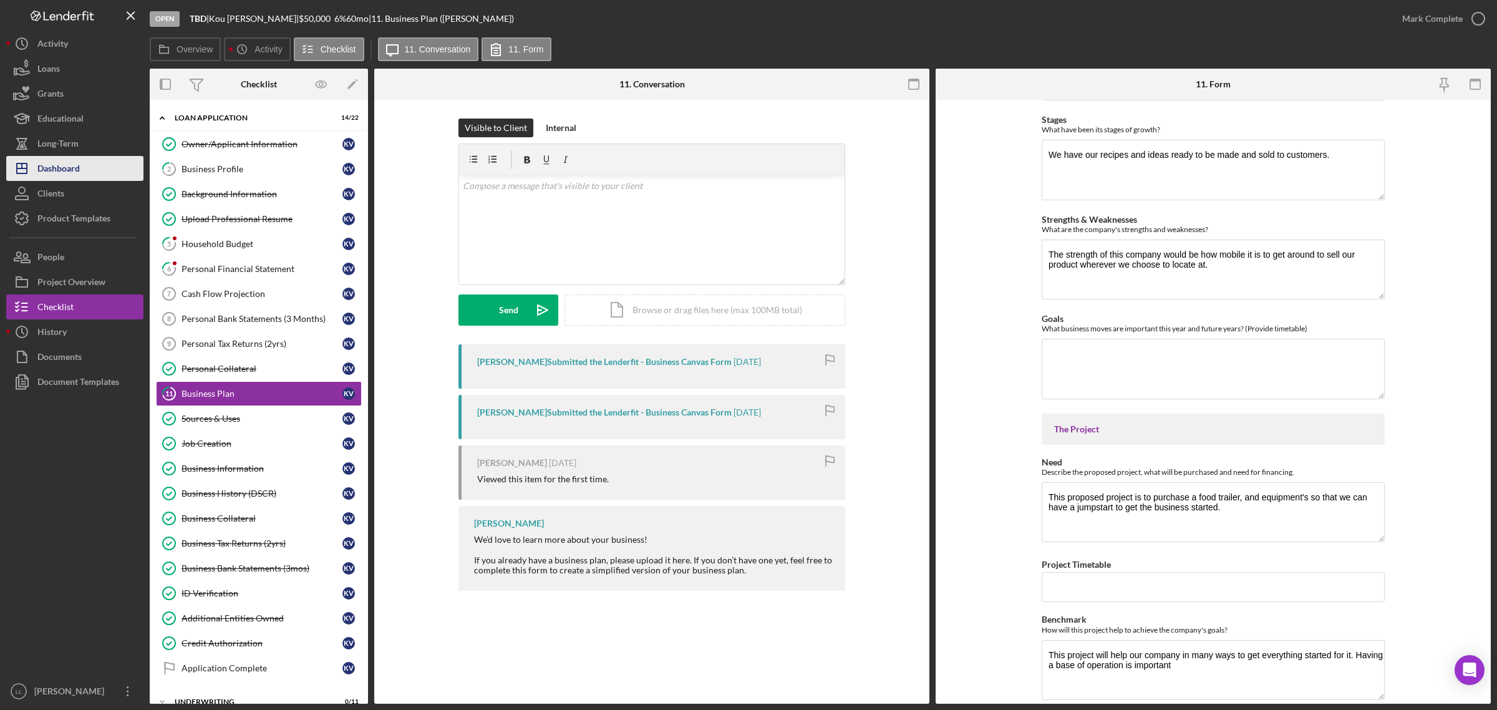
click at [62, 172] on div "Dashboard" at bounding box center [58, 170] width 42 height 28
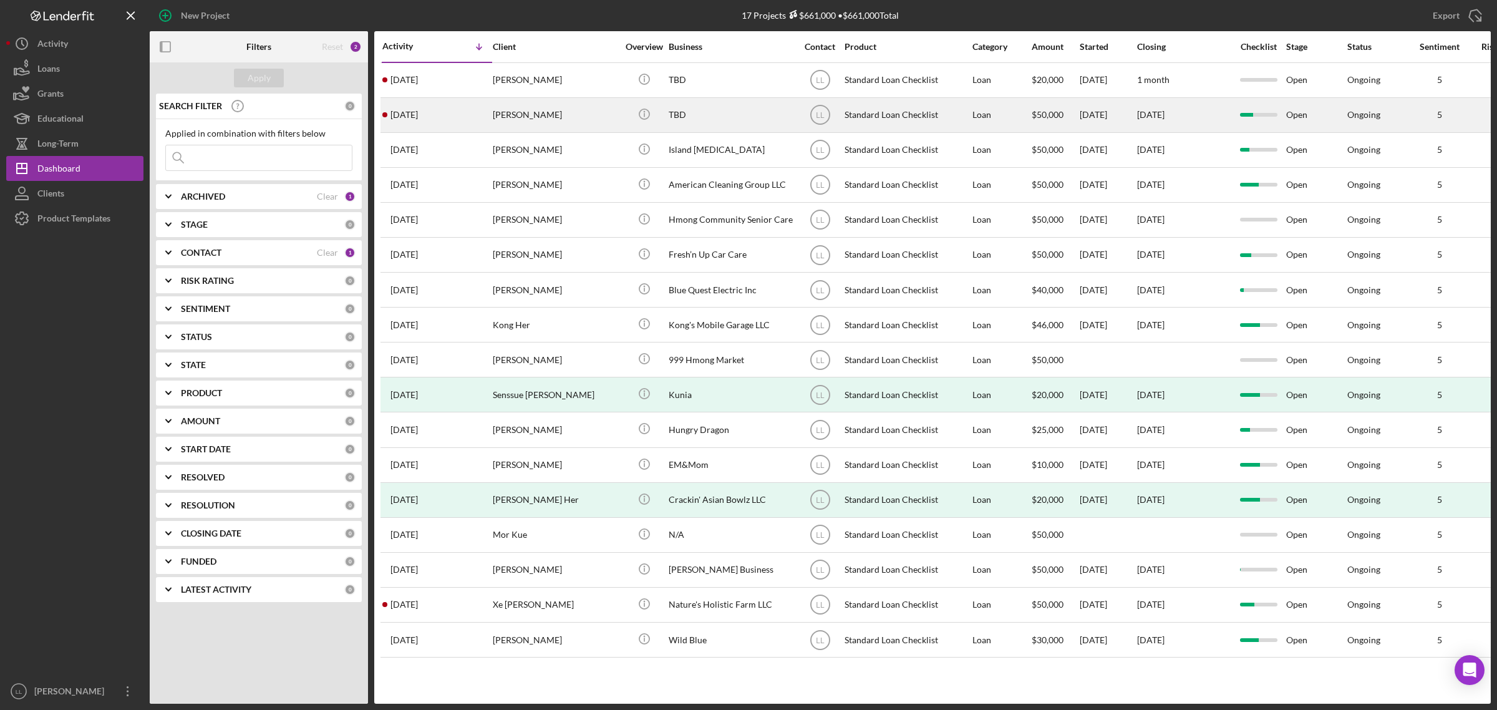
click at [473, 110] on div "[DATE] [PERSON_NAME]" at bounding box center [436, 115] width 109 height 33
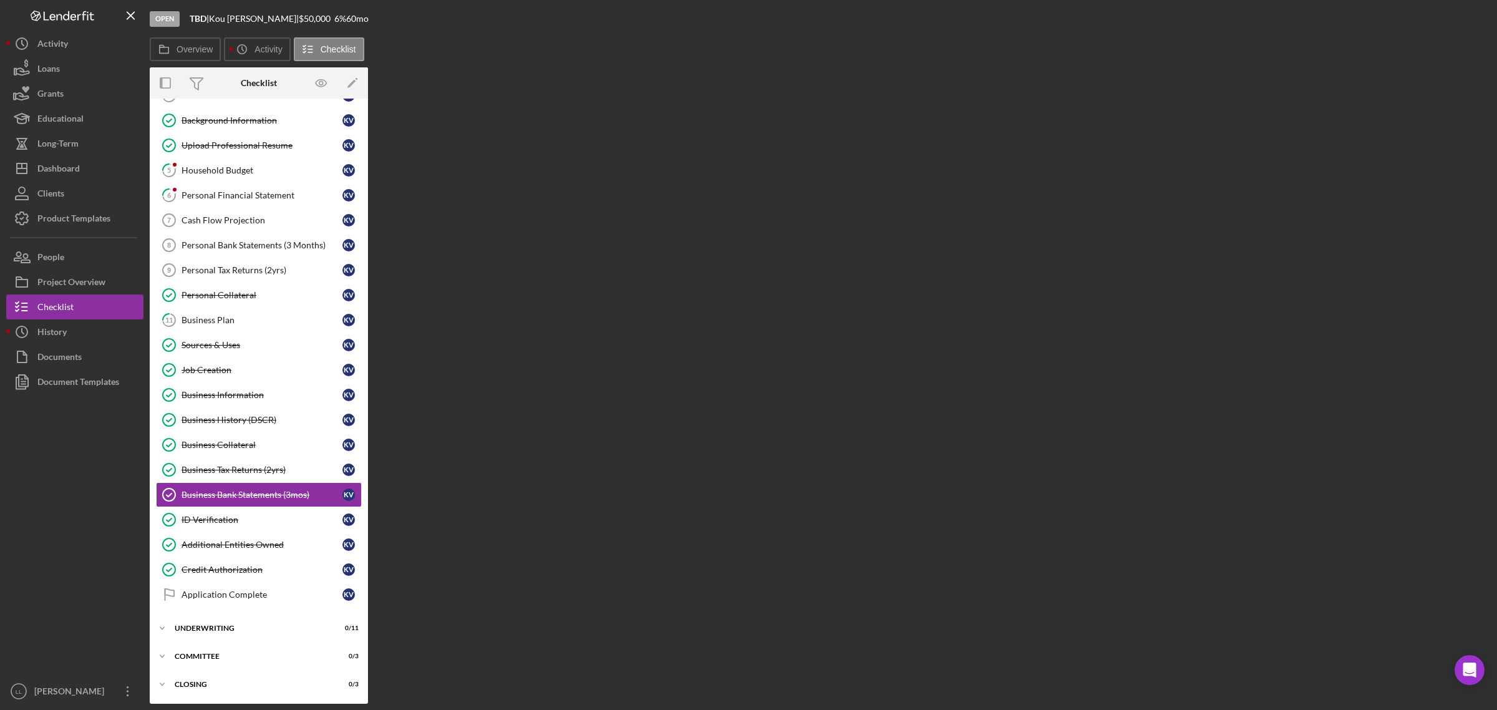
scroll to position [79, 0]
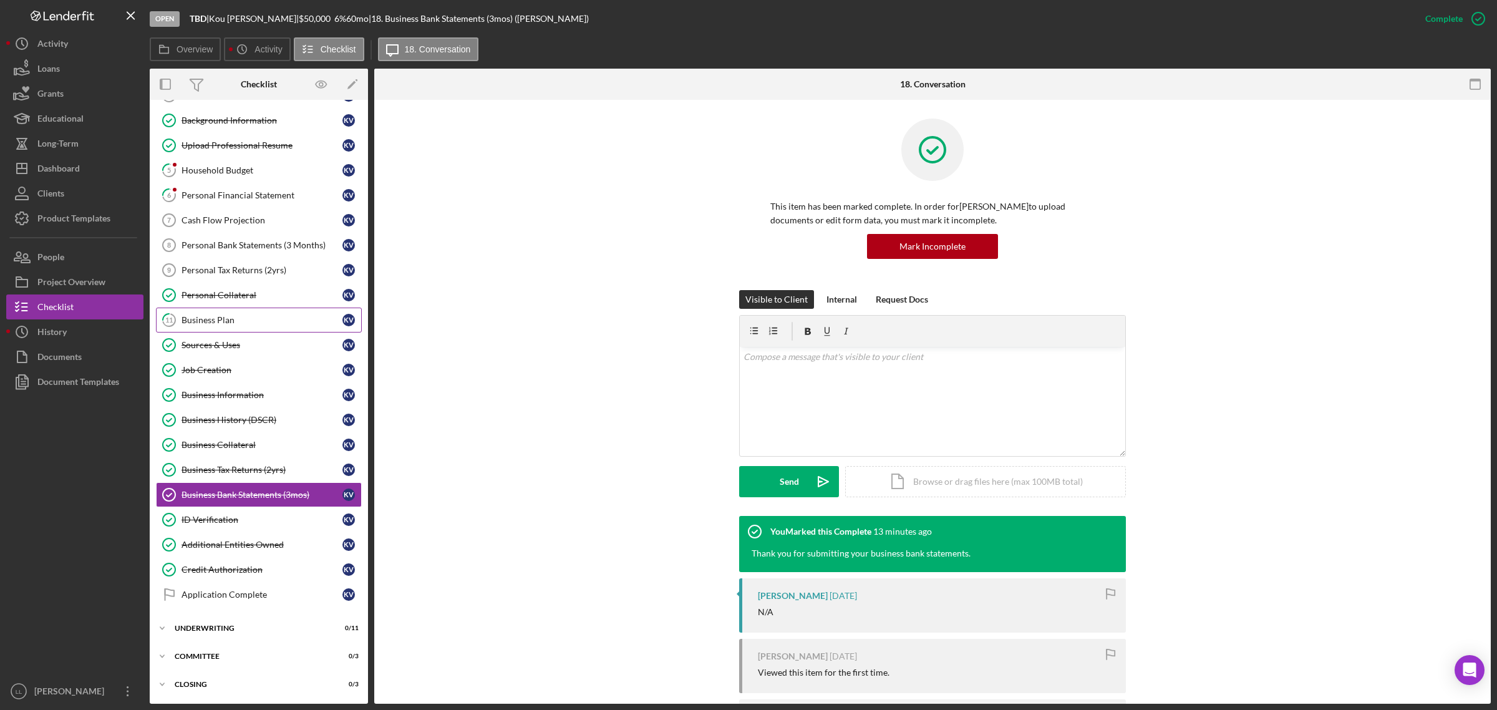
click at [255, 319] on div "Business Plan" at bounding box center [262, 320] width 161 height 10
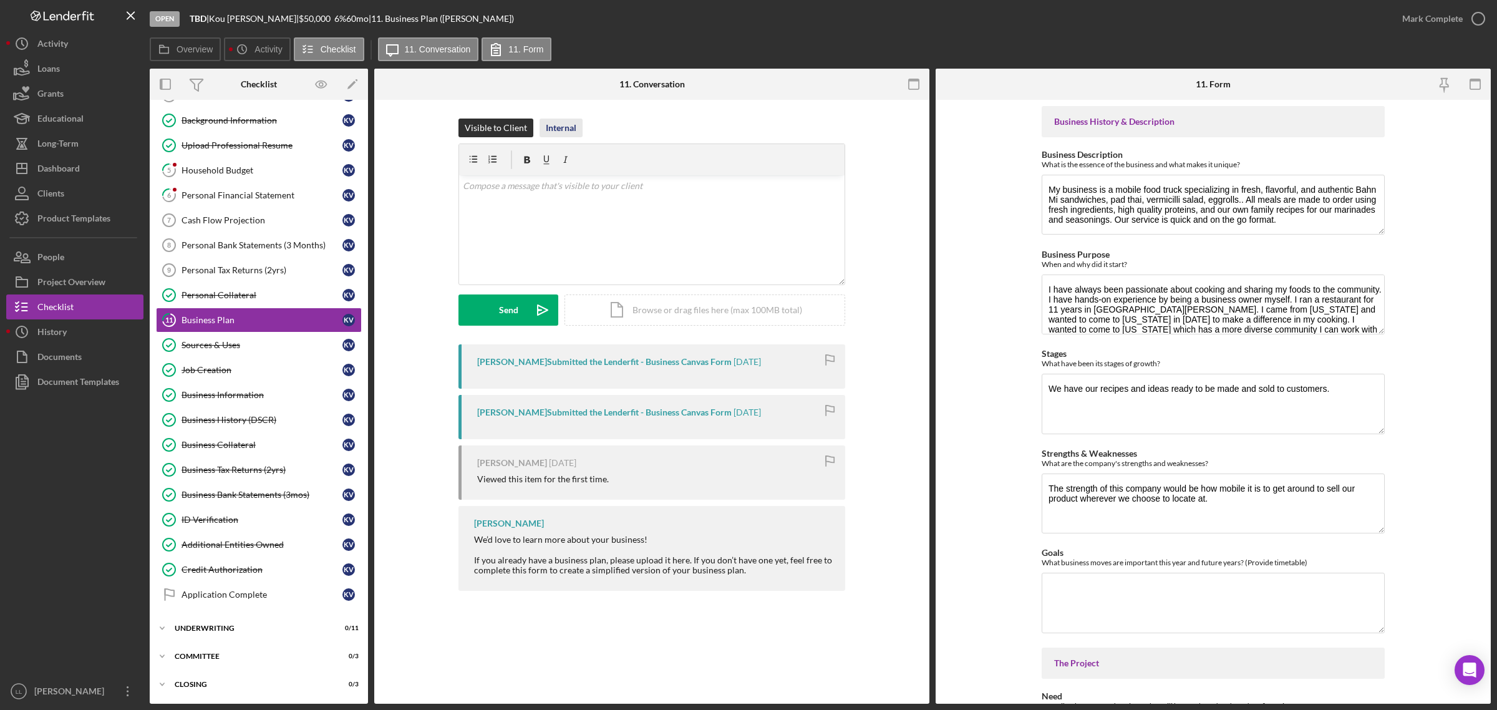
click at [577, 128] on button "Internal" at bounding box center [561, 128] width 43 height 19
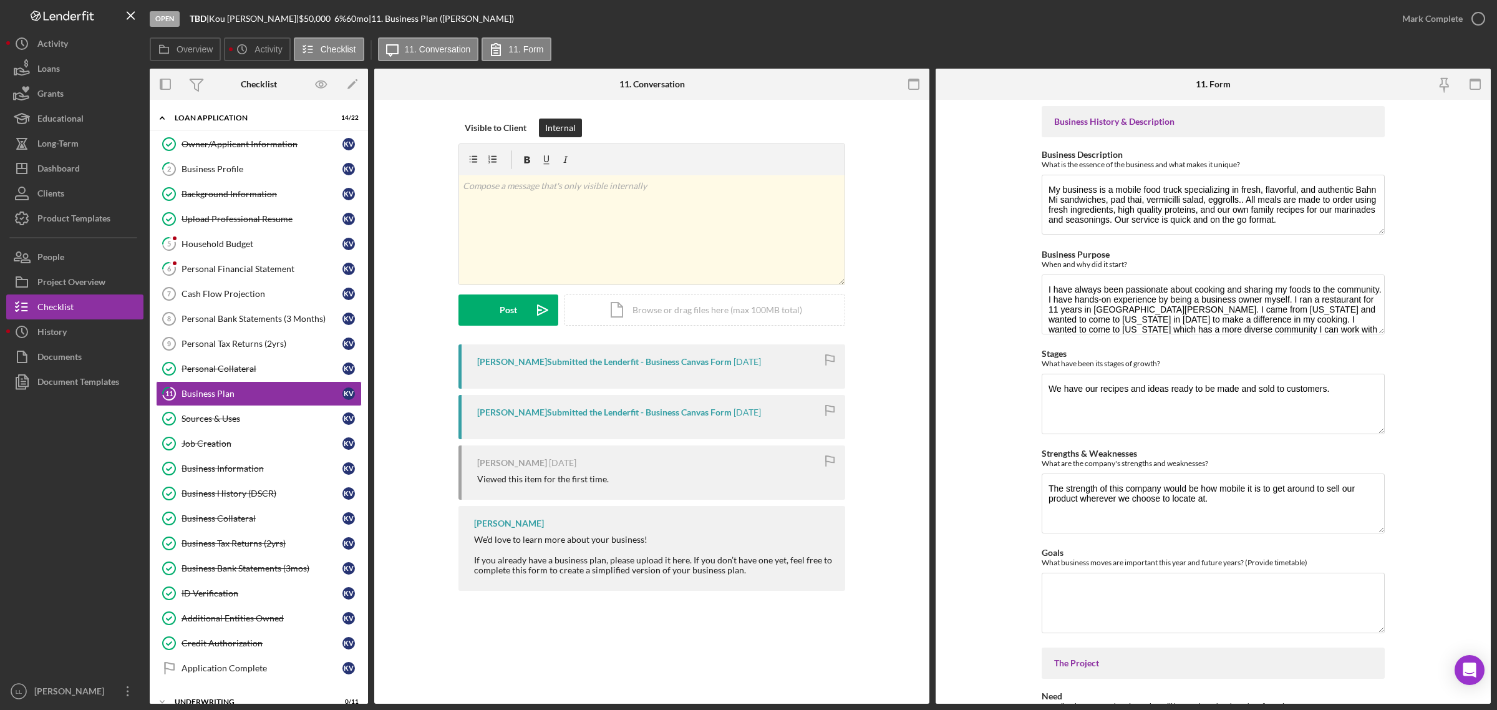
click at [862, 36] on div "Open TBD | [PERSON_NAME] | $50,000 $50,000 6 % 60 mo | 11. Business Plan ([PERS…" at bounding box center [820, 352] width 1341 height 704
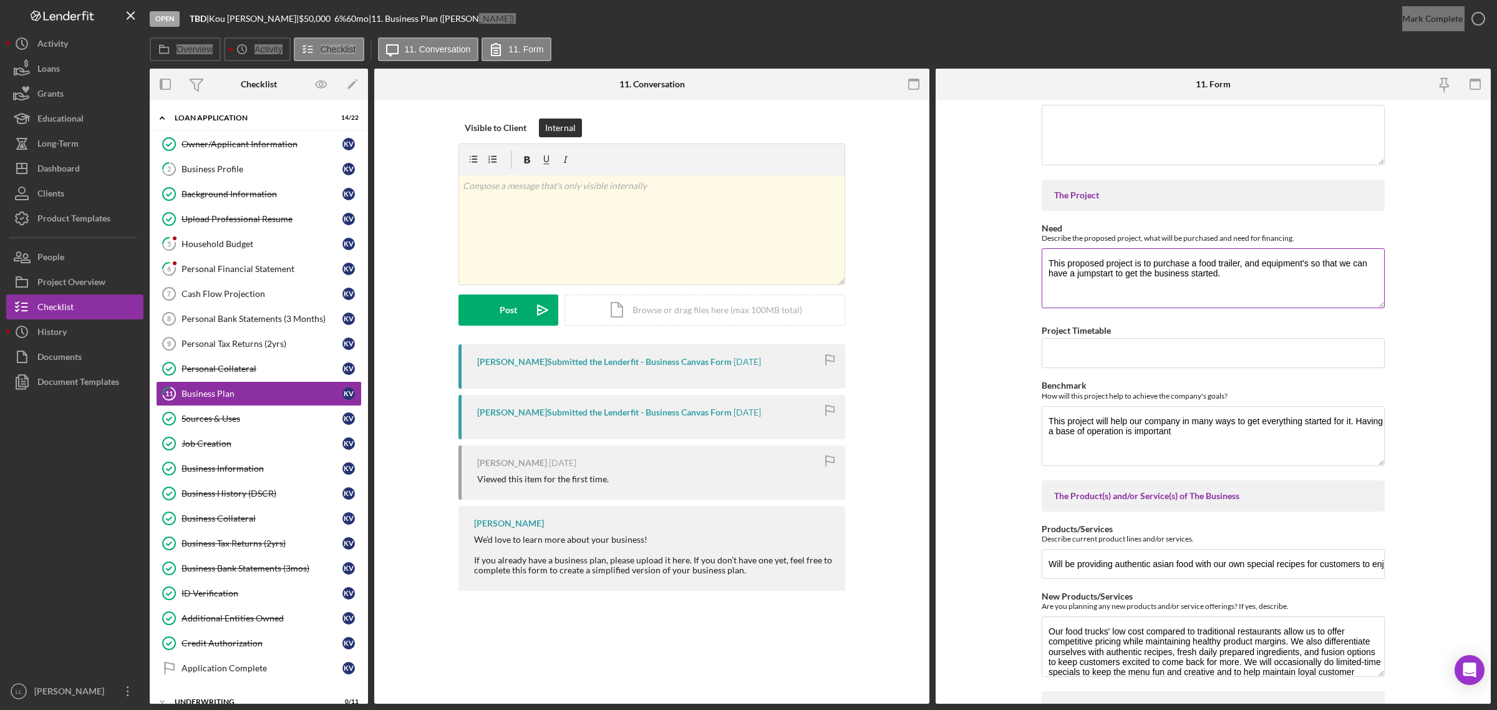
scroll to position [546, 0]
